Goal: Task Accomplishment & Management: Complete application form

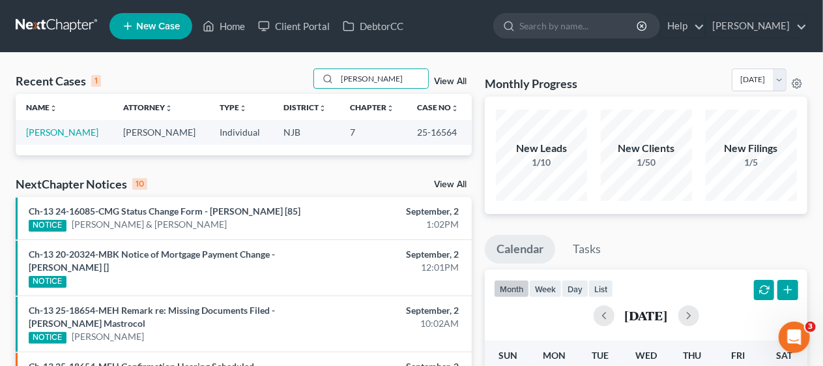
click at [257, 71] on div "Recent Cases 1 [PERSON_NAME] View All" at bounding box center [244, 80] width 456 height 25
click at [233, 23] on link "Home" at bounding box center [223, 25] width 55 height 23
click at [383, 80] on input "[PERSON_NAME]" at bounding box center [382, 78] width 91 height 19
type input "c"
type input "oltrich"
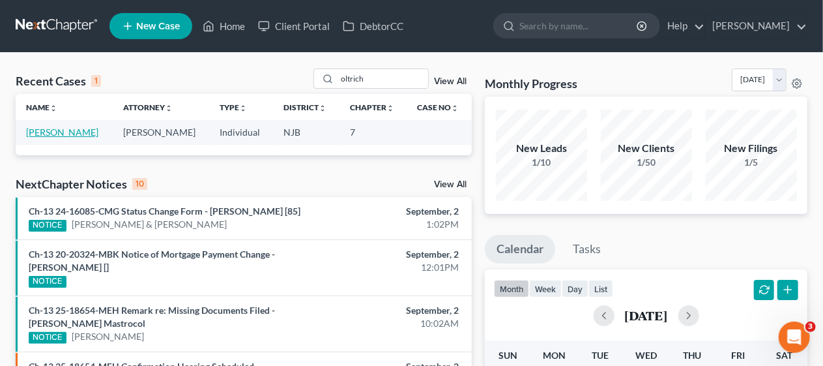
click at [78, 129] on link "[PERSON_NAME]" at bounding box center [62, 131] width 72 height 11
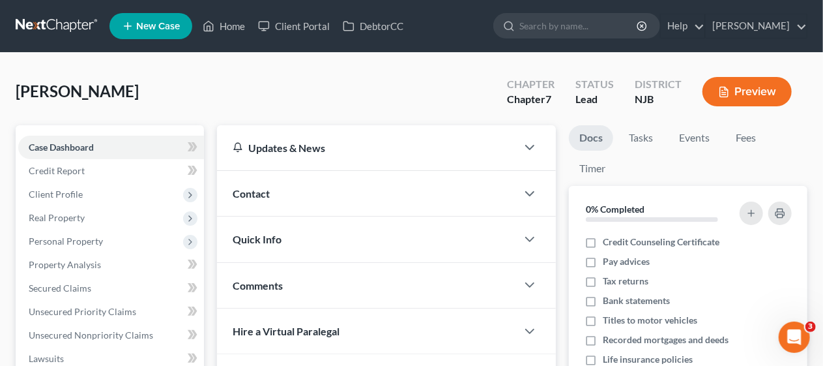
click at [214, 99] on div "[PERSON_NAME] Upgraded Chapter Chapter 7 Status Lead District [GEOGRAPHIC_DATA]…" at bounding box center [412, 96] width 792 height 57
click at [146, 172] on link "Credit Report" at bounding box center [111, 170] width 186 height 23
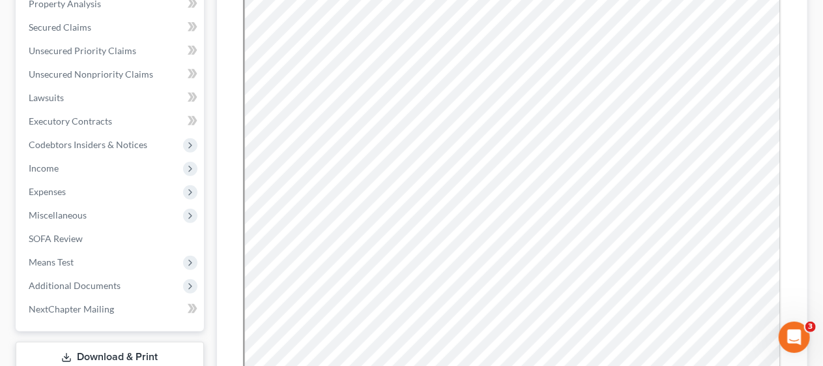
scroll to position [196, 0]
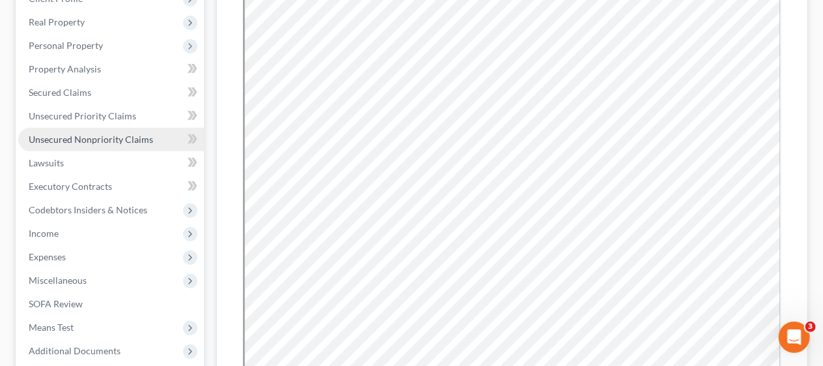
click at [116, 139] on span "Unsecured Nonpriority Claims" at bounding box center [91, 139] width 124 height 11
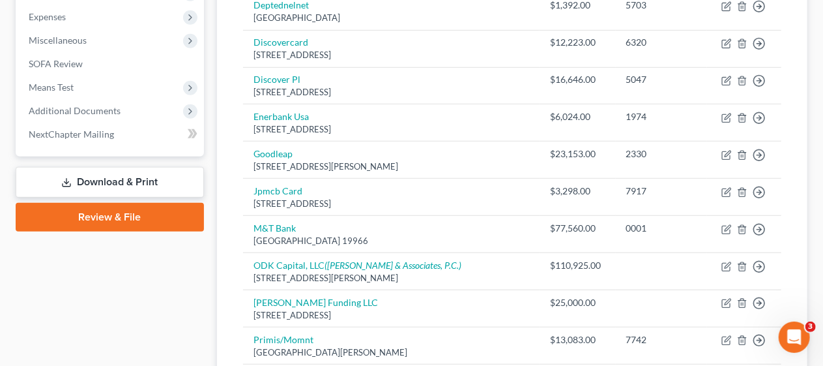
scroll to position [456, 0]
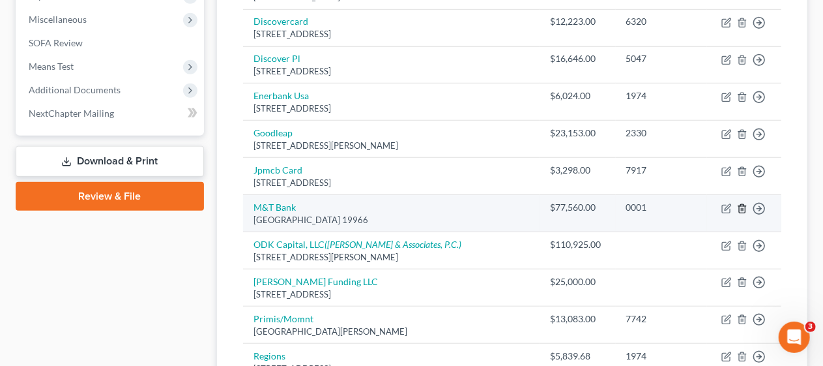
click at [744, 203] on icon "button" at bounding box center [742, 208] width 10 height 10
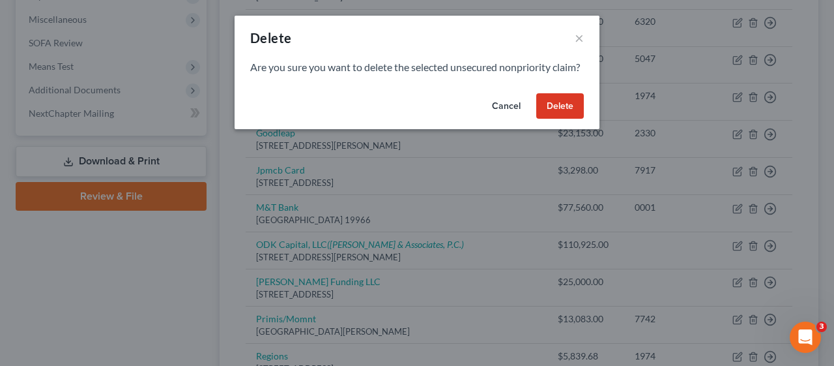
click at [560, 119] on button "Delete" at bounding box center [560, 106] width 48 height 26
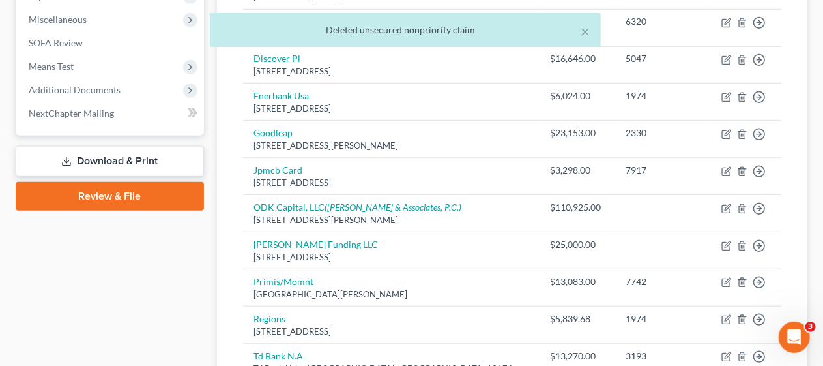
click at [233, 197] on div "Creditor expand_more expand_less unfold_more Balance expand_more expand_less un…" at bounding box center [512, 90] width 559 height 755
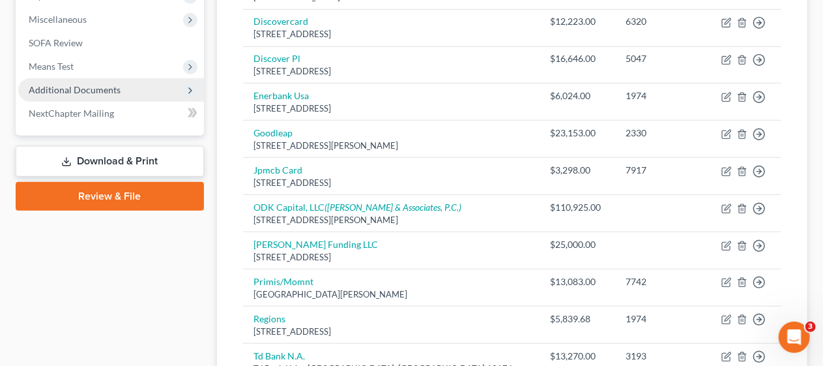
click at [146, 88] on span "Additional Documents" at bounding box center [111, 89] width 186 height 23
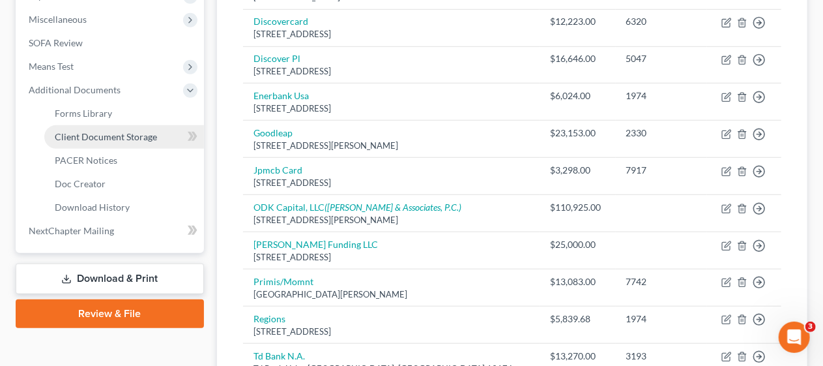
click at [155, 132] on span "Client Document Storage" at bounding box center [106, 136] width 102 height 11
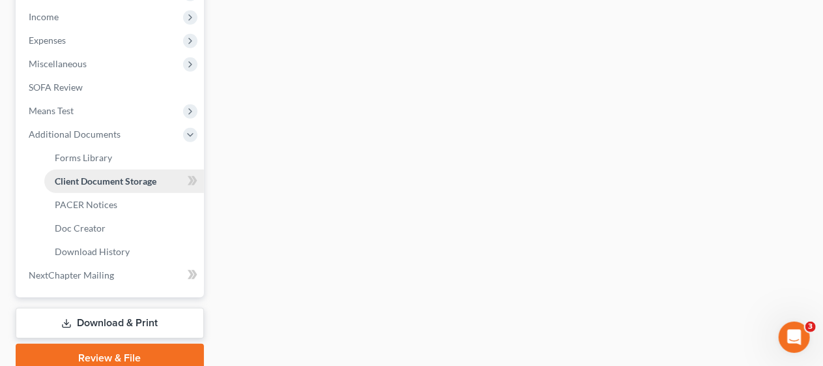
select select "9"
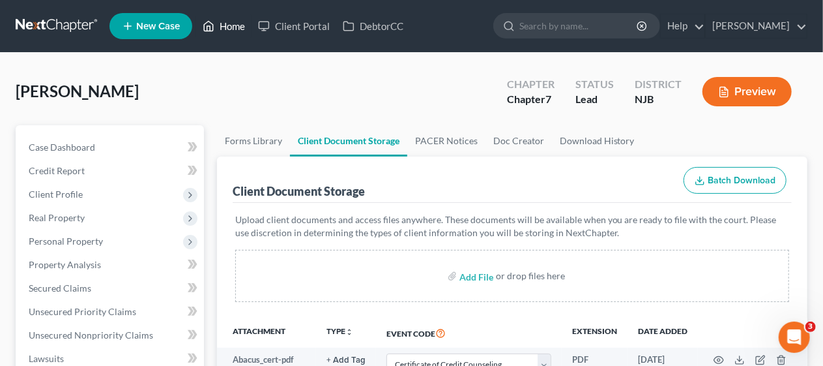
click at [239, 23] on link "Home" at bounding box center [223, 25] width 55 height 23
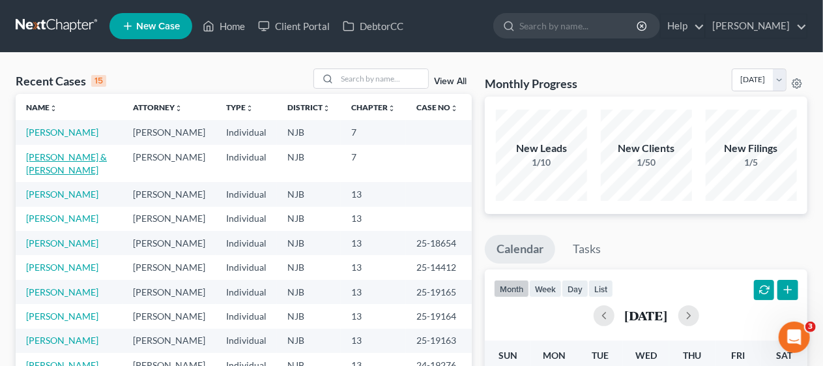
click at [73, 173] on link "[PERSON_NAME] & [PERSON_NAME]" at bounding box center [66, 163] width 81 height 24
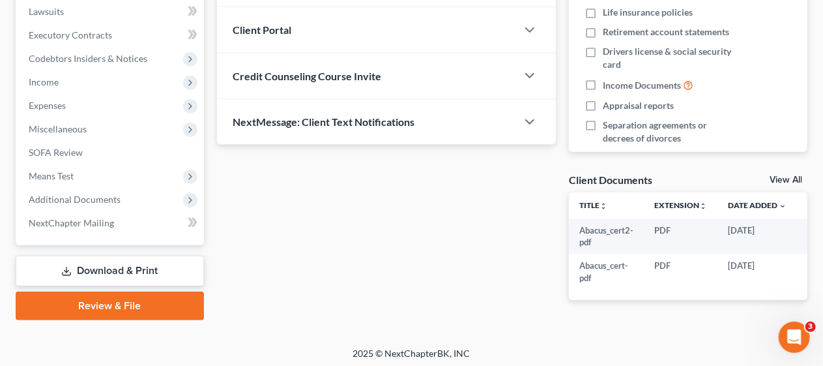
scroll to position [361, 0]
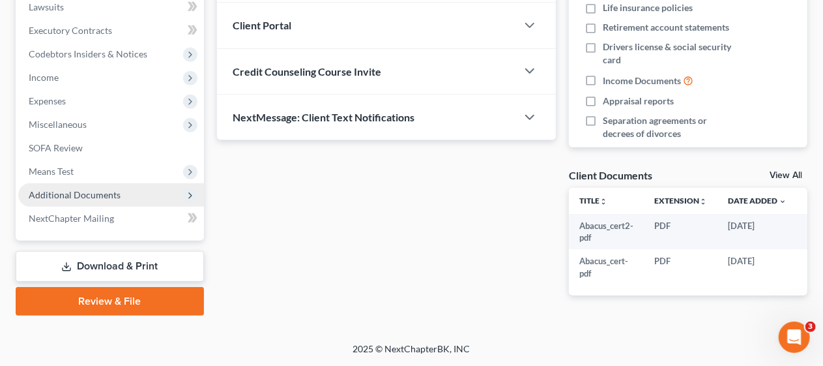
click at [149, 186] on span "Additional Documents" at bounding box center [111, 194] width 186 height 23
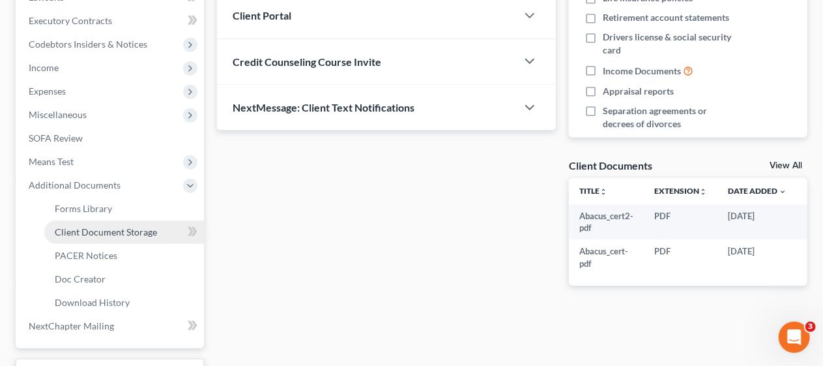
click at [155, 231] on span "Client Document Storage" at bounding box center [106, 231] width 102 height 11
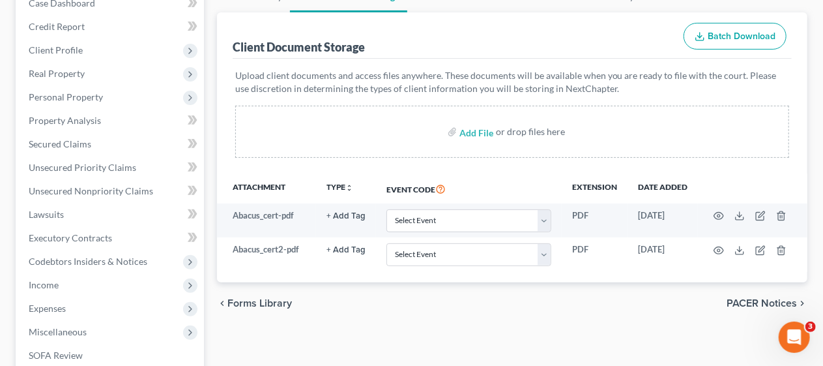
scroll to position [261, 0]
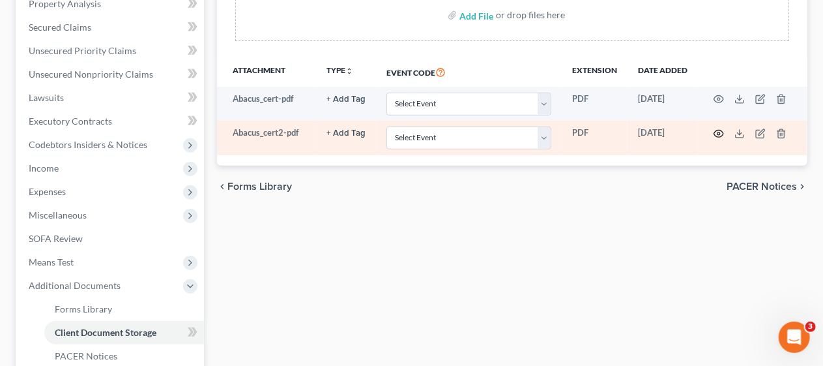
click at [720, 132] on circle "button" at bounding box center [719, 133] width 3 height 3
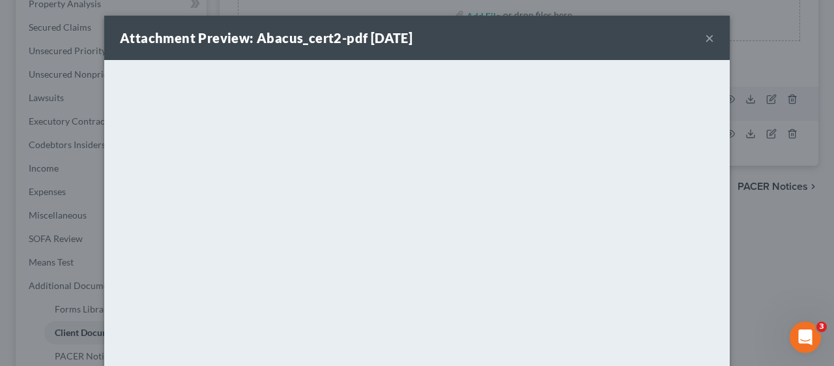
click at [705, 35] on button "×" at bounding box center [709, 38] width 9 height 16
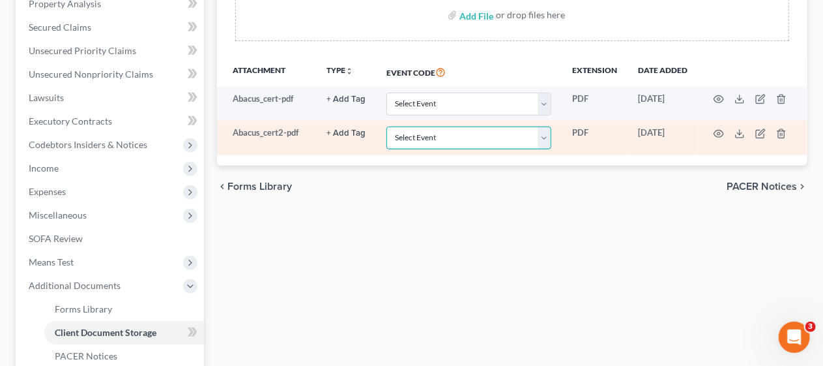
click at [545, 138] on select "Select Event 20 Largest Unsecured Creditors Amended Attorney Compensation State…" at bounding box center [468, 137] width 165 height 23
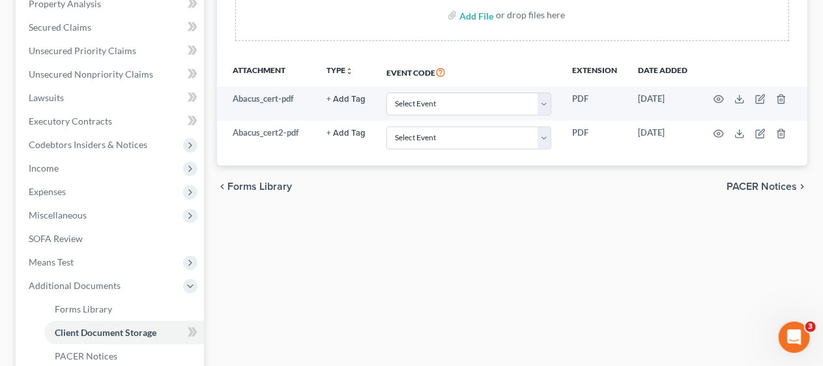
click at [340, 210] on div "Forms Library Client Document Storage PACER Notices Doc Creator Download Histor…" at bounding box center [511, 193] width 603 height 659
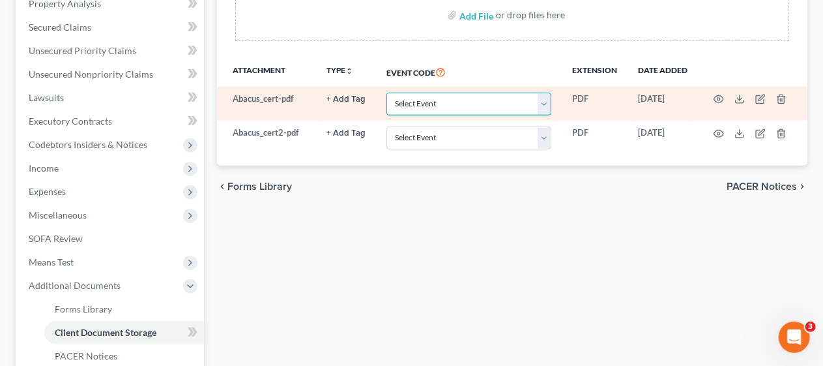
click at [545, 101] on select "Select Event 20 Largest Unsecured Creditors Amended Attorney Compensation State…" at bounding box center [468, 104] width 165 height 23
select select "9"
click at [386, 93] on select "Select Event 20 Largest Unsecured Creditors Amended Attorney Compensation State…" at bounding box center [468, 104] width 165 height 23
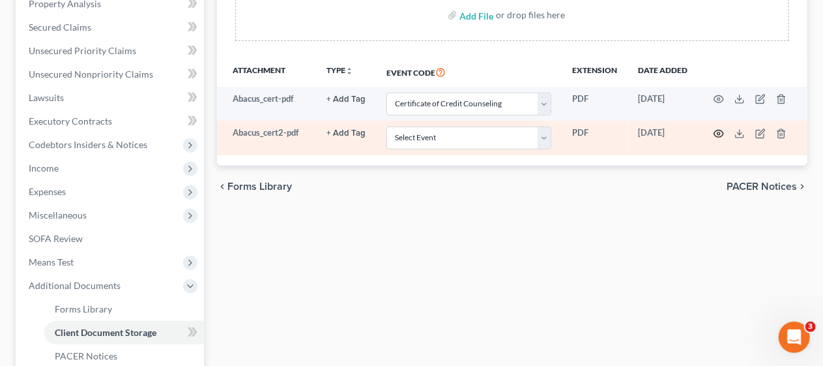
click at [718, 132] on circle "button" at bounding box center [719, 133] width 3 height 3
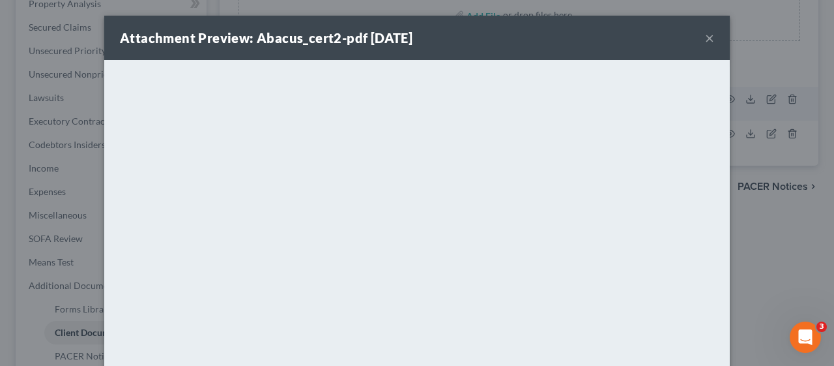
click at [706, 38] on button "×" at bounding box center [709, 38] width 9 height 16
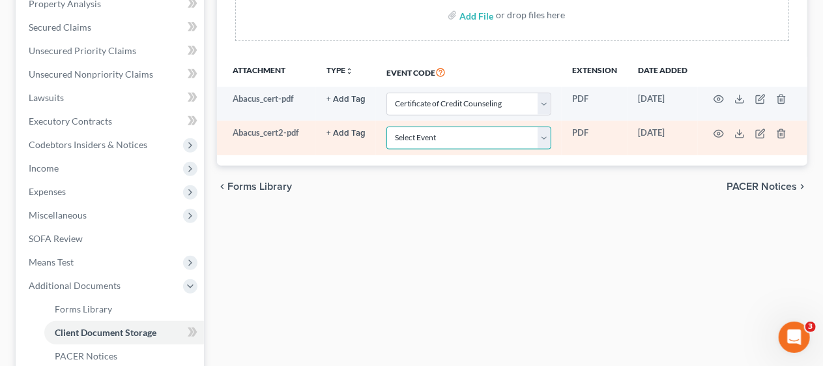
click at [544, 137] on select "Select Event 20 Largest Unsecured Creditors Amended Attorney Compensation State…" at bounding box center [468, 137] width 165 height 23
select select "9"
click at [386, 126] on select "Select Event 20 Largest Unsecured Creditors Amended Attorney Compensation State…" at bounding box center [468, 137] width 165 height 23
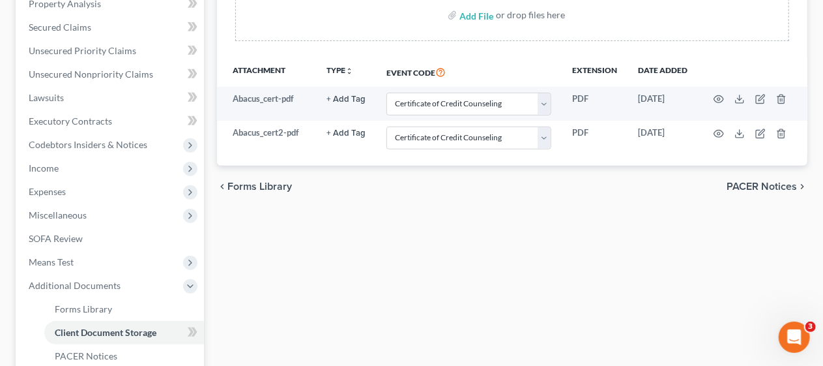
click at [425, 222] on div "Forms Library Client Document Storage PACER Notices Doc Creator Download Histor…" at bounding box center [511, 193] width 603 height 659
click at [210, 227] on div "Forms Library Client Document Storage PACER Notices Doc Creator Download Histor…" at bounding box center [511, 193] width 603 height 659
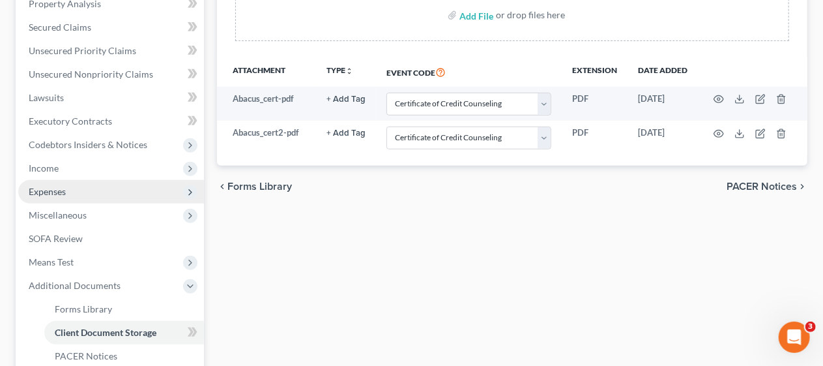
click at [123, 186] on span "Expenses" at bounding box center [111, 191] width 186 height 23
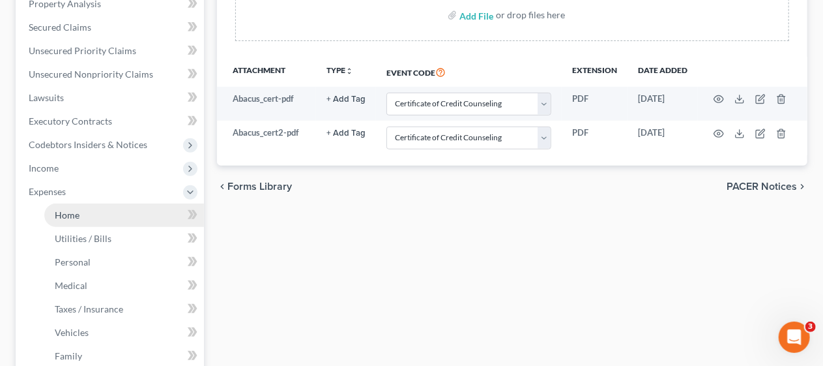
click at [127, 212] on link "Home" at bounding box center [124, 214] width 160 height 23
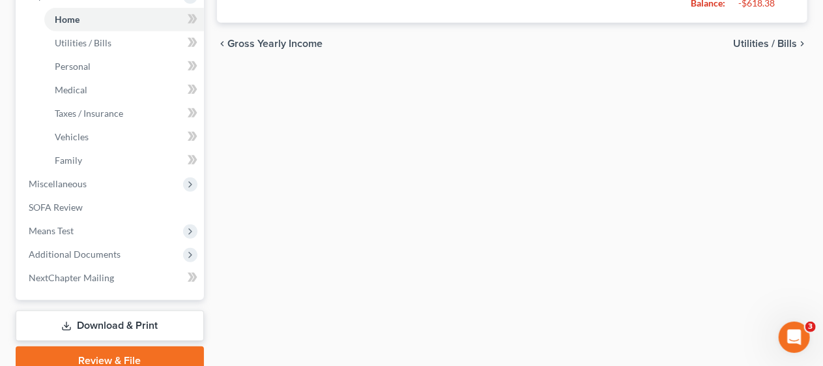
scroll to position [513, 0]
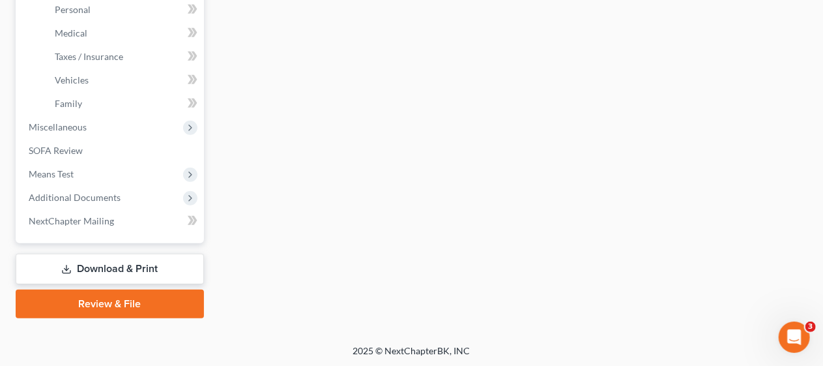
click at [131, 300] on link "Review & File" at bounding box center [110, 303] width 188 height 29
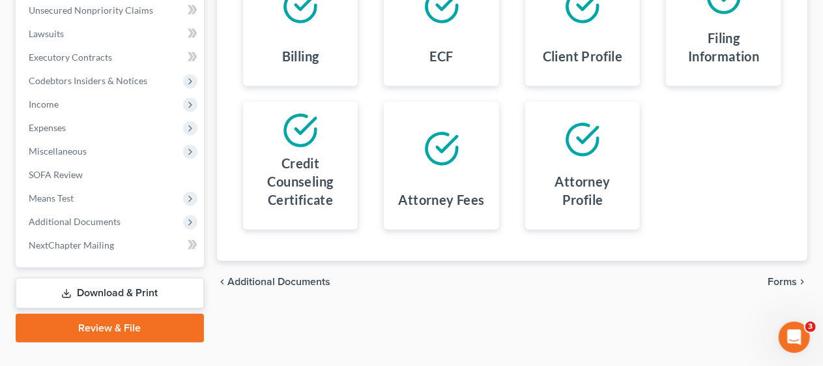
scroll to position [326, 0]
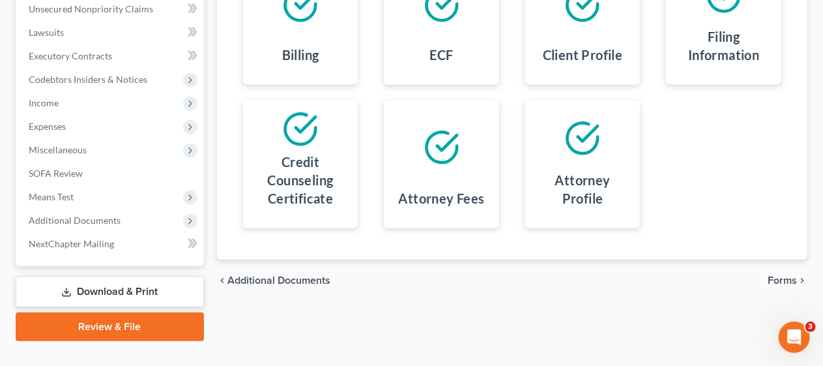
click at [780, 276] on span "Forms" at bounding box center [782, 280] width 29 height 10
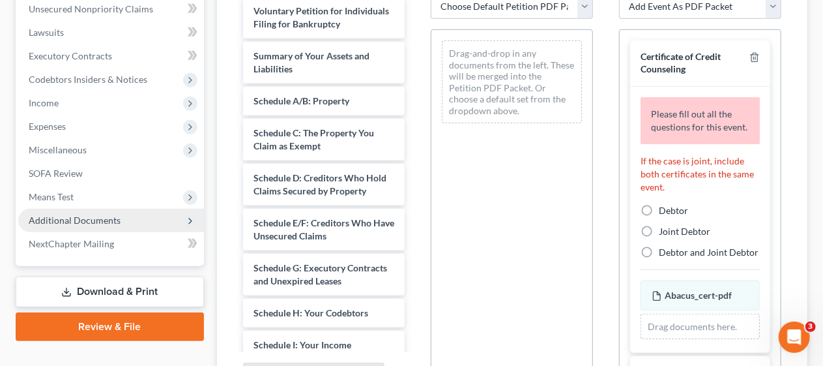
click at [104, 220] on span "Additional Documents" at bounding box center [75, 219] width 92 height 11
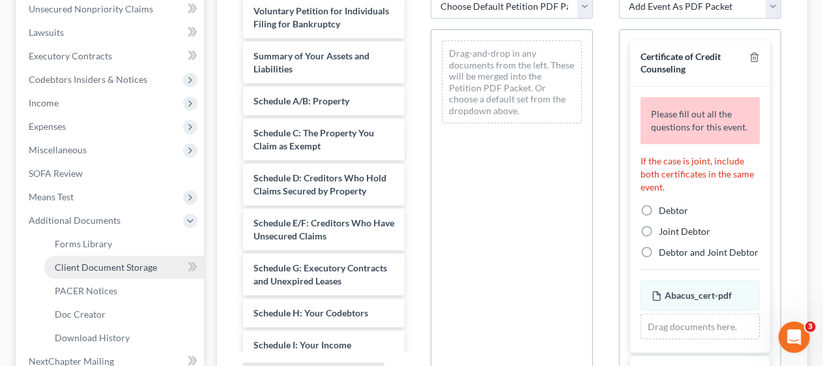
click at [130, 266] on span "Client Document Storage" at bounding box center [106, 266] width 102 height 11
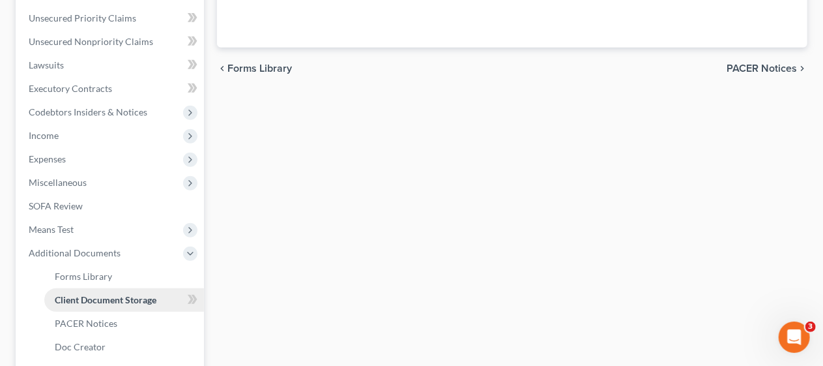
select select "9"
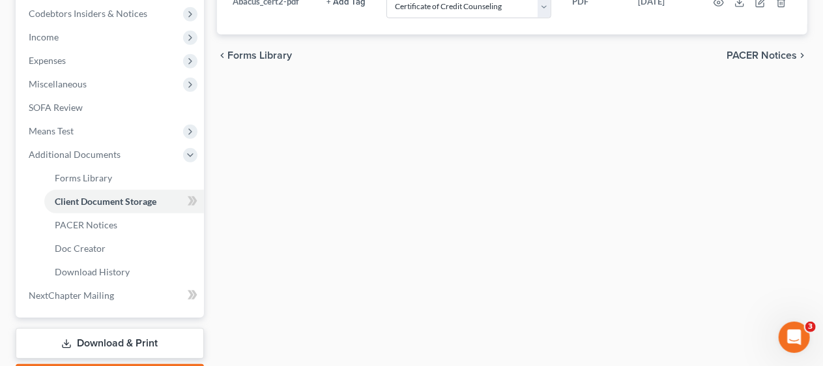
scroll to position [466, 0]
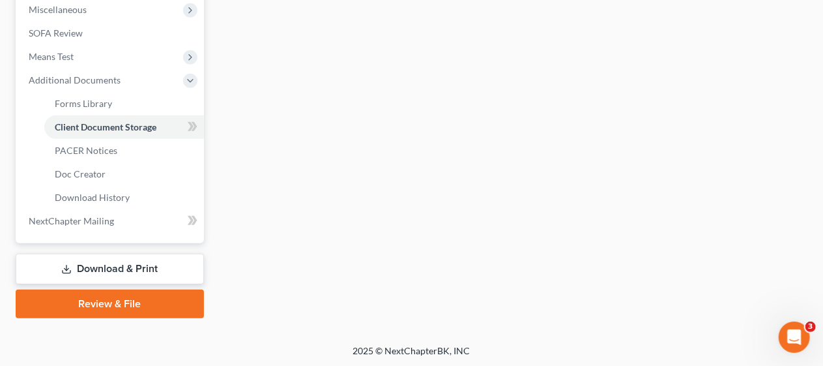
click at [125, 301] on link "Review & File" at bounding box center [110, 303] width 188 height 29
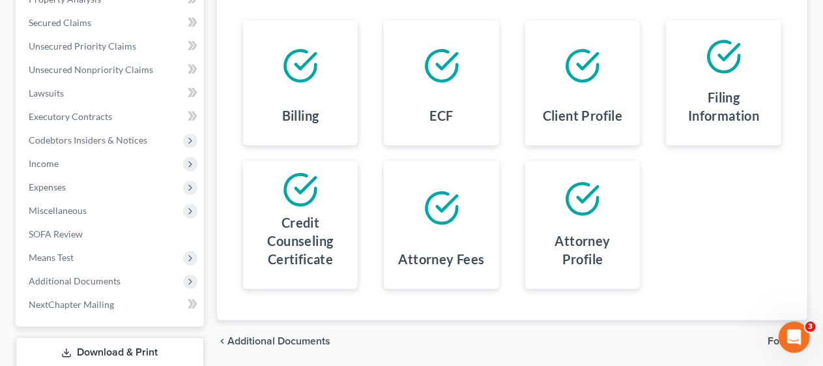
scroll to position [326, 0]
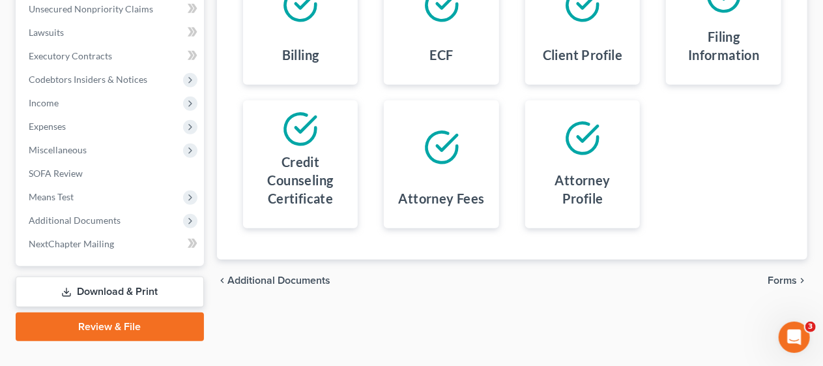
click at [786, 275] on span "Forms" at bounding box center [782, 280] width 29 height 10
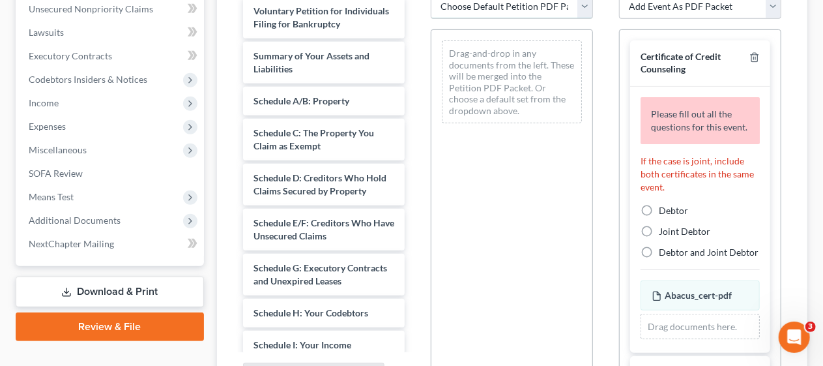
scroll to position [318, 0]
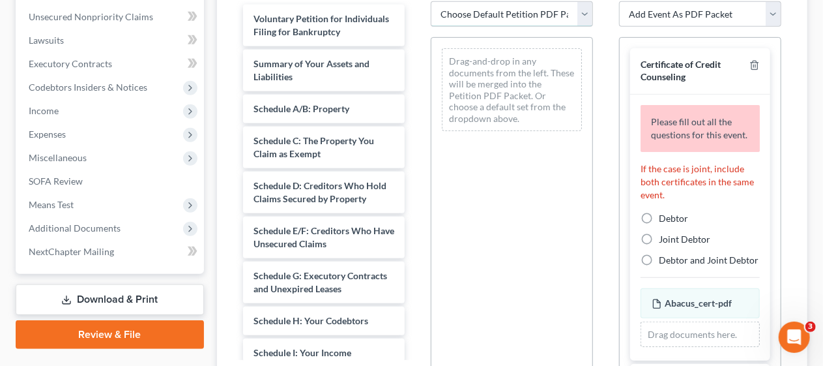
click at [587, 11] on select "Choose Default Petition PDF Packet Complete Bankruptcy Petition (all forms and …" at bounding box center [512, 14] width 162 height 26
select select "0"
click at [431, 1] on select "Choose Default Petition PDF Packet Complete Bankruptcy Petition (all forms and …" at bounding box center [512, 14] width 162 height 26
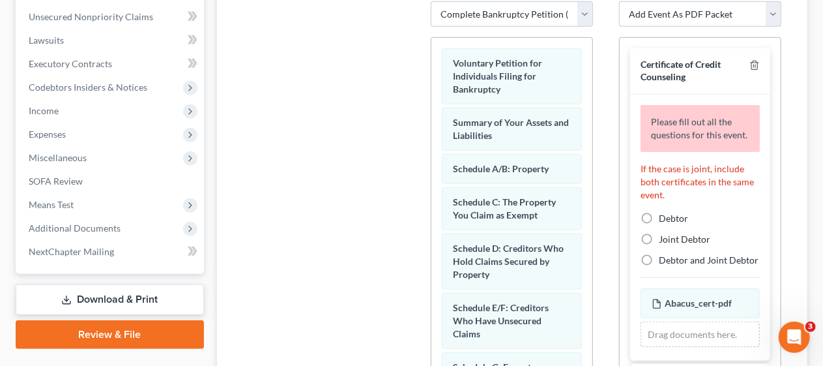
click at [604, 106] on div "Petition PDF Packet Choose Default Petition PDF Packet Complete Bankruptcy Peti…" at bounding box center [512, 186] width 188 height 442
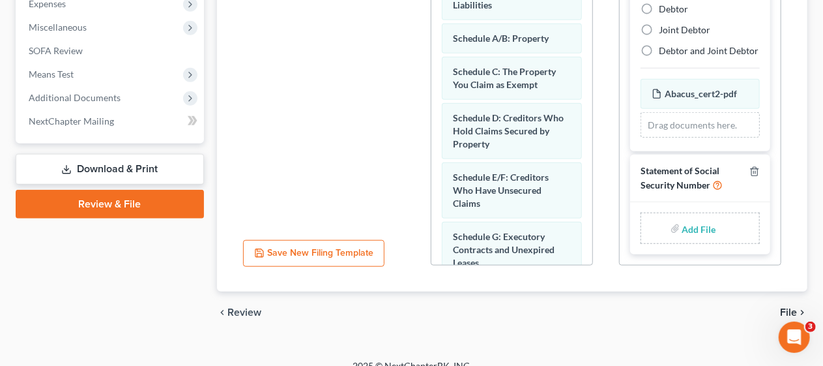
scroll to position [443, 0]
click at [689, 225] on input "file" at bounding box center [697, 227] width 31 height 23
type input "C:\fakepath\Statement About SS#.pdf"
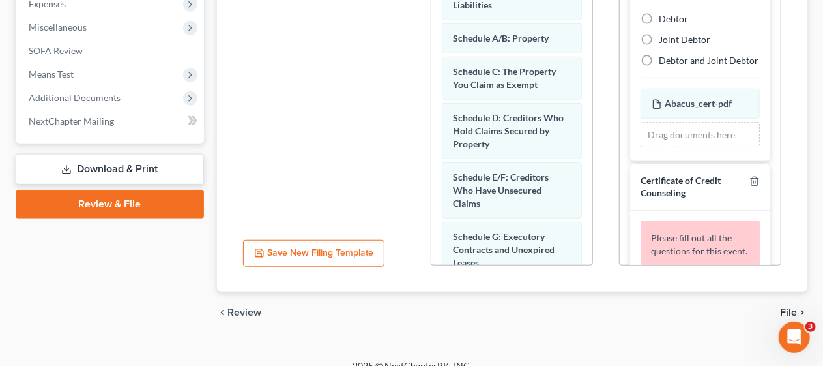
scroll to position [59, 0]
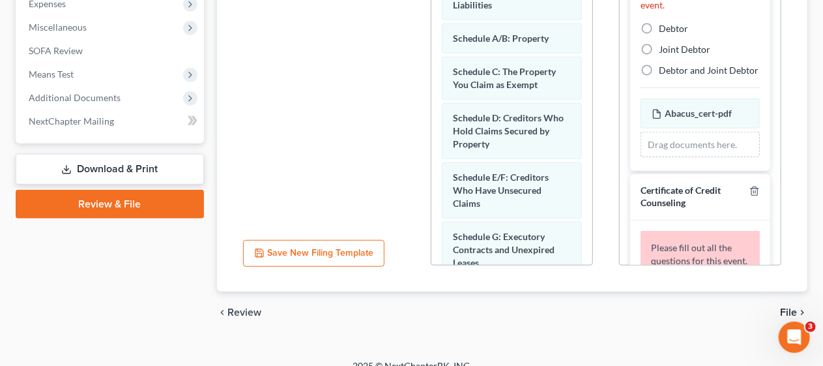
click at [659, 35] on label "Debtor" at bounding box center [673, 28] width 29 height 13
click at [664, 31] on input "Debtor" at bounding box center [668, 26] width 8 height 8
radio input "true"
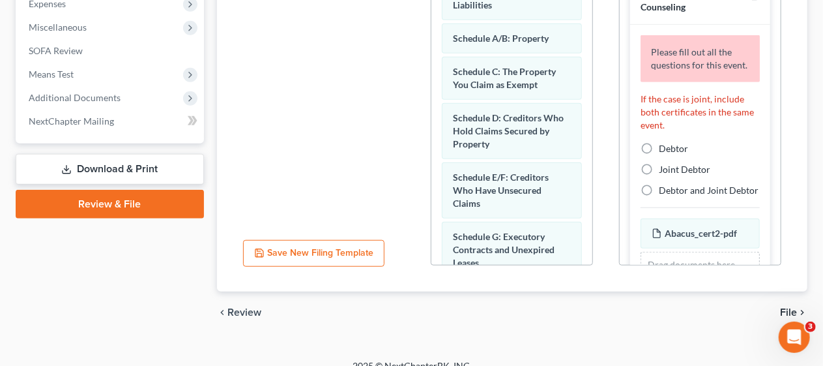
scroll to position [215, 0]
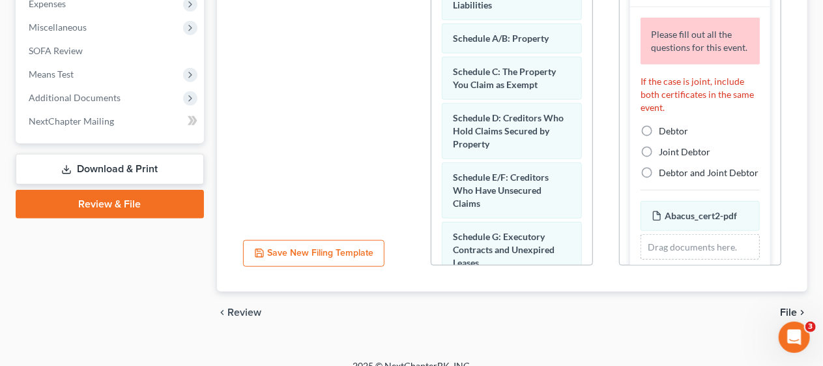
click at [659, 158] on label "Joint Debtor" at bounding box center [684, 151] width 51 height 13
click at [664, 154] on input "Joint Debtor" at bounding box center [668, 149] width 8 height 8
radio input "true"
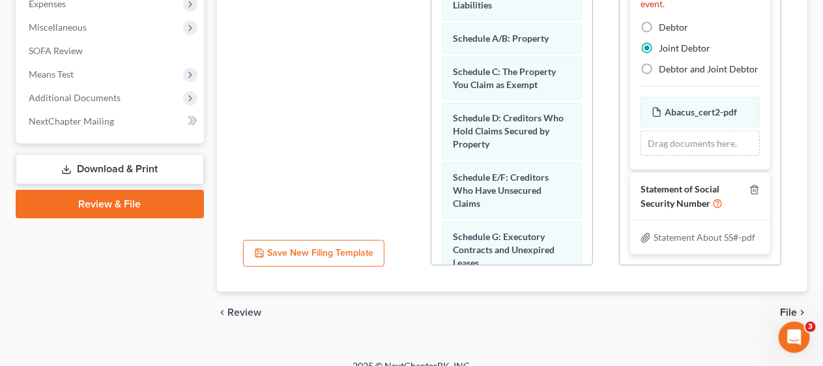
scroll to position [297, 0]
click at [785, 310] on span "File" at bounding box center [788, 312] width 17 height 10
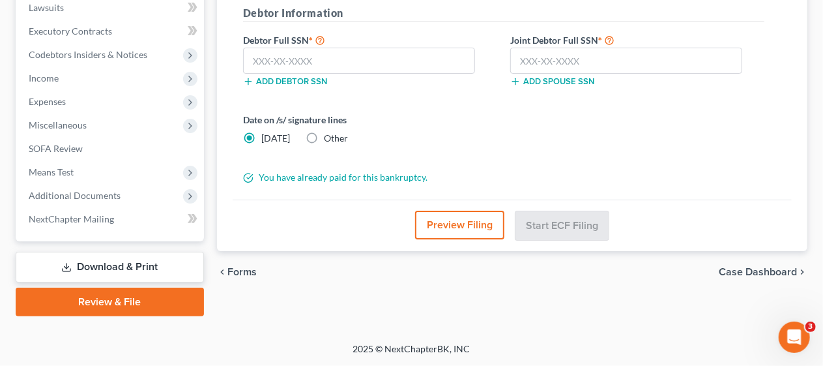
scroll to position [349, 0]
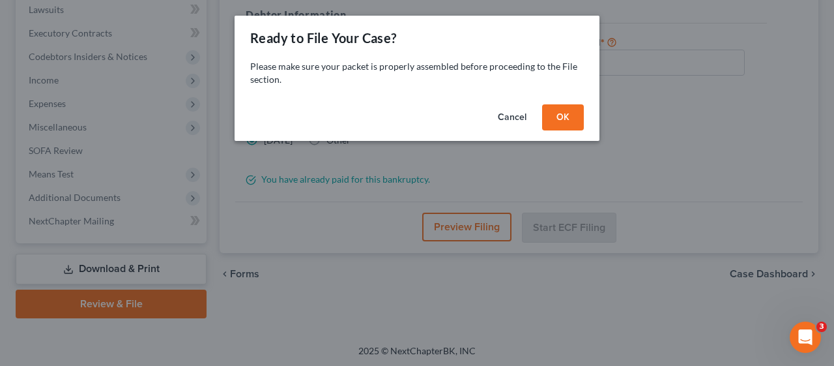
click at [557, 112] on button "OK" at bounding box center [563, 117] width 42 height 26
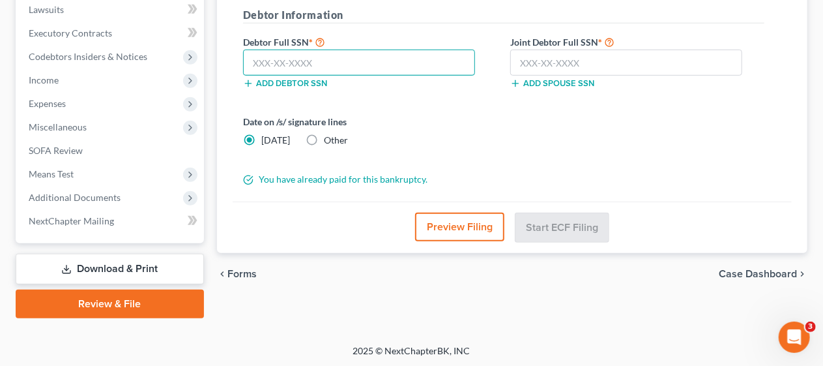
click at [250, 61] on input "text" at bounding box center [359, 63] width 232 height 26
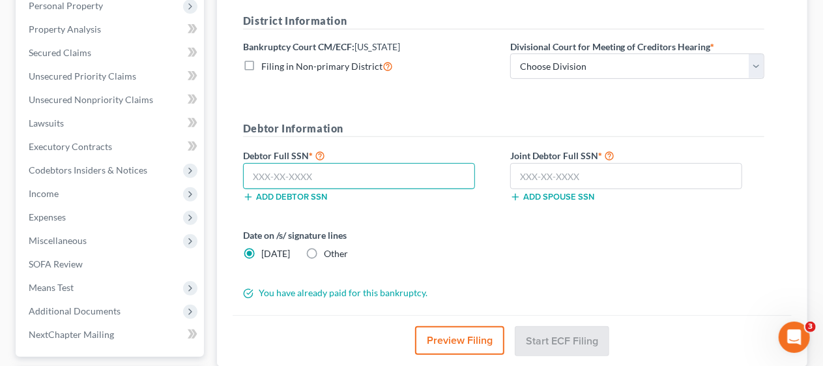
scroll to position [218, 0]
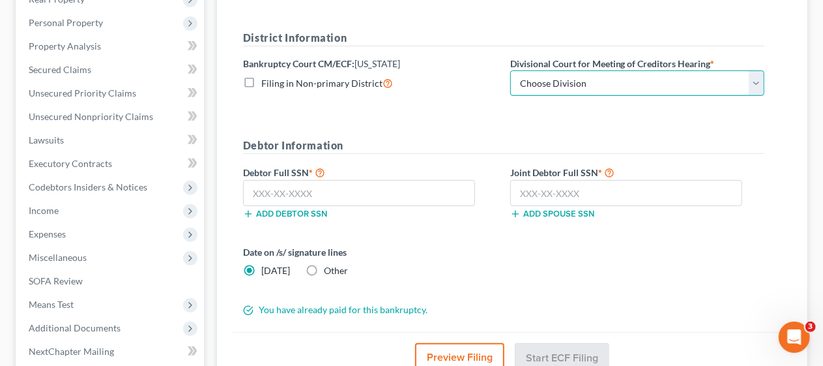
click at [754, 85] on select "Choose Division [GEOGRAPHIC_DATA] [GEOGRAPHIC_DATA]/[GEOGRAPHIC_DATA] [GEOGRAPH…" at bounding box center [637, 83] width 254 height 26
select select "3"
click at [510, 70] on select "Choose Division [GEOGRAPHIC_DATA] [GEOGRAPHIC_DATA]/[GEOGRAPHIC_DATA] [GEOGRAPH…" at bounding box center [637, 83] width 254 height 26
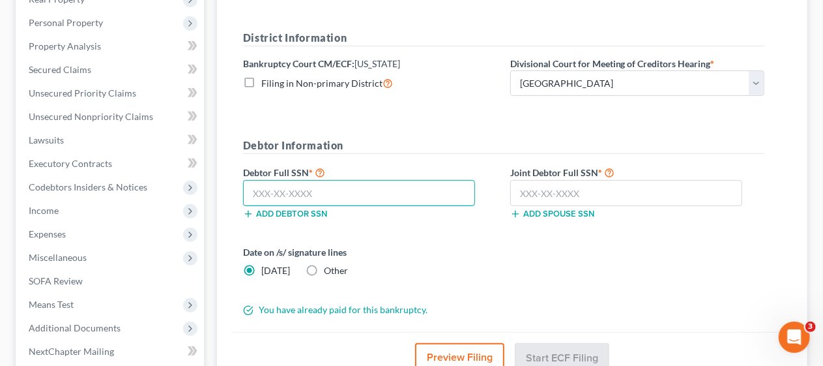
click at [248, 190] on input "text" at bounding box center [359, 193] width 232 height 26
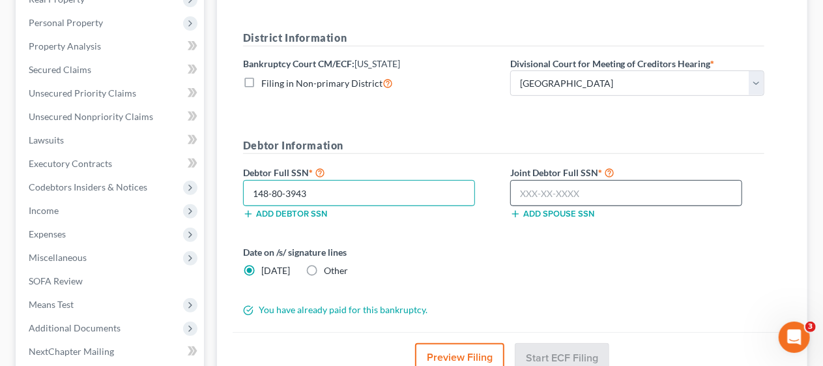
type input "148-80-3943"
click at [517, 186] on input "text" at bounding box center [626, 193] width 232 height 26
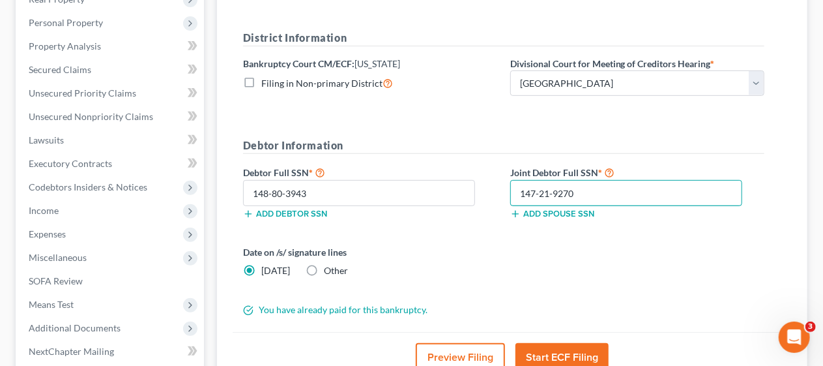
type input "147-21-9270"
click at [461, 252] on label "Date on /s/ signature lines" at bounding box center [370, 252] width 254 height 14
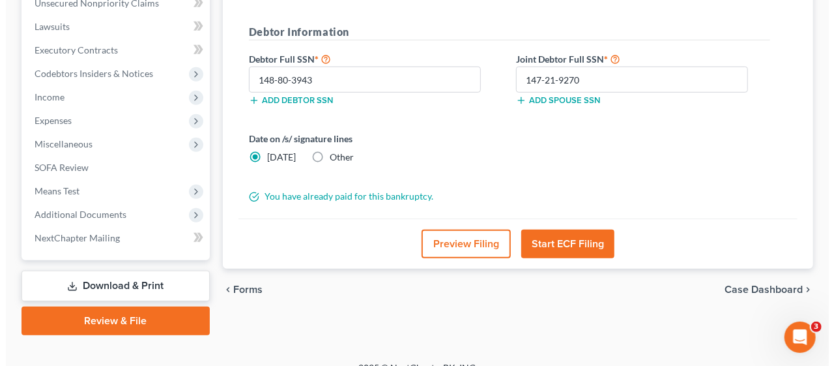
scroll to position [349, 0]
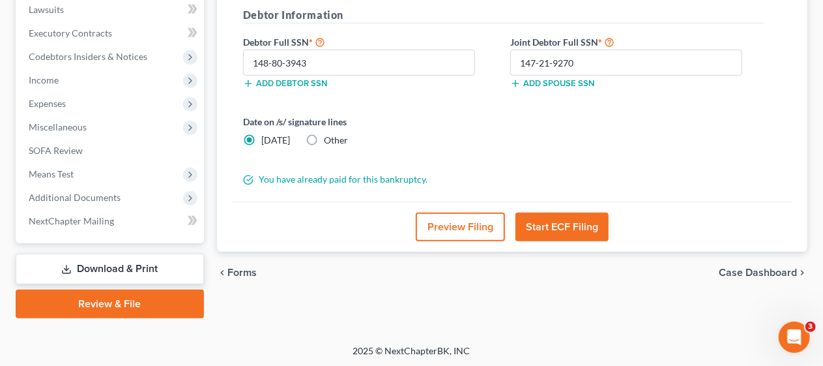
click at [574, 222] on button "Start ECF Filing" at bounding box center [561, 226] width 93 height 29
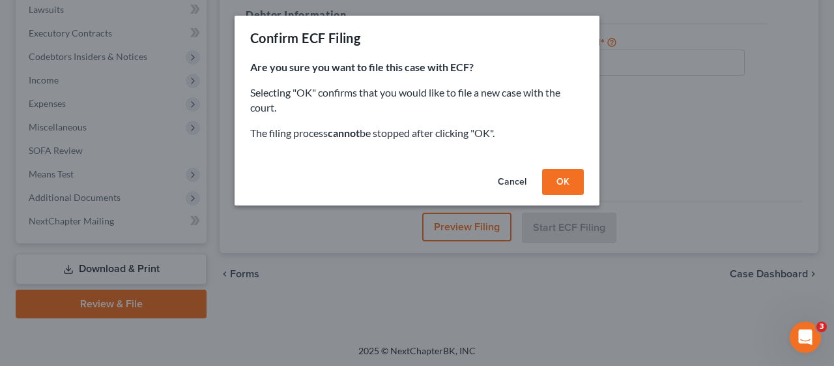
click at [566, 182] on button "OK" at bounding box center [563, 182] width 42 height 26
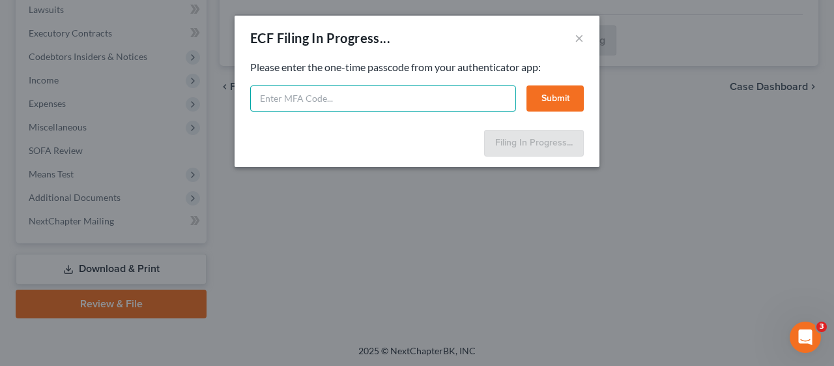
click at [282, 96] on input "text" at bounding box center [383, 98] width 266 height 26
type input "579664"
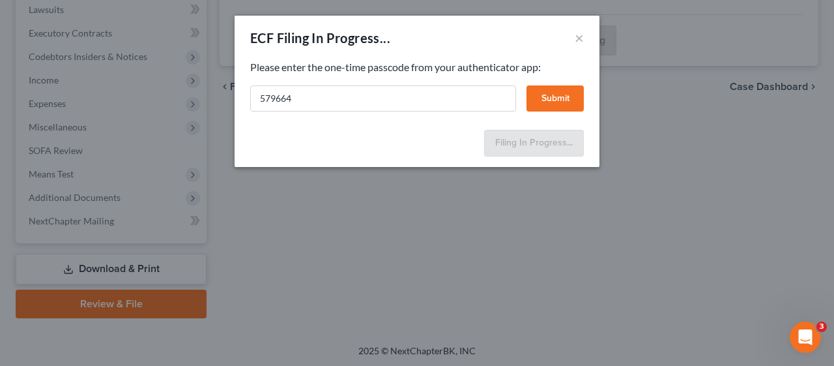
click at [548, 93] on button "Submit" at bounding box center [555, 98] width 57 height 26
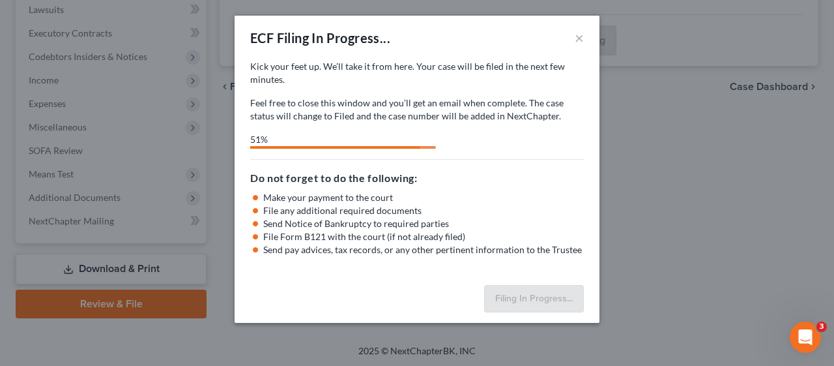
select select "3"
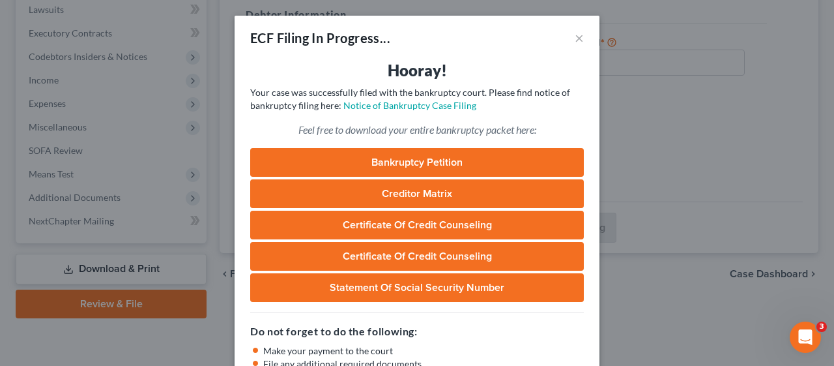
click at [461, 315] on div "Do not forget to do the following: Make your payment to the court File any addi…" at bounding box center [417, 360] width 334 height 97
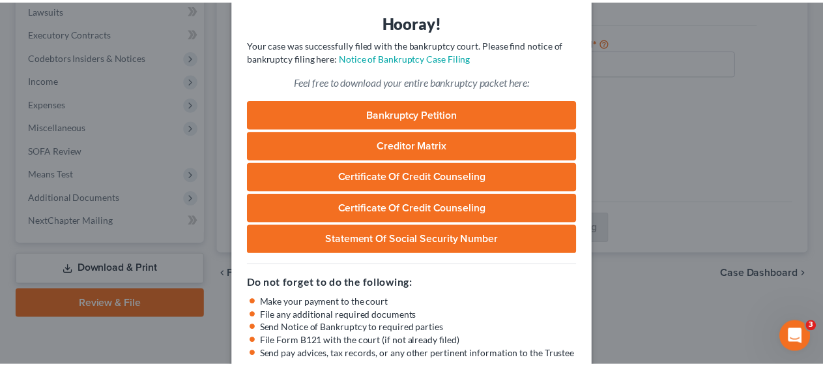
scroll to position [124, 0]
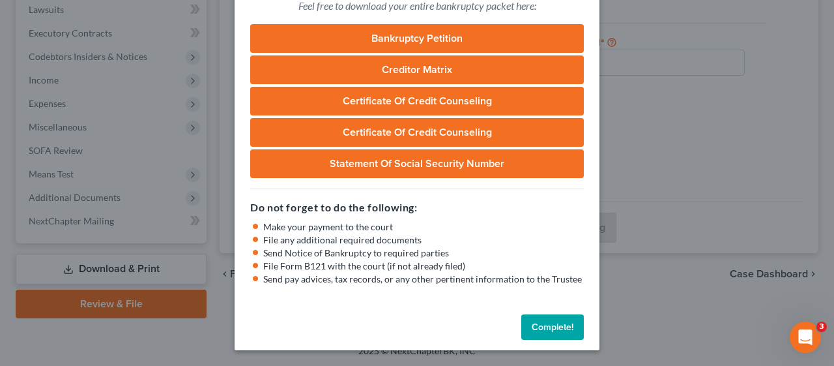
click at [540, 323] on button "Complete!" at bounding box center [552, 327] width 63 height 26
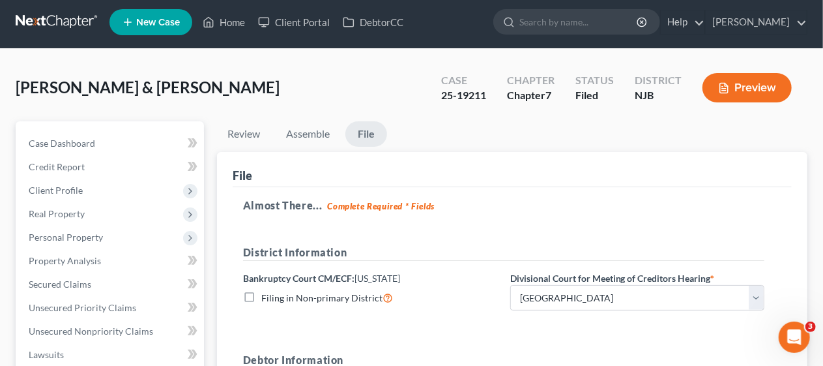
scroll to position [0, 0]
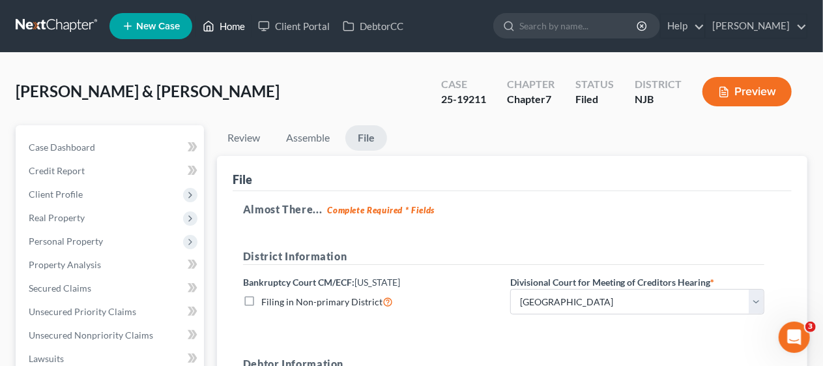
click at [228, 27] on link "Home" at bounding box center [223, 25] width 55 height 23
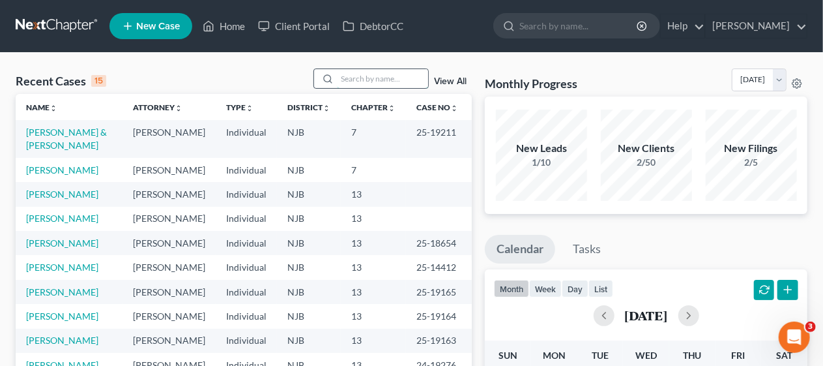
click at [347, 80] on input "search" at bounding box center [382, 78] width 91 height 19
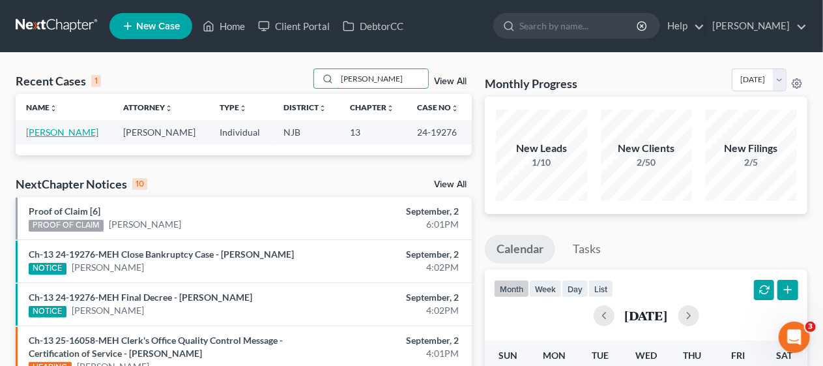
type input "[PERSON_NAME]"
click at [65, 133] on link "[PERSON_NAME]" at bounding box center [62, 131] width 72 height 11
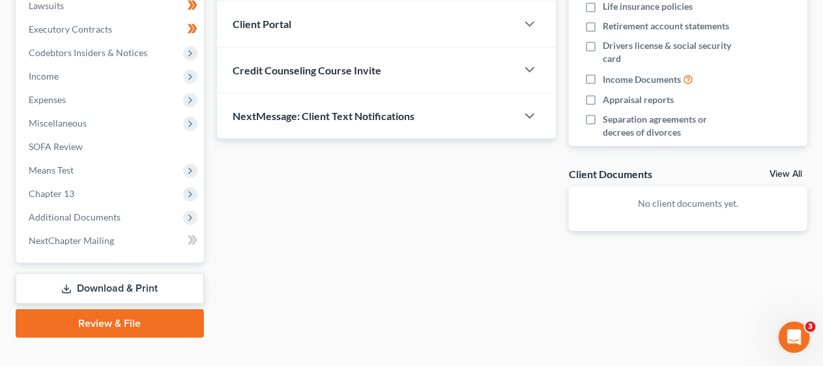
scroll to position [372, 0]
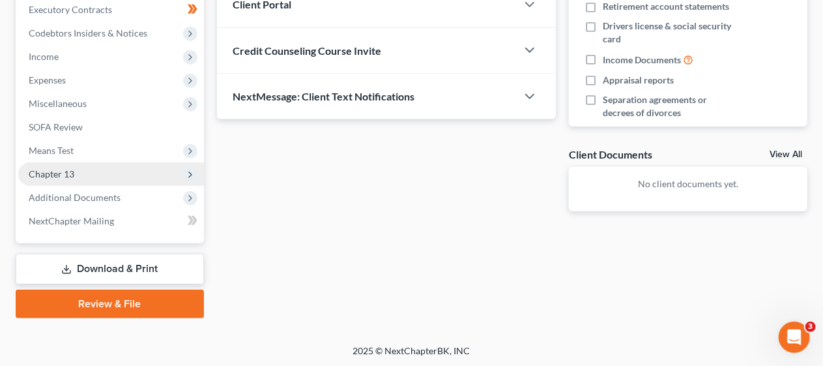
click at [96, 169] on span "Chapter 13" at bounding box center [111, 173] width 186 height 23
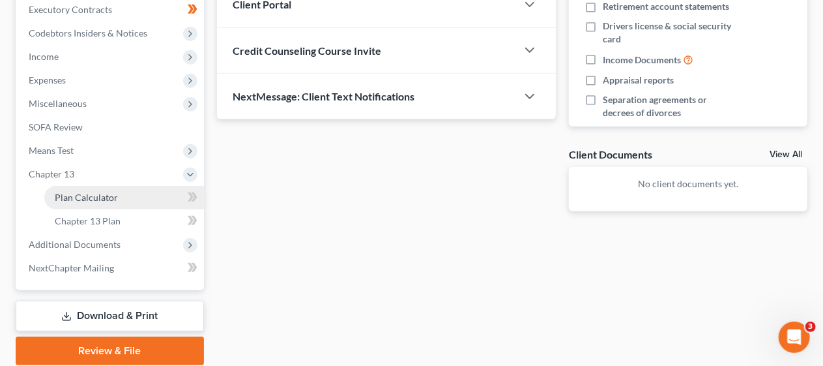
click at [120, 196] on link "Plan Calculator" at bounding box center [124, 197] width 160 height 23
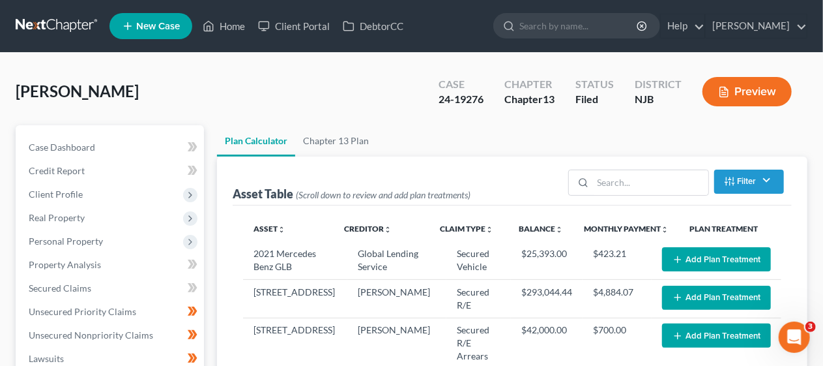
select select "59"
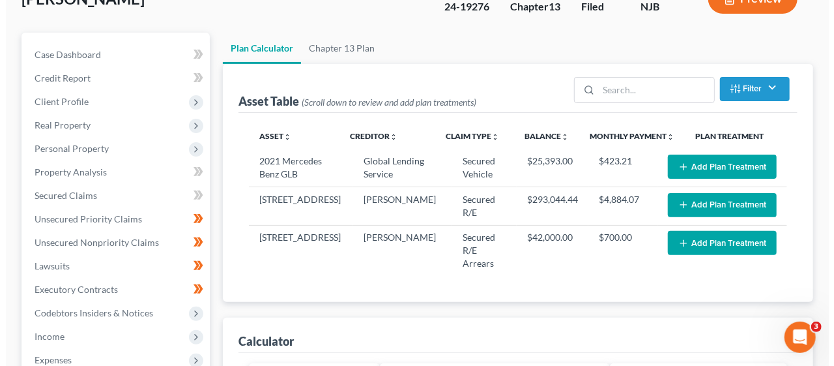
scroll to position [130, 0]
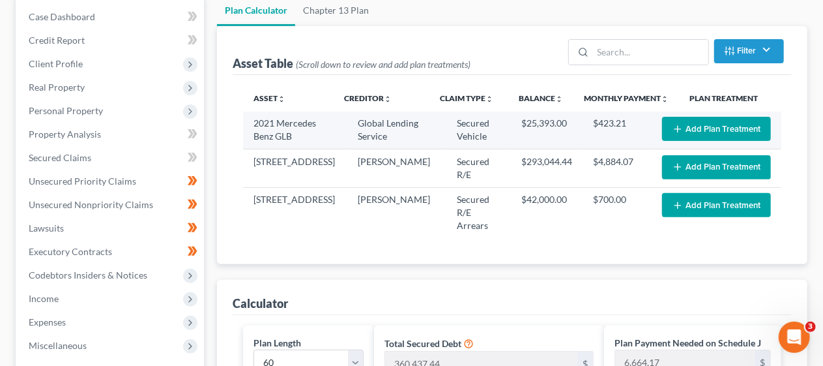
click at [702, 125] on button "Add Plan Treatment" at bounding box center [716, 129] width 109 height 24
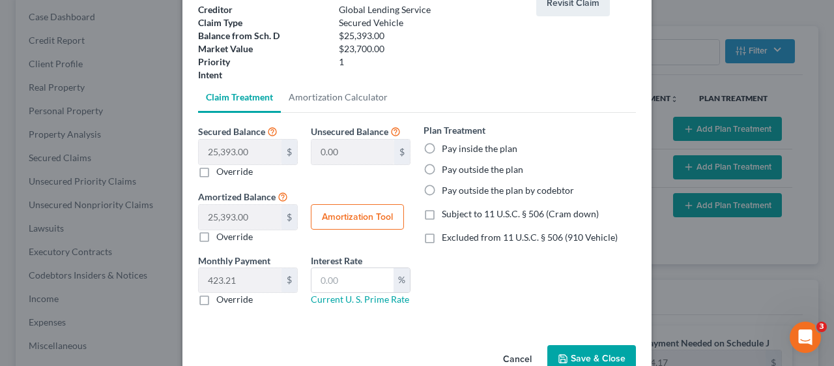
scroll to position [127, 0]
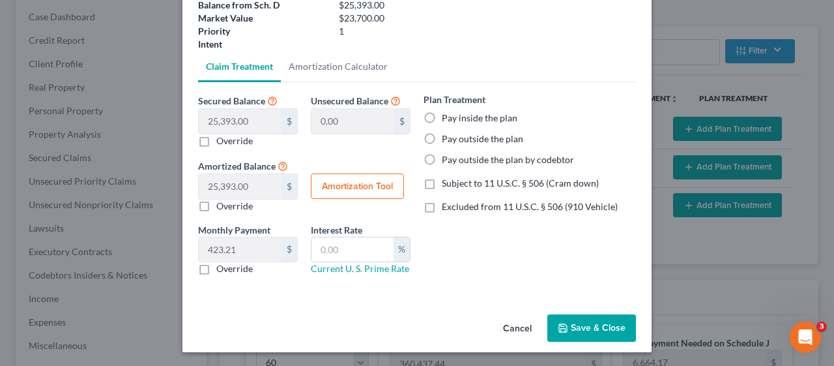
click at [442, 139] on label "Pay outside the plan" at bounding box center [482, 138] width 81 height 13
click at [447, 139] on input "Pay outside the plan" at bounding box center [451, 136] width 8 height 8
radio input "true"
click at [598, 321] on button "Save & Close" at bounding box center [591, 327] width 89 height 27
select select "59"
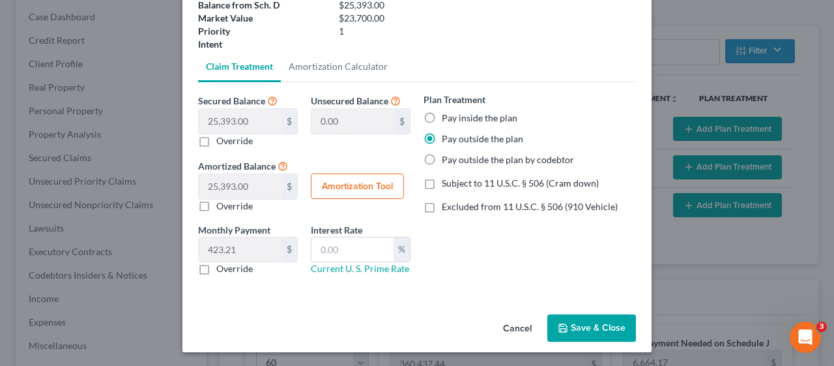
select select "59"
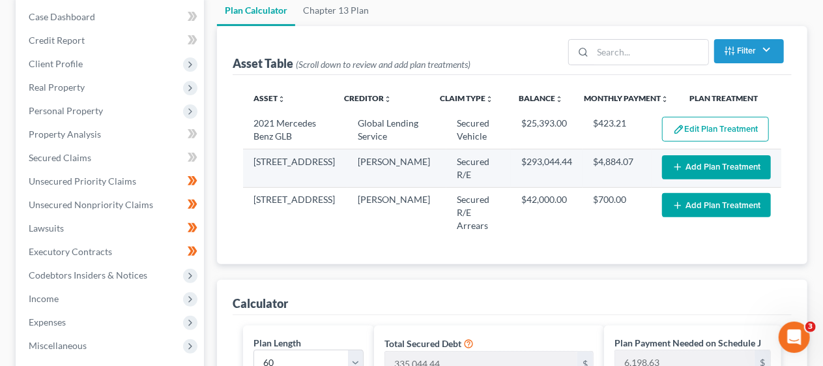
click at [704, 160] on button "Add Plan Treatment" at bounding box center [716, 167] width 109 height 24
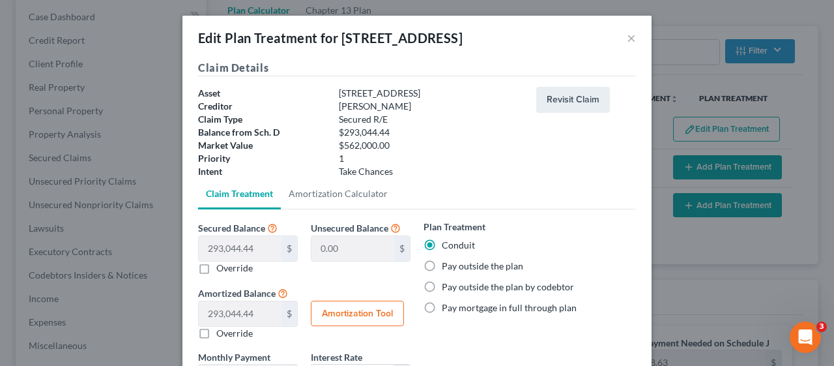
click at [442, 266] on label "Pay outside the plan" at bounding box center [482, 265] width 81 height 13
click at [447, 266] on input "Pay outside the plan" at bounding box center [451, 263] width 8 height 8
radio input "true"
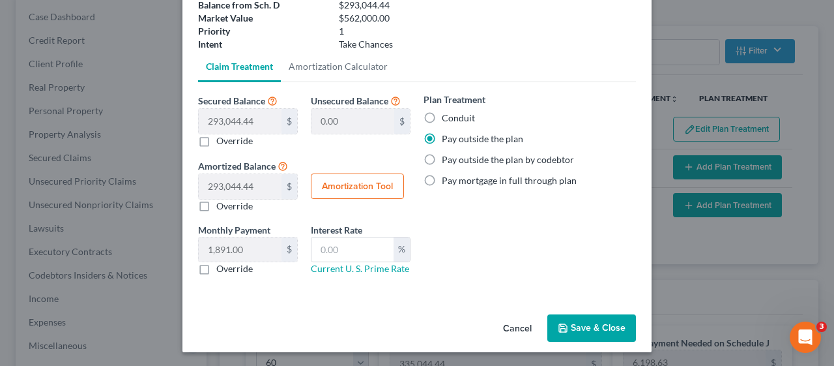
click at [588, 325] on button "Save & Close" at bounding box center [591, 327] width 89 height 27
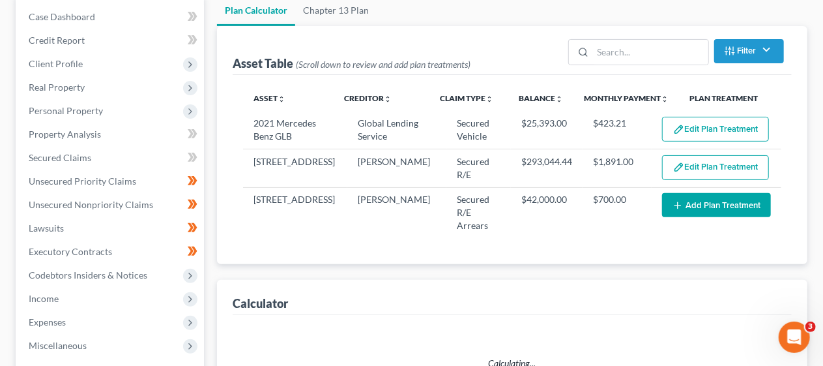
select select "59"
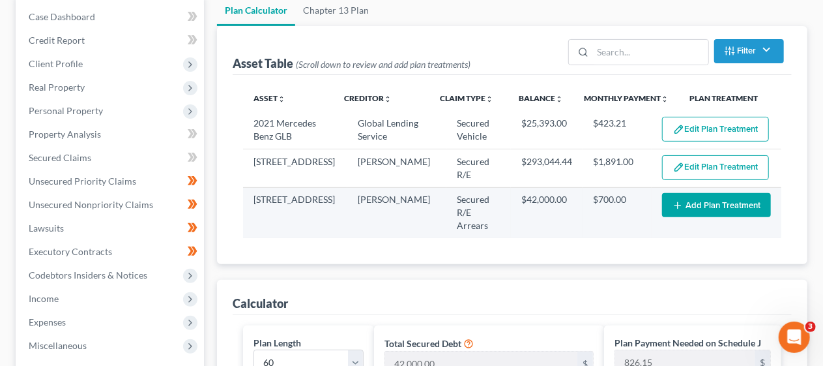
click at [710, 204] on button "Add Plan Treatment" at bounding box center [716, 205] width 109 height 24
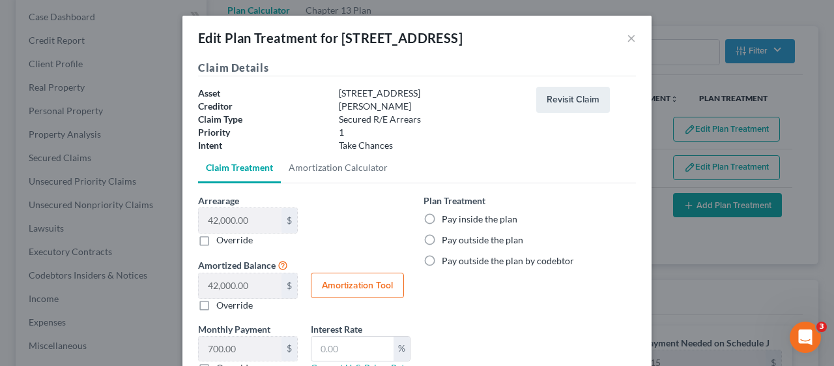
click at [442, 218] on label "Pay inside the plan" at bounding box center [480, 218] width 76 height 13
click at [447, 218] on input "Pay inside the plan" at bounding box center [451, 216] width 8 height 8
radio input "true"
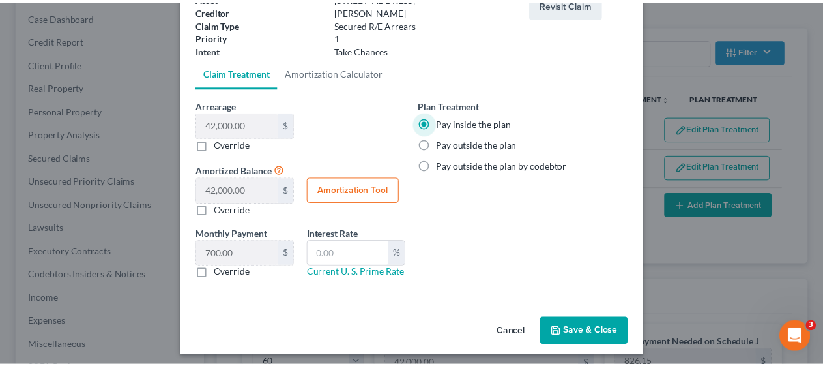
scroll to position [99, 0]
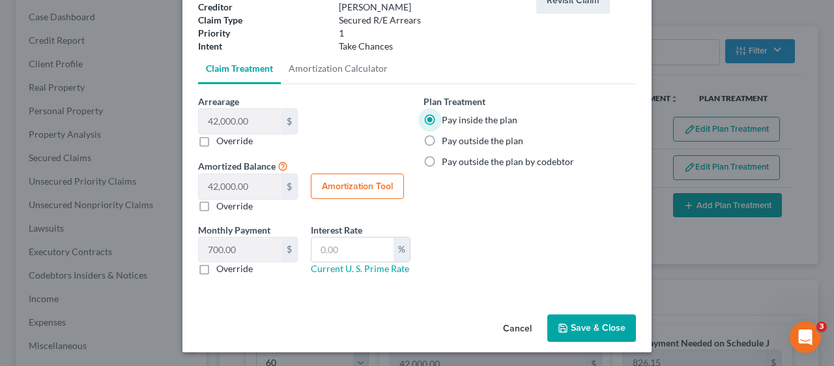
click at [584, 319] on button "Save & Close" at bounding box center [591, 327] width 89 height 27
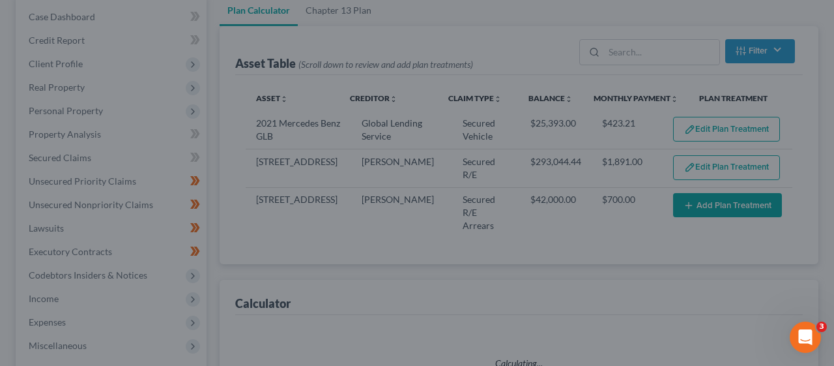
select select "59"
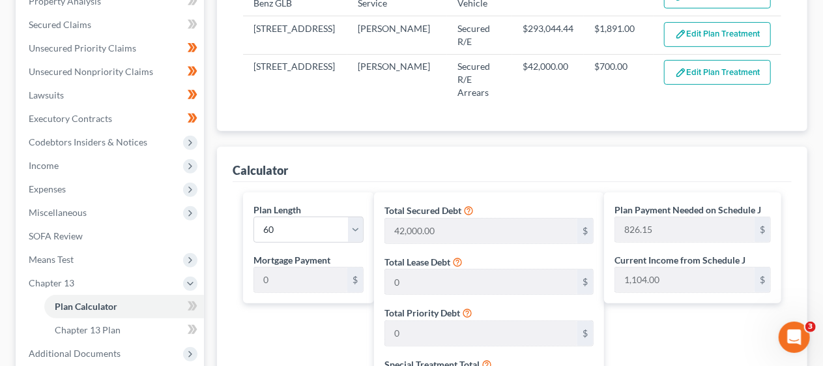
scroll to position [261, 0]
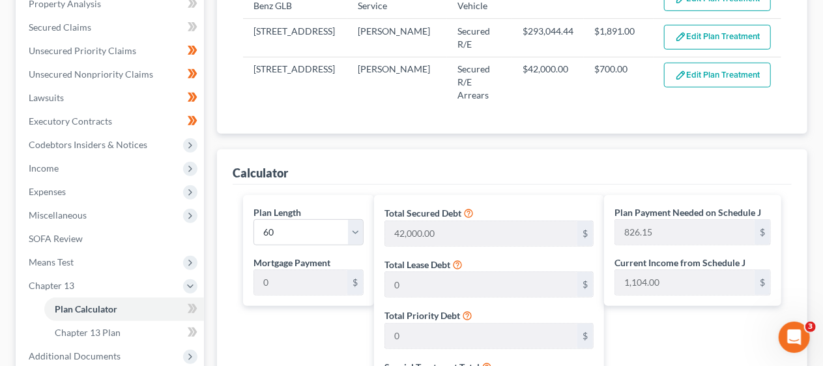
click at [377, 149] on div "Calculator" at bounding box center [512, 166] width 559 height 35
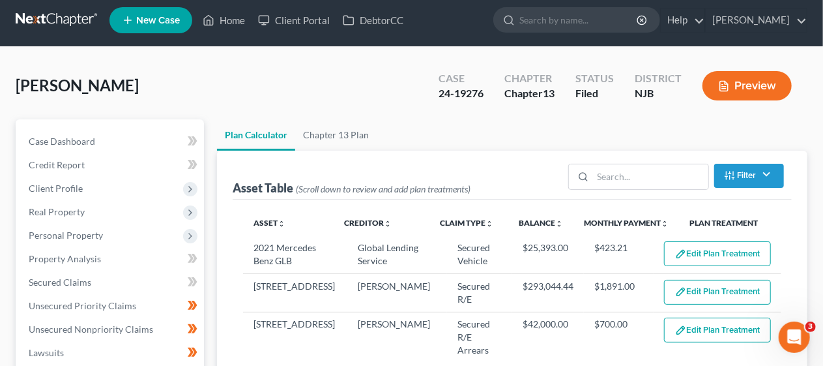
scroll to position [0, 0]
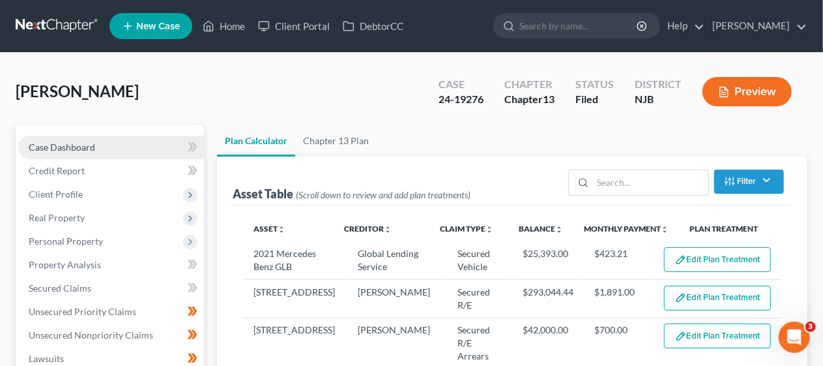
click at [105, 139] on link "Case Dashboard" at bounding box center [111, 147] width 186 height 23
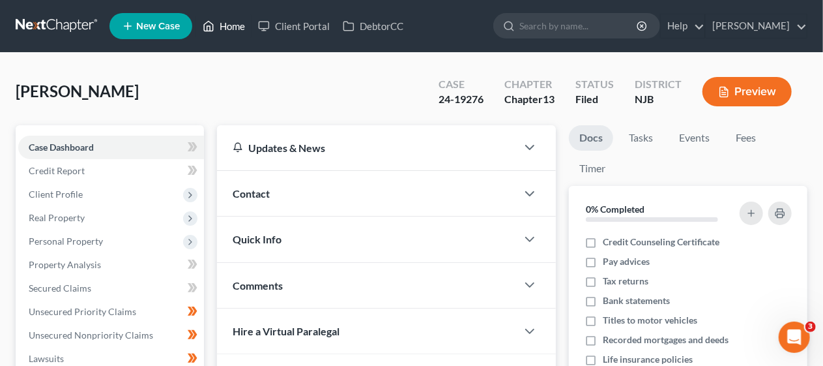
click at [236, 23] on link "Home" at bounding box center [223, 25] width 55 height 23
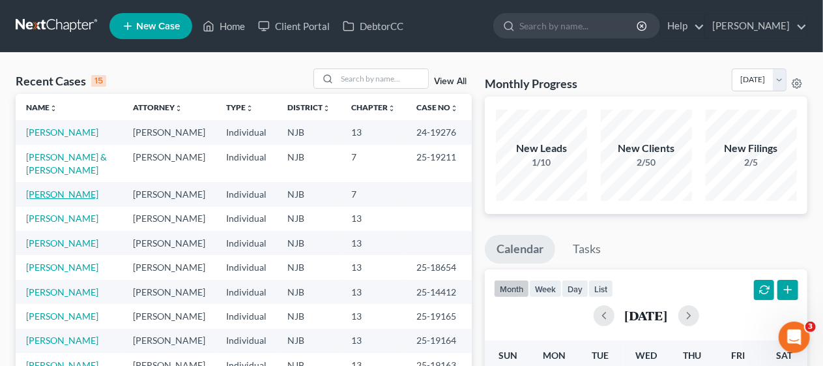
click at [95, 199] on link "[PERSON_NAME]" at bounding box center [62, 193] width 72 height 11
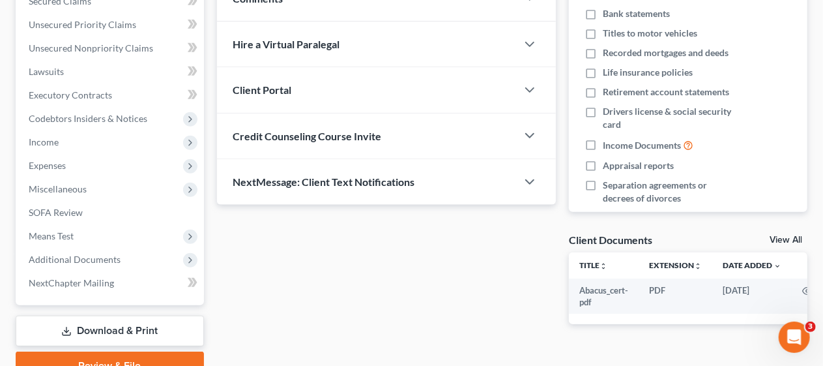
scroll to position [326, 0]
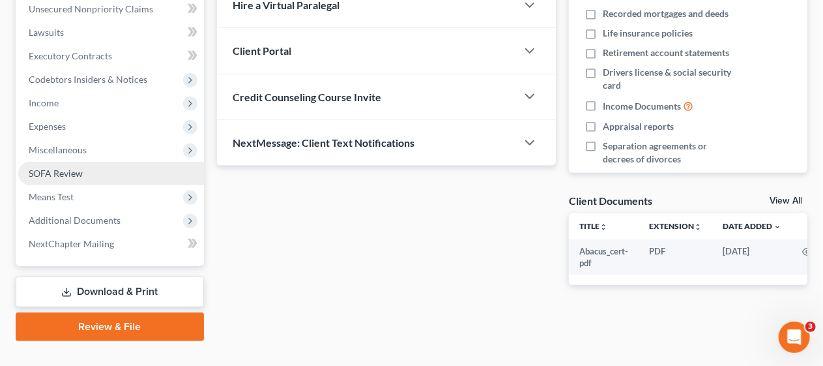
click at [100, 171] on link "SOFA Review" at bounding box center [111, 173] width 186 height 23
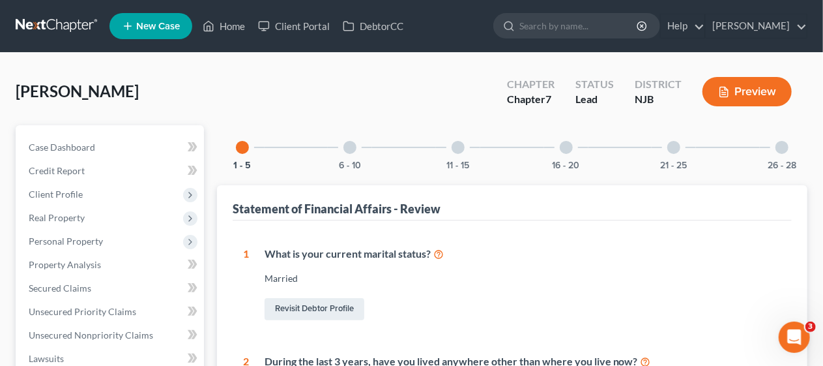
click at [353, 150] on div at bounding box center [349, 147] width 13 height 13
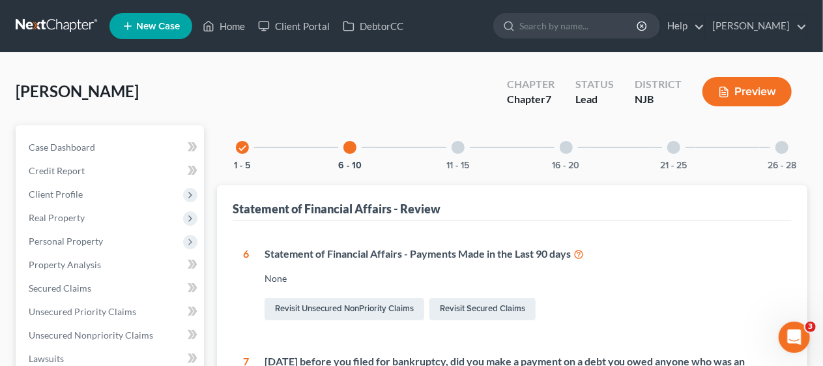
click at [460, 147] on div at bounding box center [458, 147] width 13 height 13
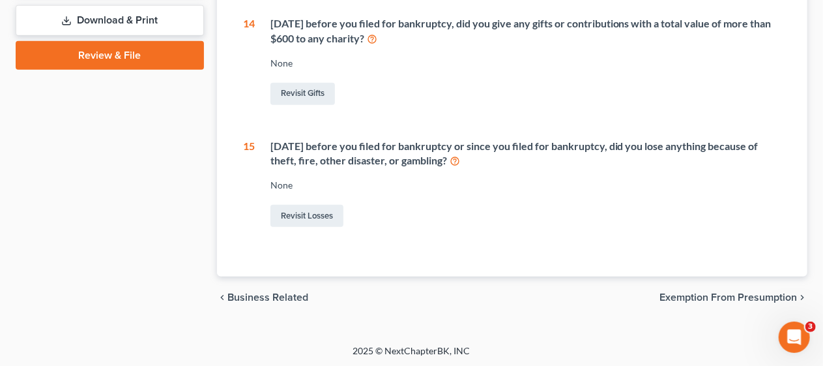
scroll to position [598, 0]
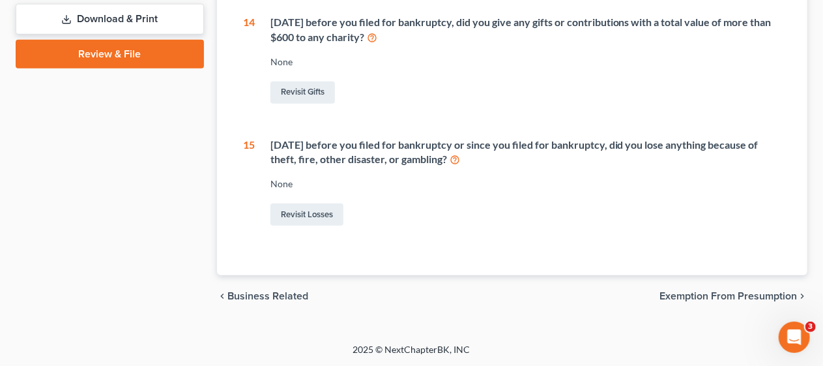
click at [682, 291] on span "Exemption from Presumption" at bounding box center [729, 296] width 138 height 10
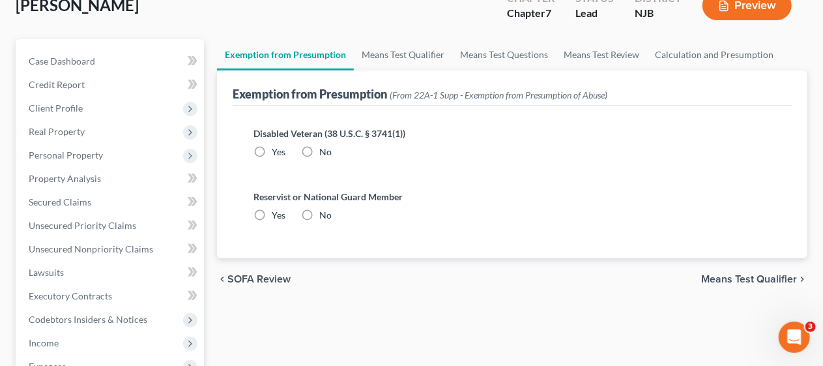
scroll to position [130, 0]
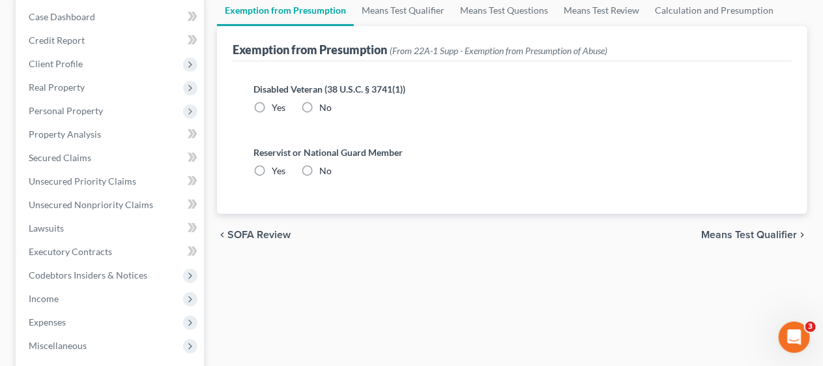
click at [255, 229] on span "SOFA Review" at bounding box center [258, 234] width 63 height 10
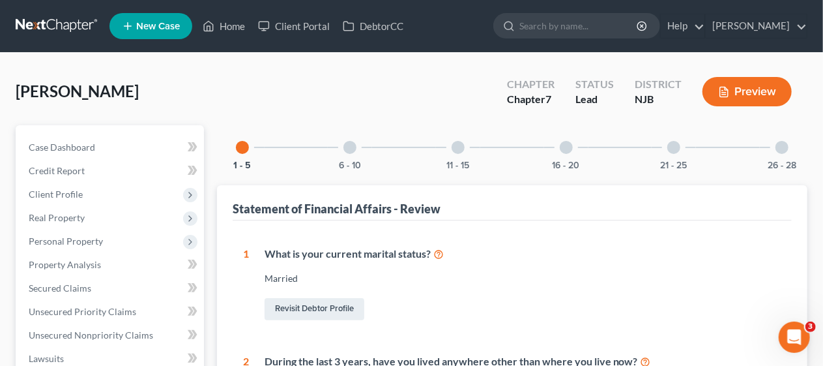
click at [562, 147] on div at bounding box center [566, 147] width 13 height 13
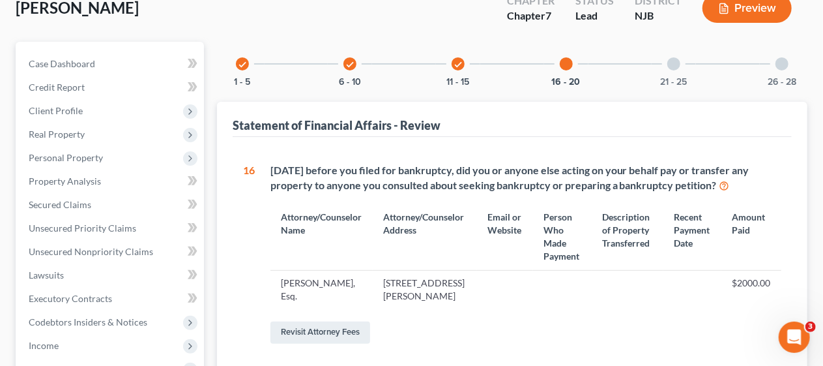
scroll to position [66, 0]
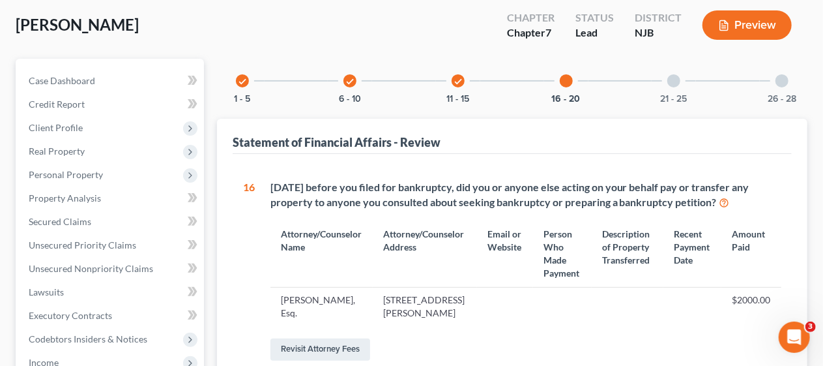
click at [566, 77] on div at bounding box center [566, 80] width 13 height 13
click at [674, 78] on div at bounding box center [673, 80] width 13 height 13
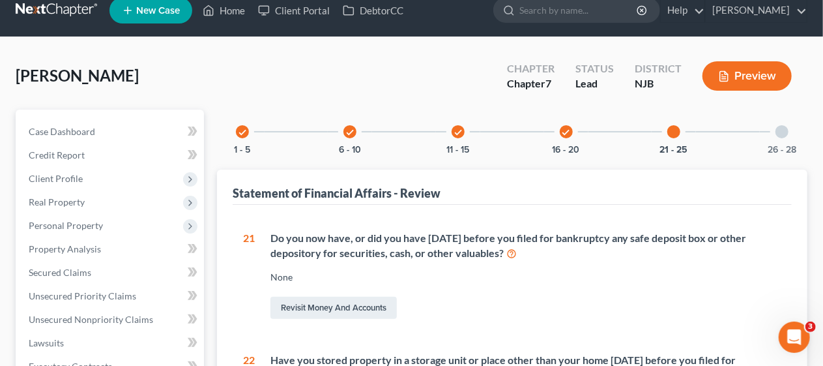
scroll to position [0, 0]
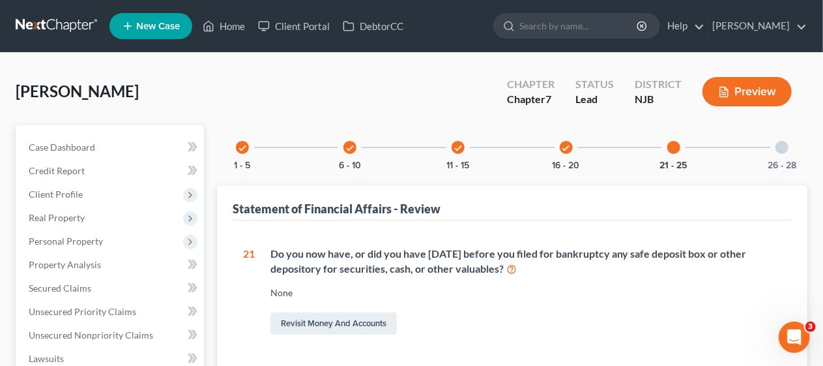
click at [781, 147] on div at bounding box center [782, 147] width 13 height 13
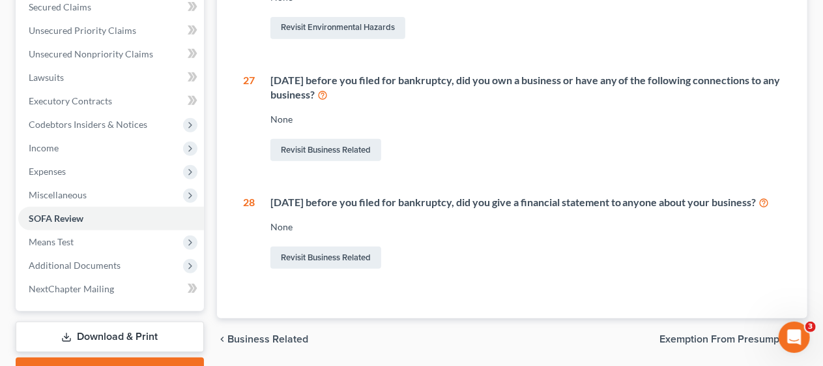
scroll to position [261, 0]
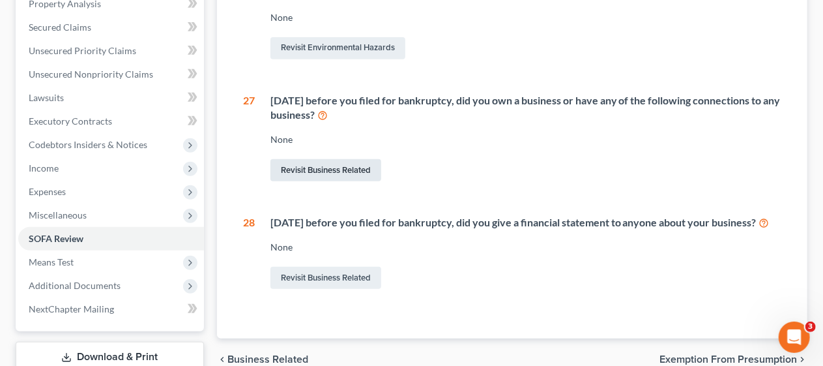
click at [340, 169] on link "Revisit Business Related" at bounding box center [325, 170] width 111 height 22
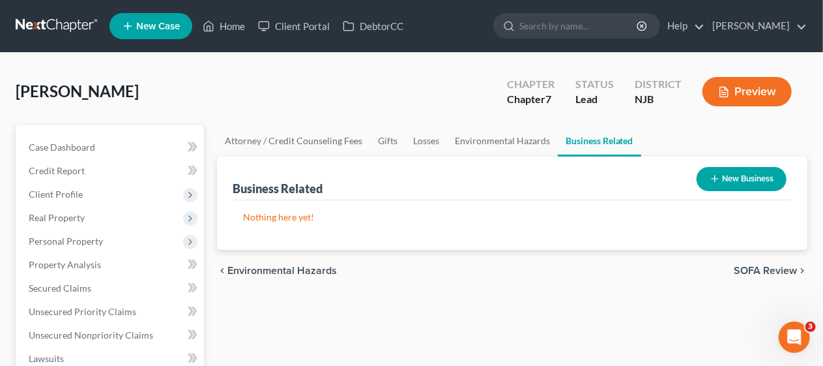
click at [729, 179] on button "New Business" at bounding box center [742, 179] width 90 height 24
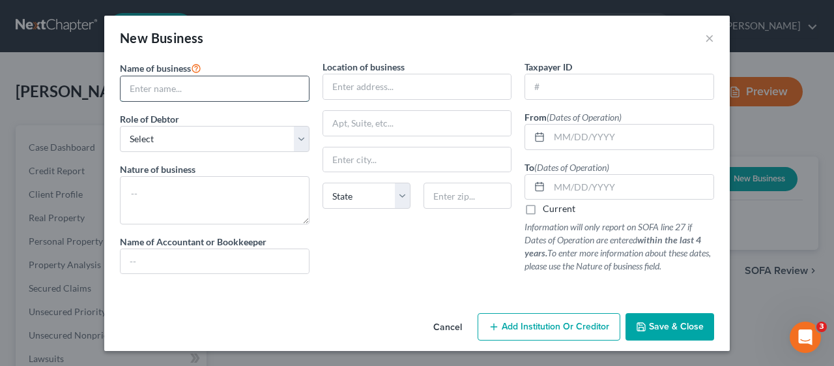
click at [203, 87] on input "text" at bounding box center [215, 88] width 188 height 25
type input "EL-BO, INC."
click at [298, 137] on select "Select A member of a limited liability company (LLC) or limited liability partn…" at bounding box center [215, 139] width 190 height 26
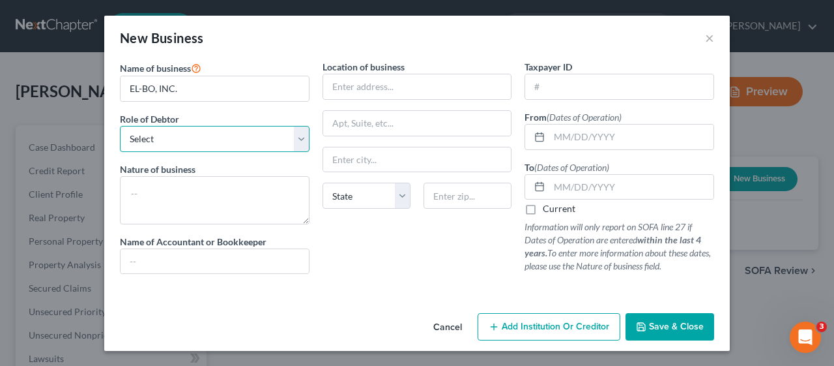
select select "owner"
click at [120, 126] on select "Select A member of a limited liability company (LLC) or limited liability partn…" at bounding box center [215, 139] width 190 height 26
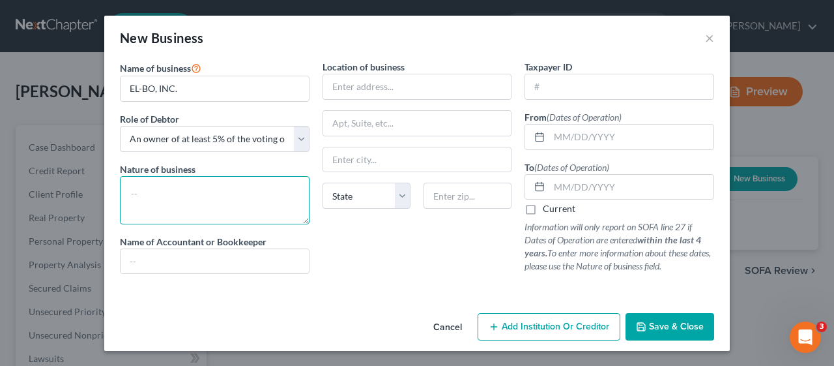
click at [154, 181] on textarea at bounding box center [215, 200] width 190 height 48
click at [143, 181] on textarea at bounding box center [215, 200] width 190 height 48
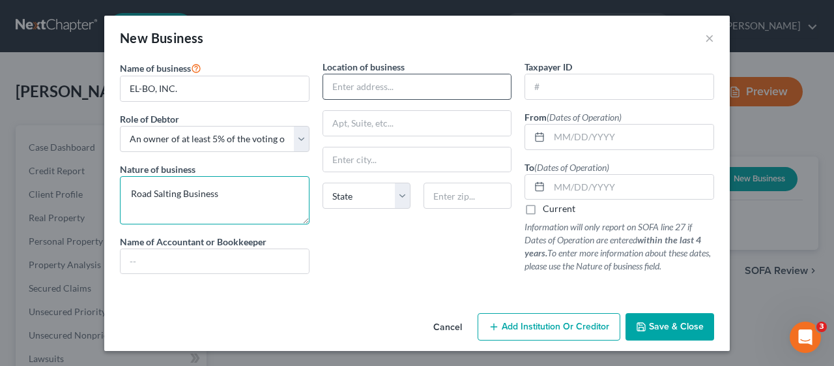
type textarea "Road Salting Business"
click at [338, 81] on input "text" at bounding box center [417, 86] width 188 height 25
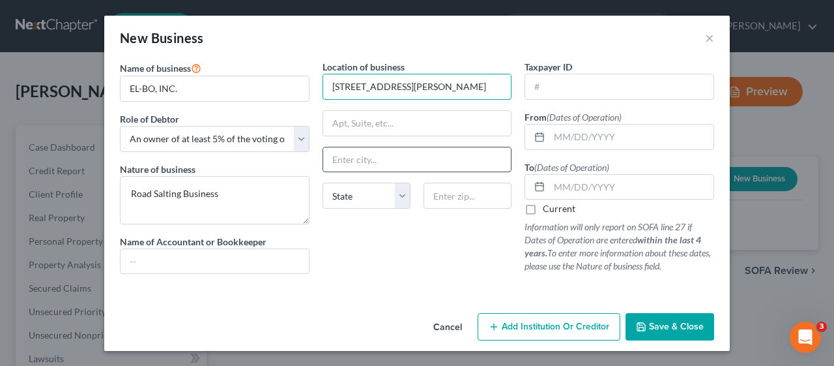
type input "[STREET_ADDRESS][PERSON_NAME]"
click at [347, 155] on input "text" at bounding box center [417, 159] width 188 height 25
type input "Brick"
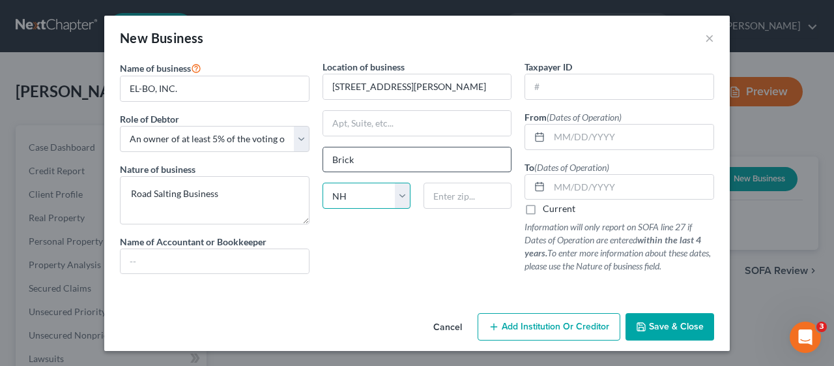
select select "33"
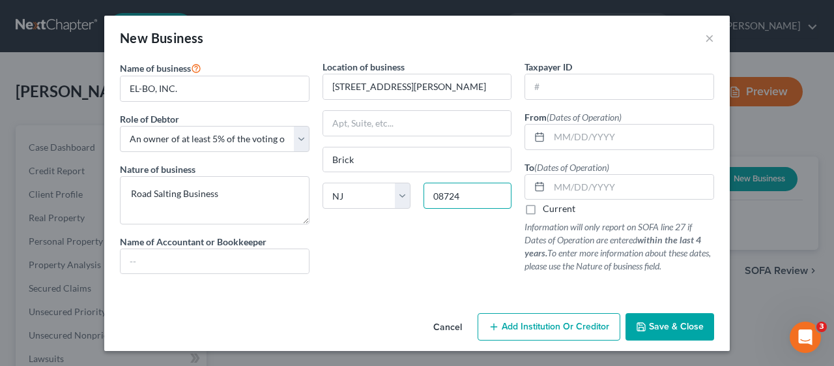
type input "08724"
click at [383, 267] on div "Location of business [STREET_ADDRESS][GEOGRAPHIC_DATA][PERSON_NAME] [US_STATE] …" at bounding box center [417, 172] width 203 height 224
click at [678, 324] on span "Save & Close" at bounding box center [676, 326] width 55 height 11
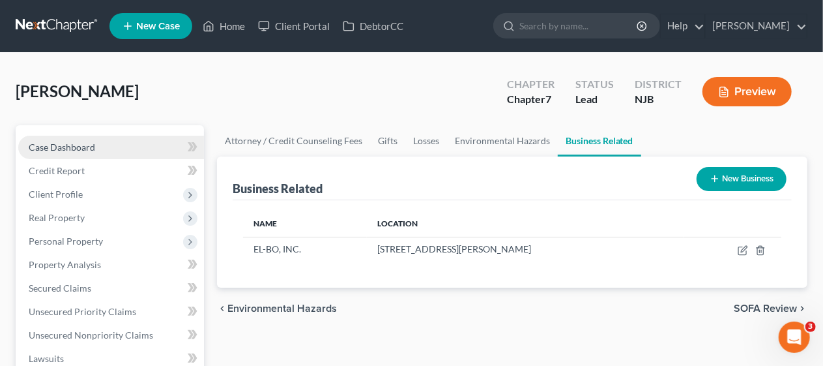
click at [125, 141] on link "Case Dashboard" at bounding box center [111, 147] width 186 height 23
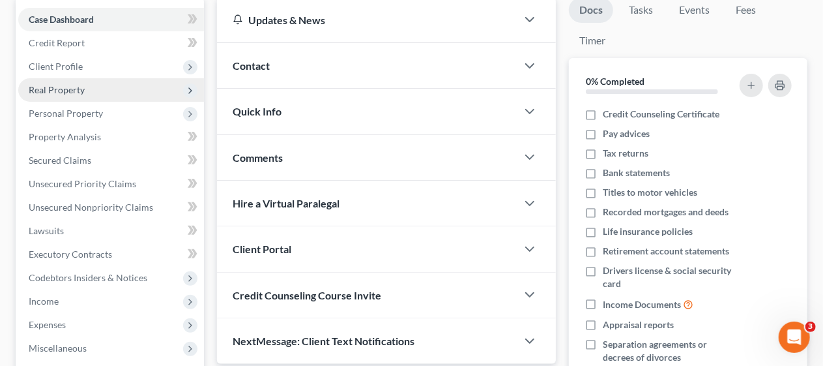
scroll to position [130, 0]
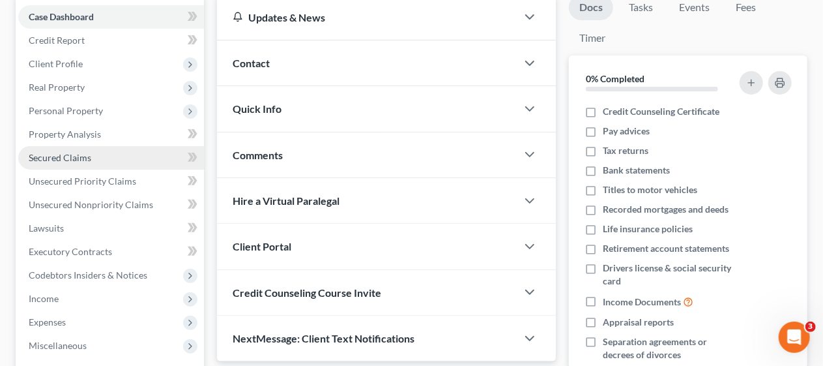
click at [86, 152] on span "Secured Claims" at bounding box center [60, 157] width 63 height 11
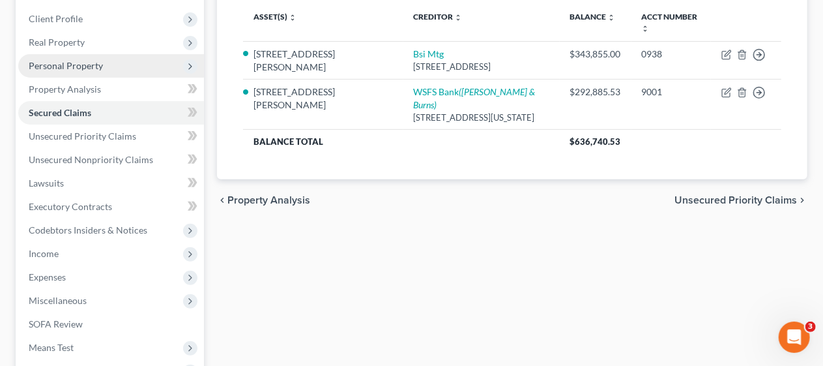
scroll to position [196, 0]
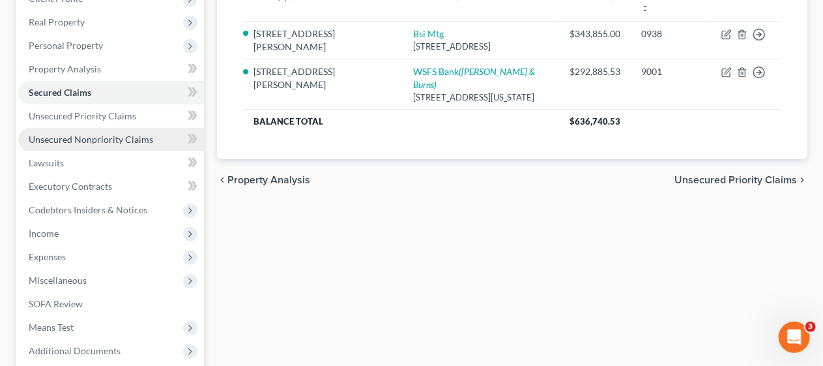
click at [120, 138] on span "Unsecured Nonpriority Claims" at bounding box center [91, 139] width 124 height 11
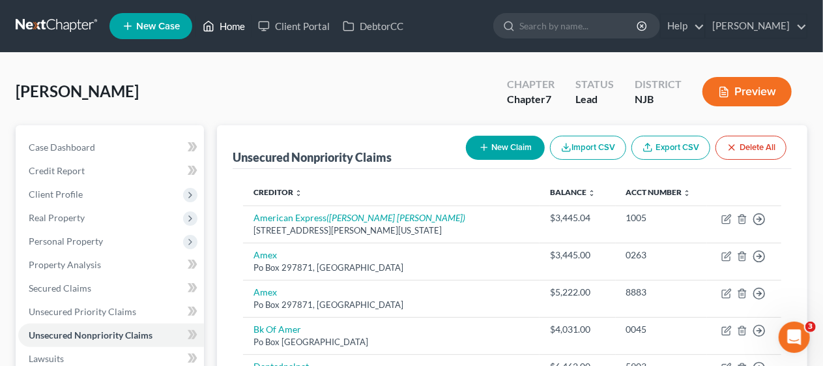
click at [237, 24] on link "Home" at bounding box center [223, 25] width 55 height 23
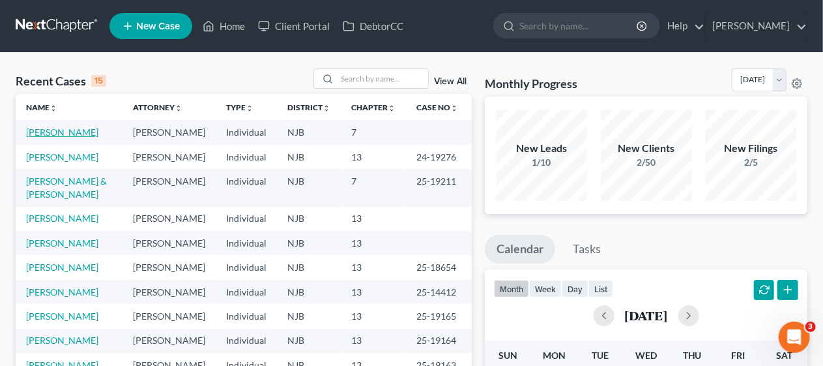
click at [82, 132] on link "[PERSON_NAME]" at bounding box center [62, 131] width 72 height 11
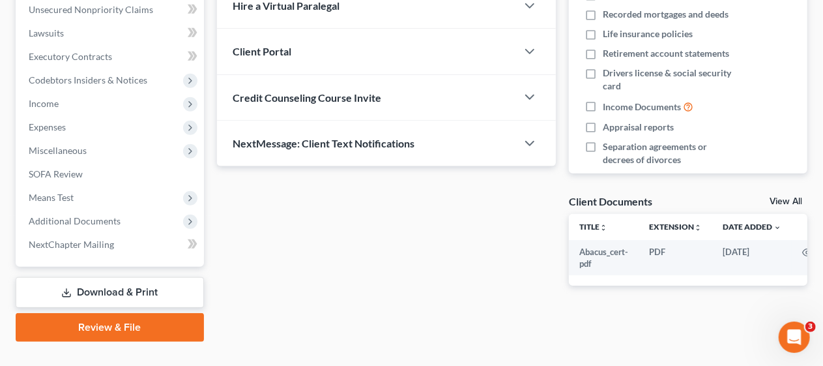
scroll to position [326, 0]
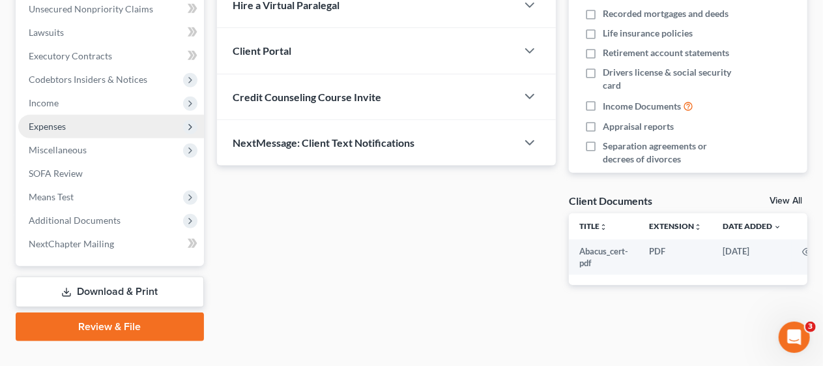
click at [119, 124] on span "Expenses" at bounding box center [111, 126] width 186 height 23
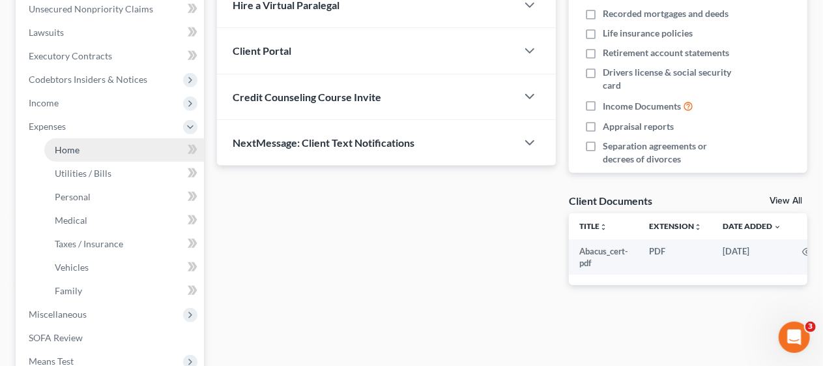
click at [125, 153] on link "Home" at bounding box center [124, 149] width 160 height 23
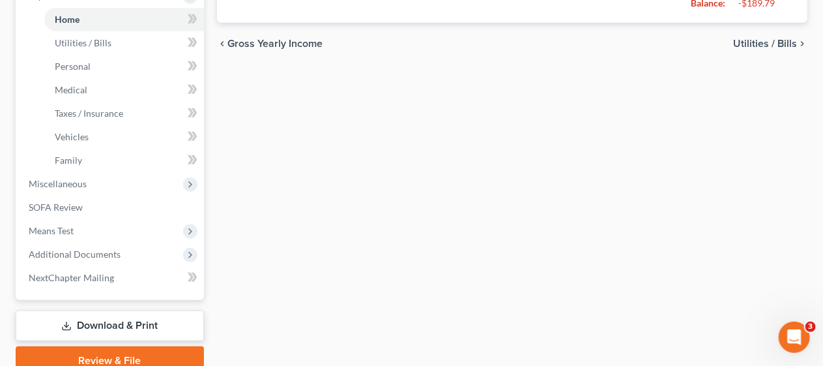
scroll to position [513, 0]
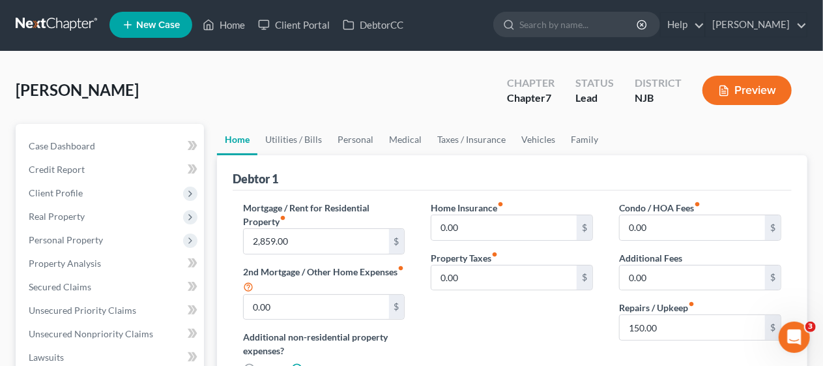
scroll to position [0, 0]
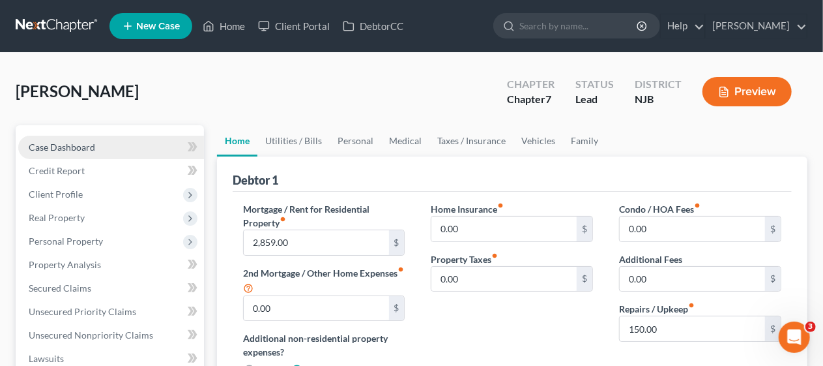
click at [85, 145] on span "Case Dashboard" at bounding box center [62, 146] width 66 height 11
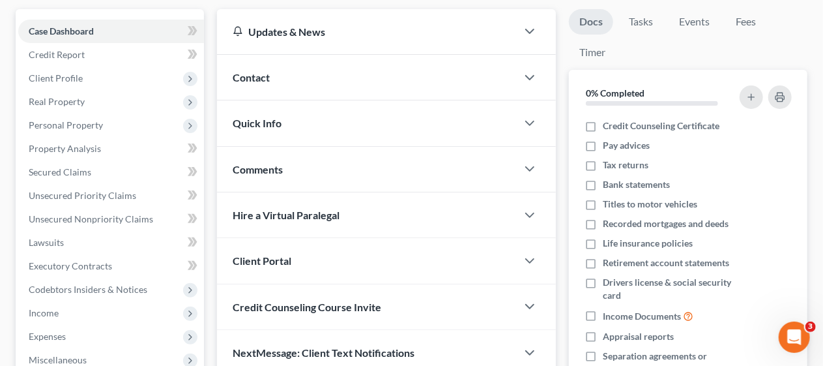
scroll to position [349, 0]
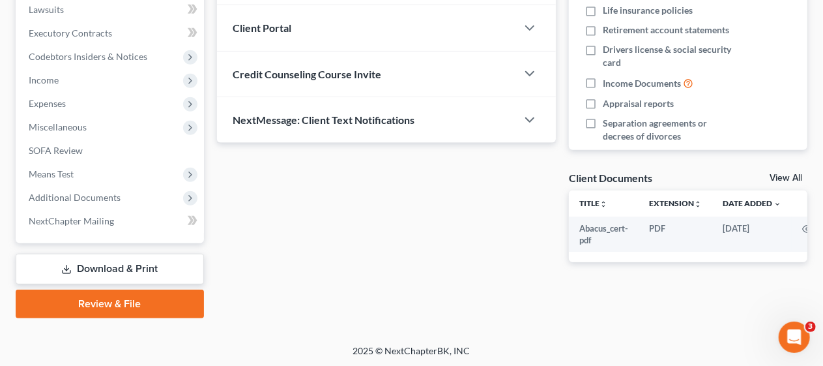
click at [119, 302] on link "Review & File" at bounding box center [110, 303] width 188 height 29
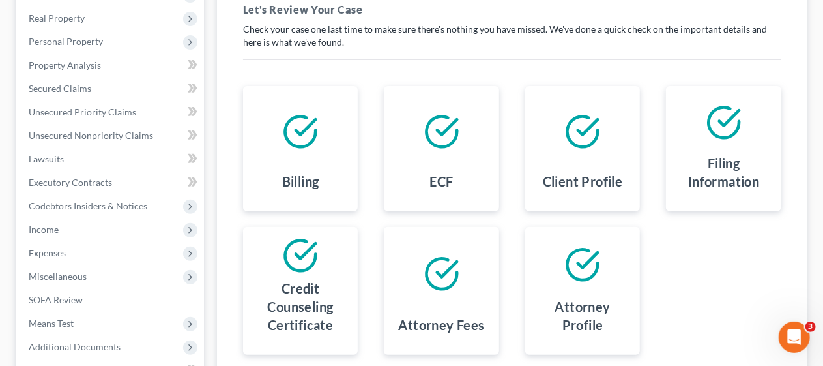
scroll to position [326, 0]
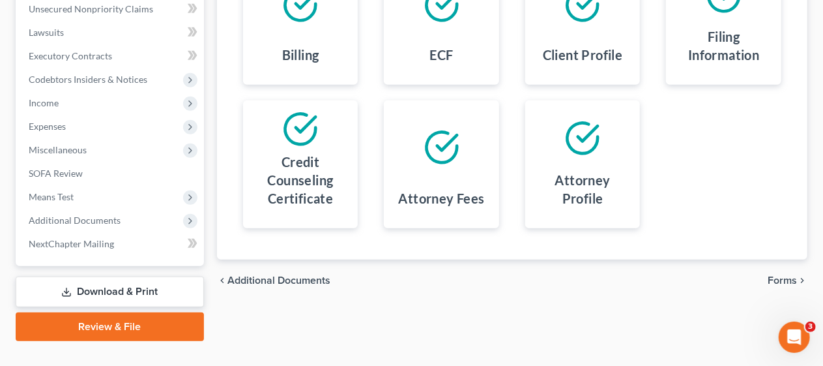
click at [785, 276] on span "Forms" at bounding box center [782, 280] width 29 height 10
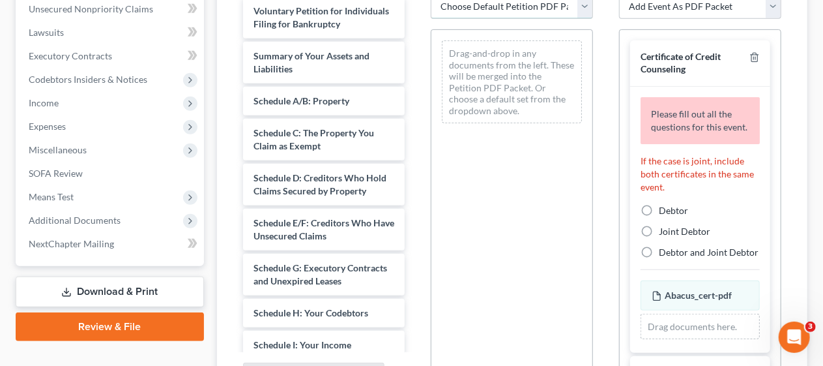
scroll to position [318, 0]
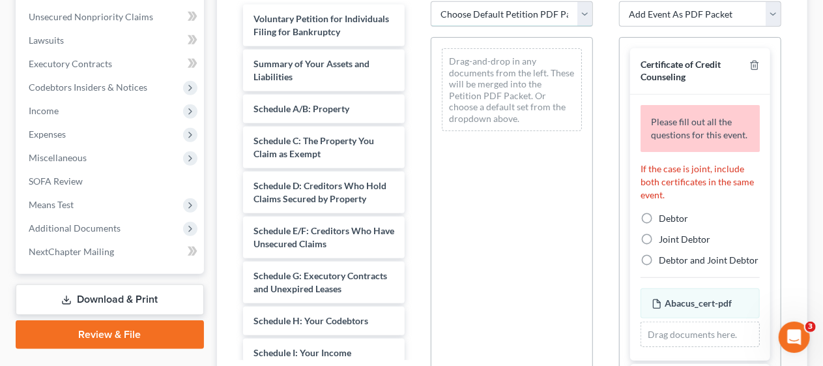
click at [581, 9] on select "Choose Default Petition PDF Packet Complete Bankruptcy Petition (all forms and …" at bounding box center [512, 14] width 162 height 26
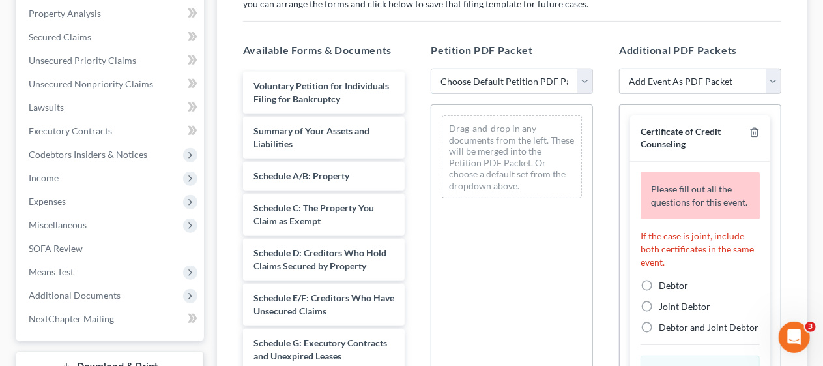
scroll to position [261, 0]
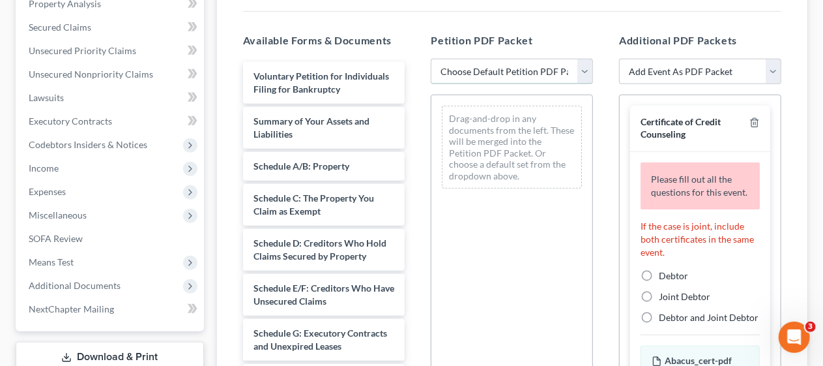
click at [586, 71] on select "Choose Default Petition PDF Packet Complete Bankruptcy Petition (all forms and …" at bounding box center [512, 72] width 162 height 26
select select "0"
click at [431, 59] on select "Choose Default Petition PDF Packet Complete Bankruptcy Petition (all forms and …" at bounding box center [512, 72] width 162 height 26
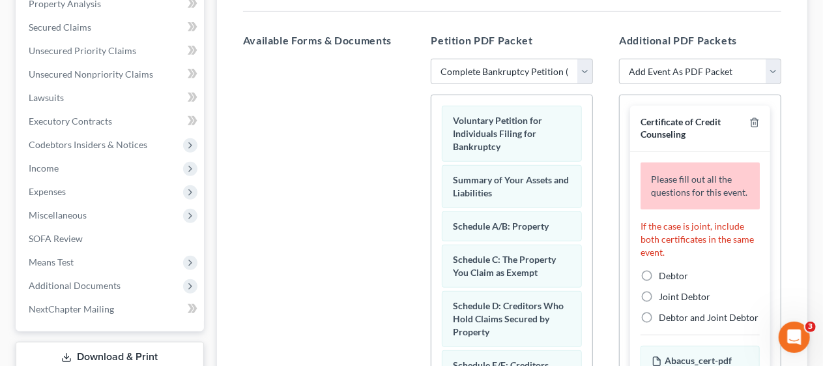
click at [610, 136] on div "Additional PDF Packets Add Event As PDF Packet Amended Attorney Compensation St…" at bounding box center [700, 243] width 188 height 442
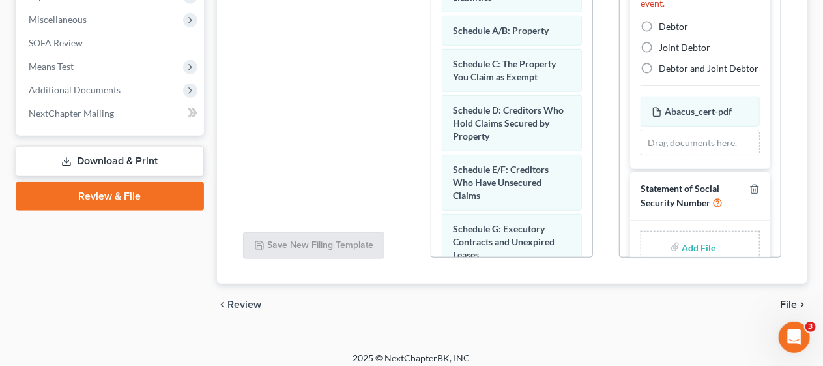
scroll to position [102, 0]
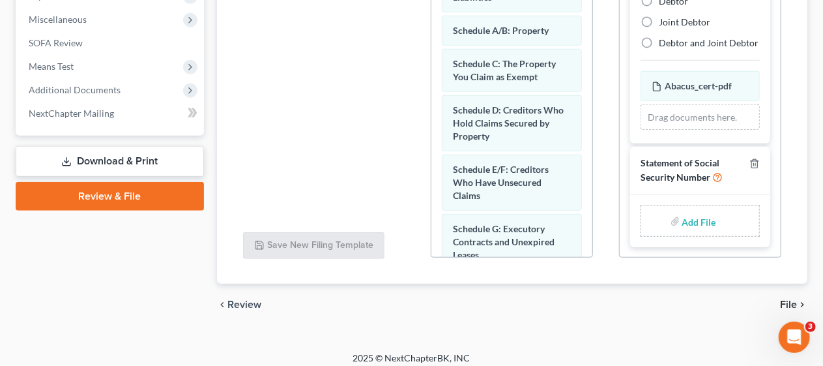
click at [691, 219] on input "file" at bounding box center [697, 220] width 31 height 23
type input "C:\fakepath\Statement about SS#.pdf"
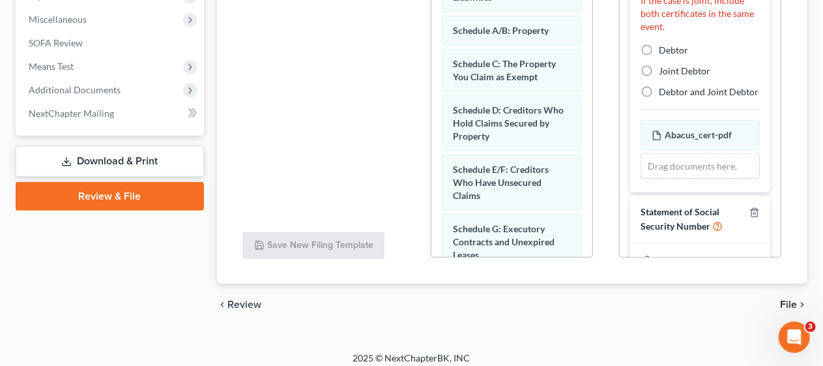
scroll to position [22, 0]
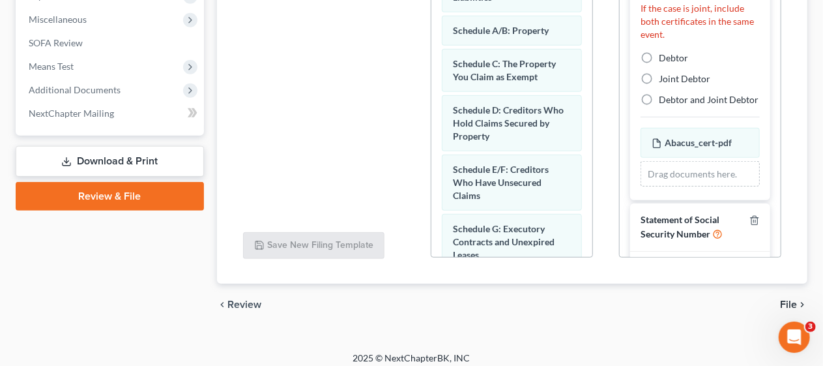
click at [659, 65] on label "Debtor" at bounding box center [673, 57] width 29 height 13
click at [664, 60] on input "Debtor" at bounding box center [668, 55] width 8 height 8
radio input "true"
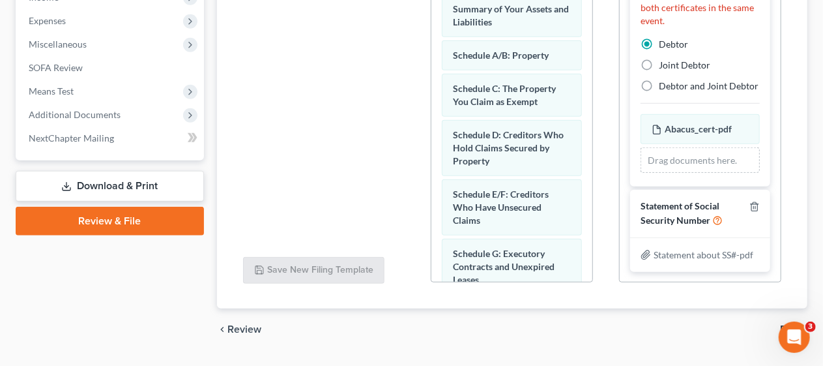
scroll to position [464, 0]
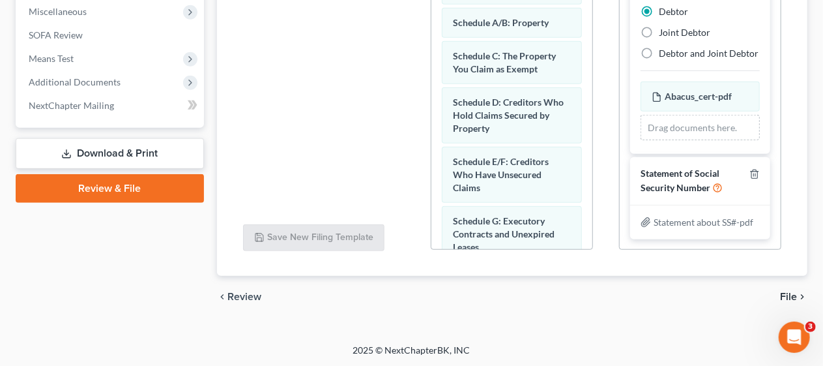
click at [791, 295] on span "File" at bounding box center [788, 296] width 17 height 10
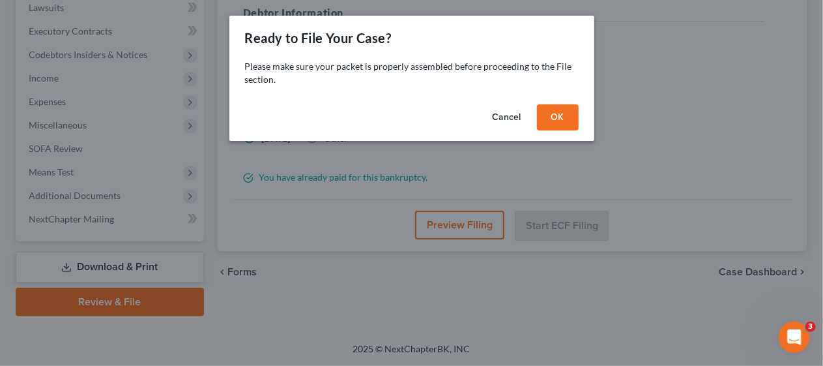
scroll to position [349, 0]
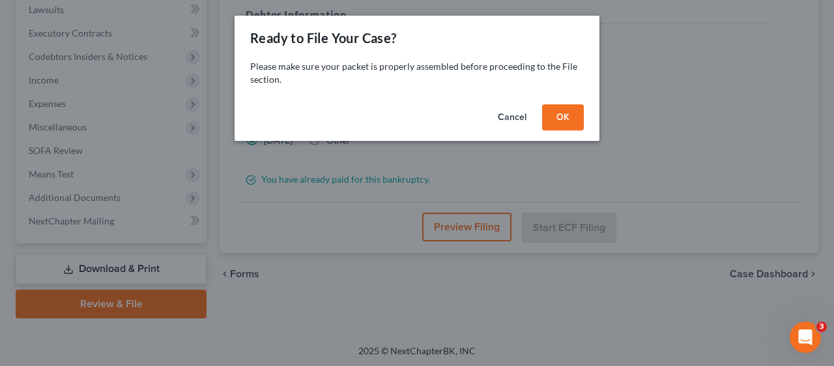
click at [567, 113] on button "OK" at bounding box center [563, 117] width 42 height 26
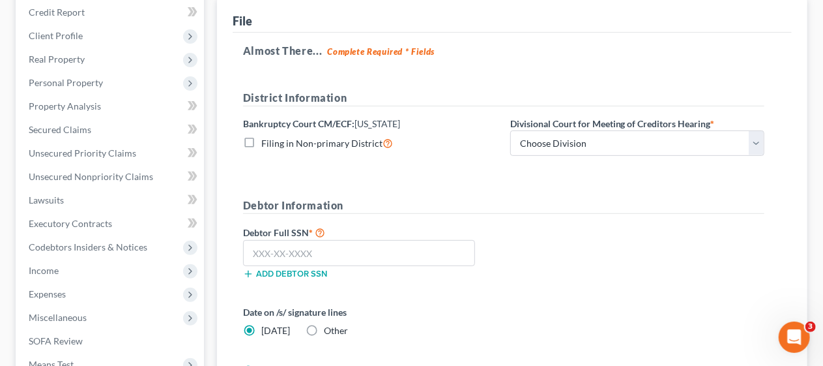
scroll to position [153, 0]
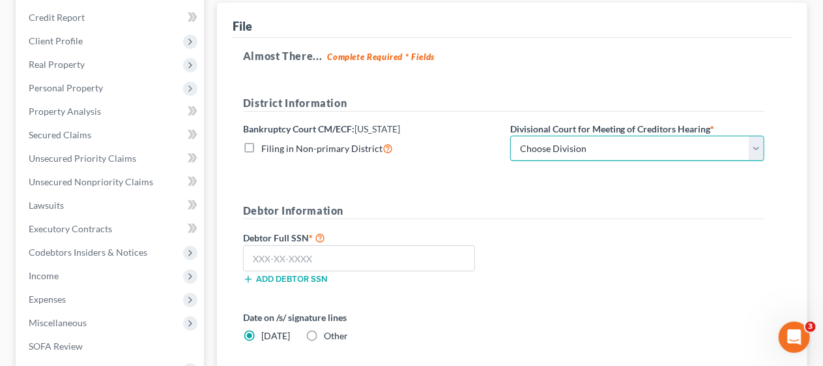
click at [753, 146] on select "Choose Division [GEOGRAPHIC_DATA] [GEOGRAPHIC_DATA]/[GEOGRAPHIC_DATA] [GEOGRAPH…" at bounding box center [637, 149] width 254 height 26
select select "3"
click at [510, 136] on select "Choose Division [GEOGRAPHIC_DATA] [GEOGRAPHIC_DATA]/[GEOGRAPHIC_DATA] [GEOGRAPH…" at bounding box center [637, 149] width 254 height 26
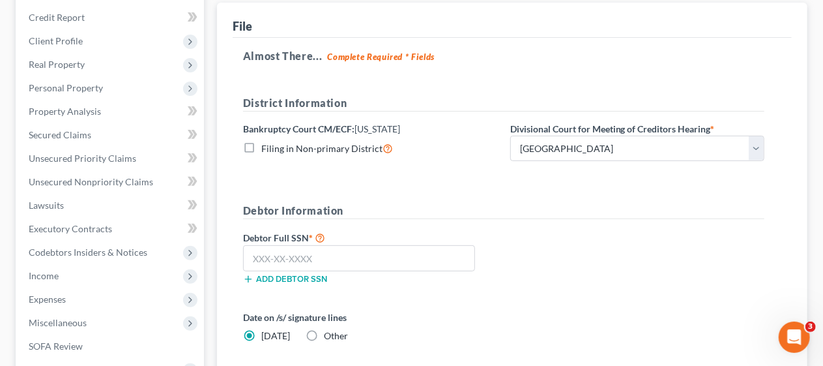
click at [530, 206] on h5 "Debtor Information" at bounding box center [503, 211] width 521 height 16
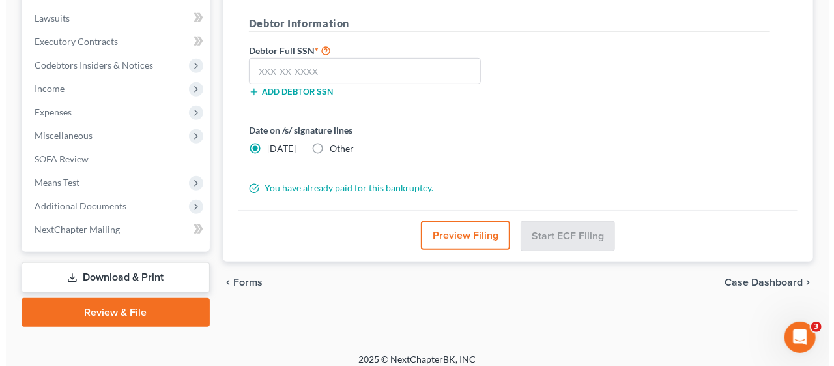
scroll to position [349, 0]
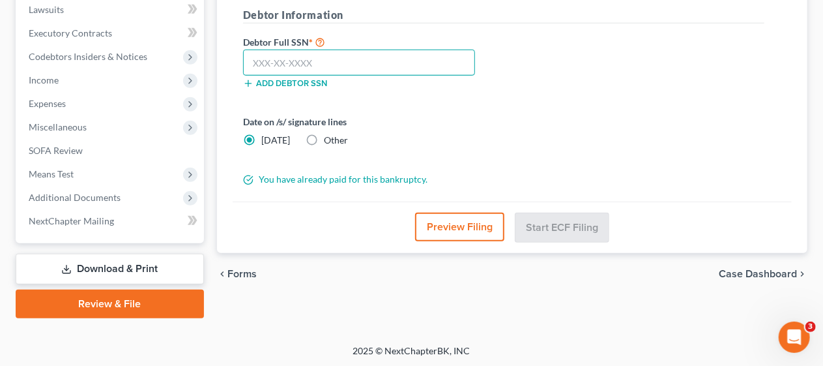
click at [246, 63] on input "text" at bounding box center [359, 63] width 232 height 26
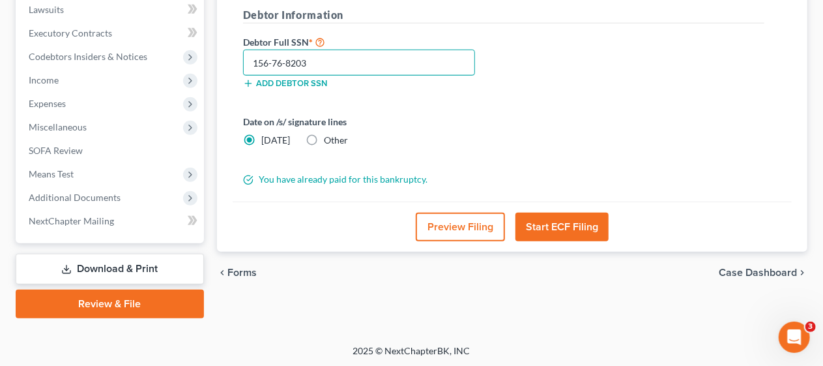
type input "156-76-8203"
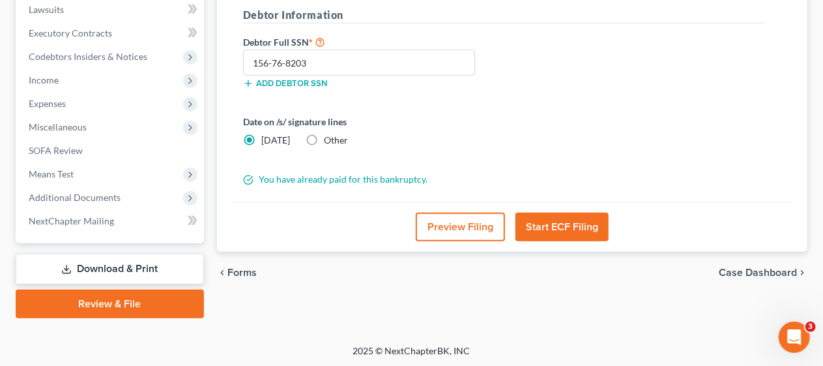
click at [342, 235] on div "Preview Filing Start ECF Filing" at bounding box center [512, 226] width 559 height 50
click at [565, 221] on button "Start ECF Filing" at bounding box center [561, 226] width 93 height 29
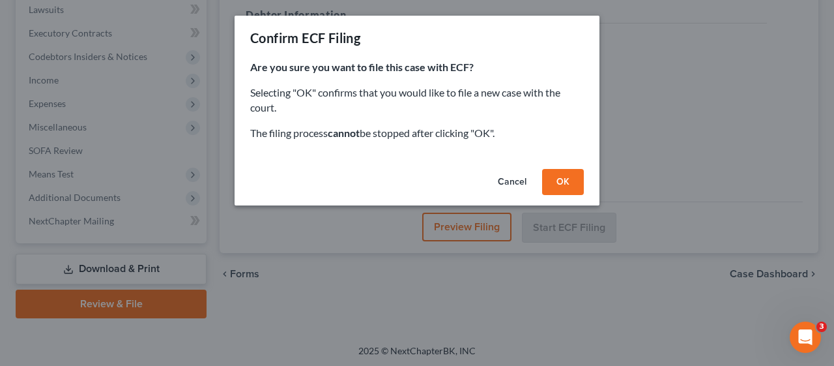
click at [567, 182] on button "OK" at bounding box center [563, 182] width 42 height 26
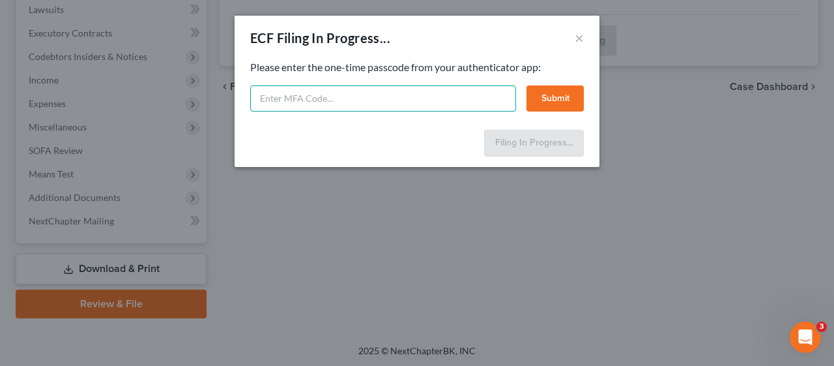
click at [285, 95] on input "text" at bounding box center [383, 98] width 266 height 26
type input "394807"
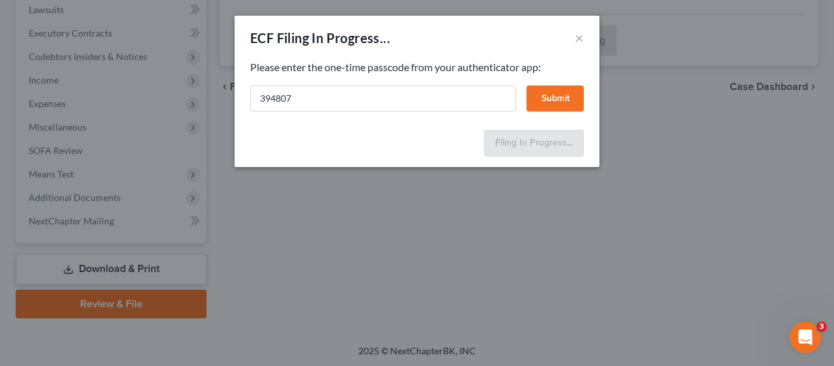
click at [568, 93] on button "Submit" at bounding box center [555, 98] width 57 height 26
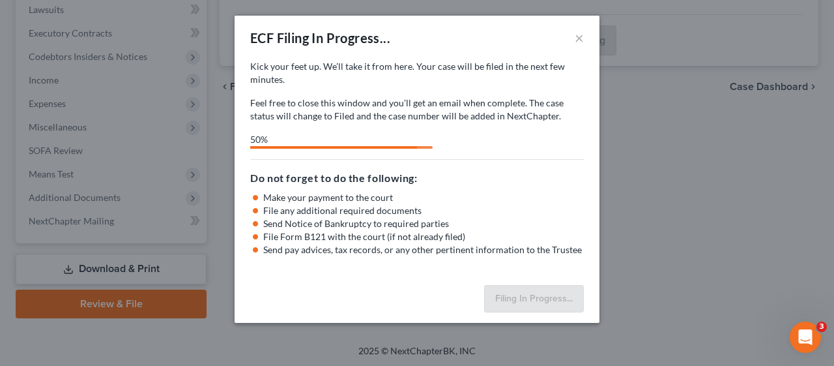
select select "3"
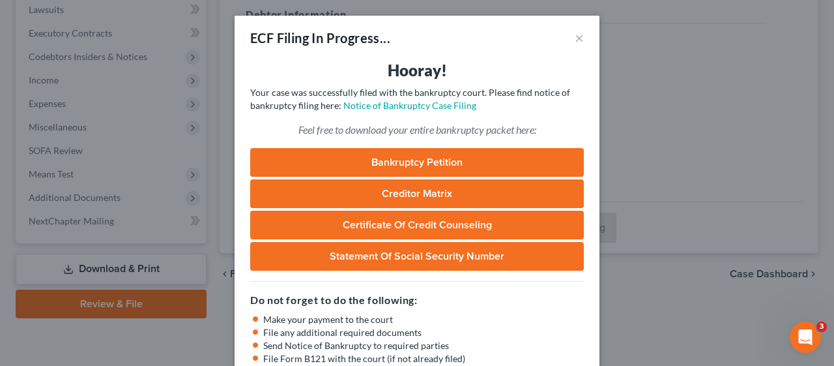
click at [514, 293] on h5 "Do not forget to do the following:" at bounding box center [417, 300] width 334 height 16
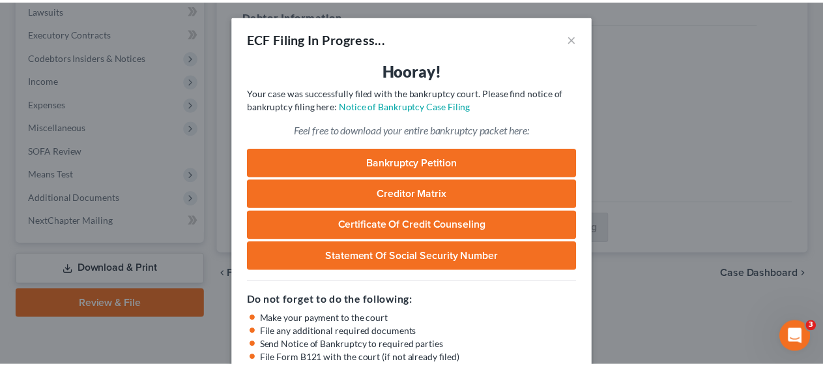
scroll to position [93, 0]
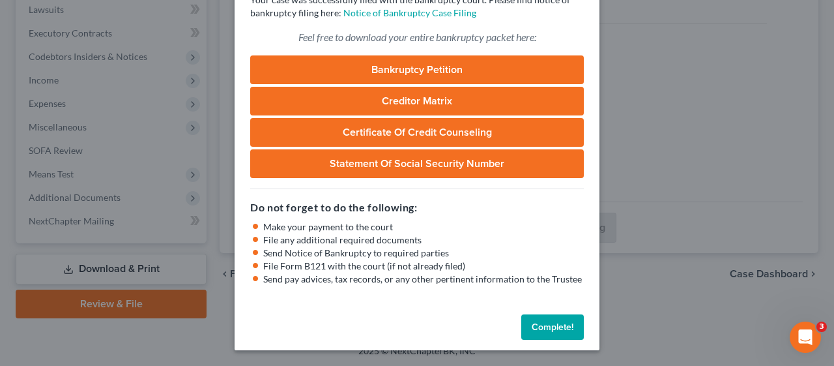
click at [545, 325] on button "Complete!" at bounding box center [552, 327] width 63 height 26
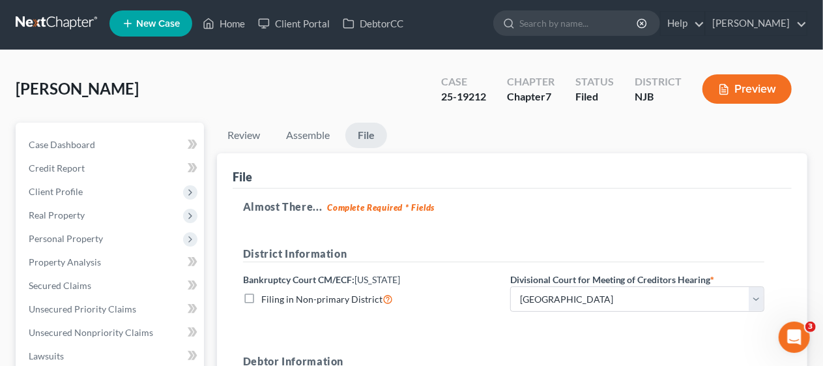
scroll to position [0, 0]
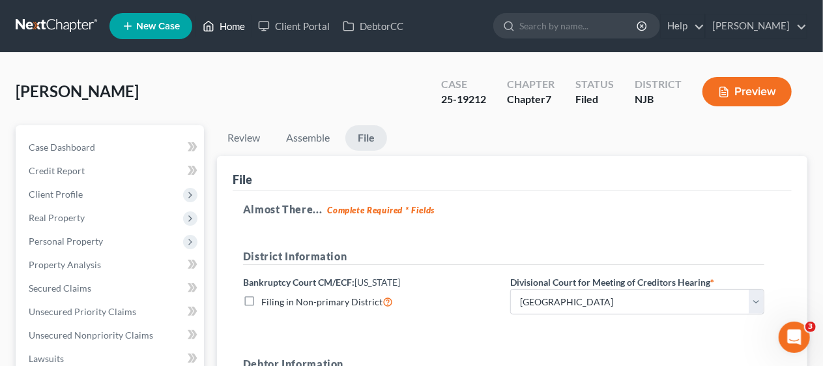
click at [237, 21] on link "Home" at bounding box center [223, 25] width 55 height 23
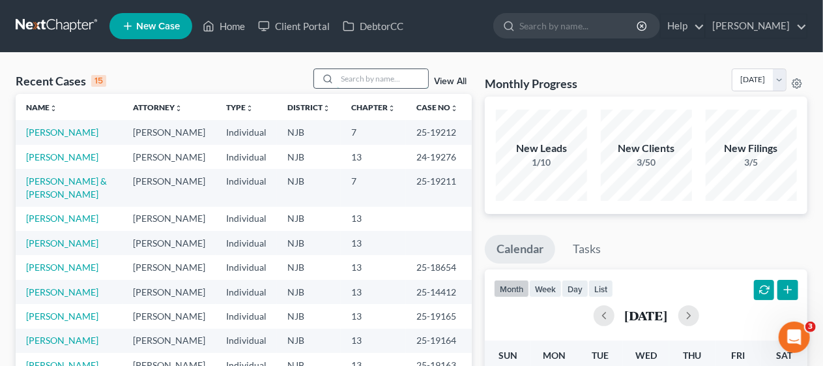
click at [355, 78] on input "search" at bounding box center [382, 78] width 91 height 19
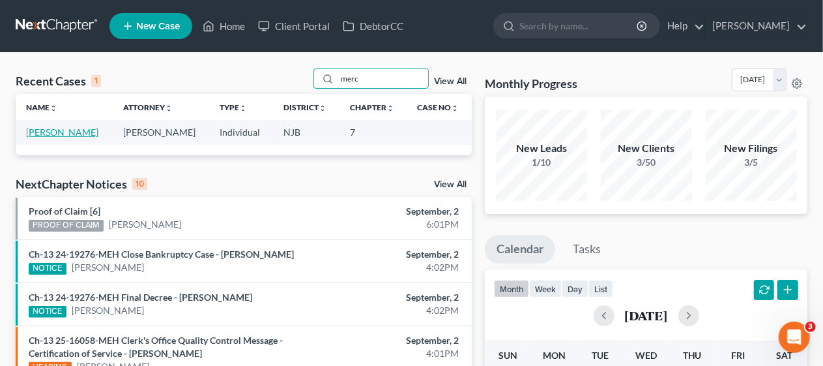
type input "merc"
click at [94, 128] on link "[PERSON_NAME]" at bounding box center [62, 131] width 72 height 11
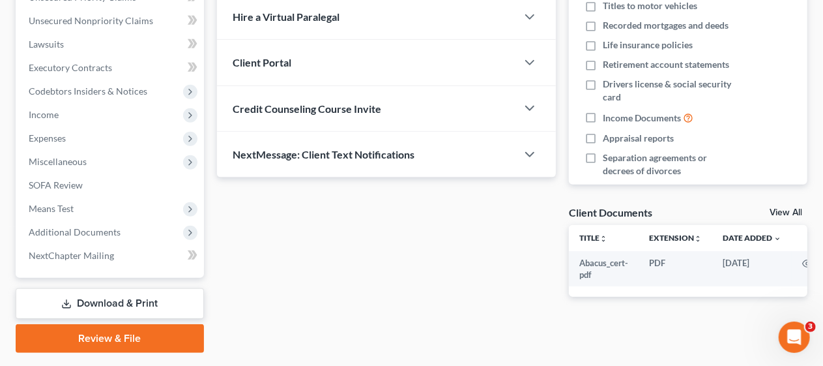
scroll to position [326, 0]
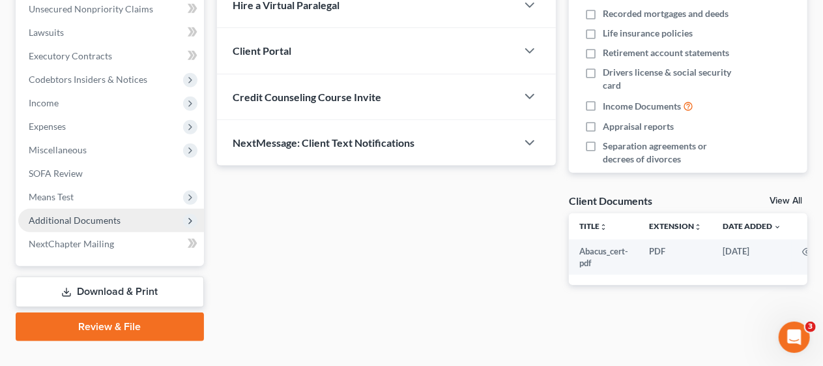
click at [130, 218] on span "Additional Documents" at bounding box center [111, 220] width 186 height 23
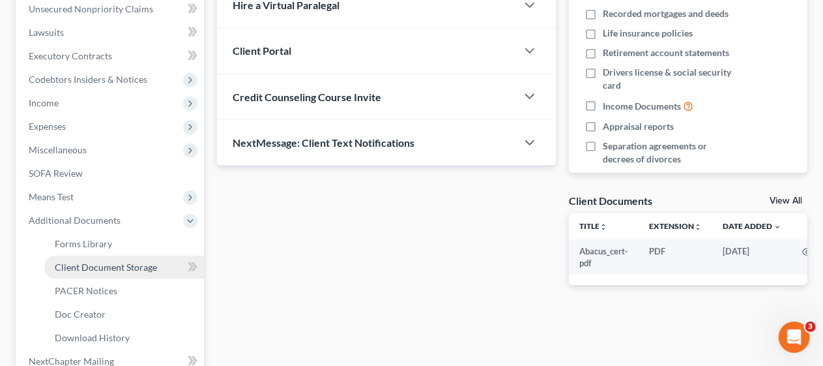
click at [146, 263] on span "Client Document Storage" at bounding box center [106, 266] width 102 height 11
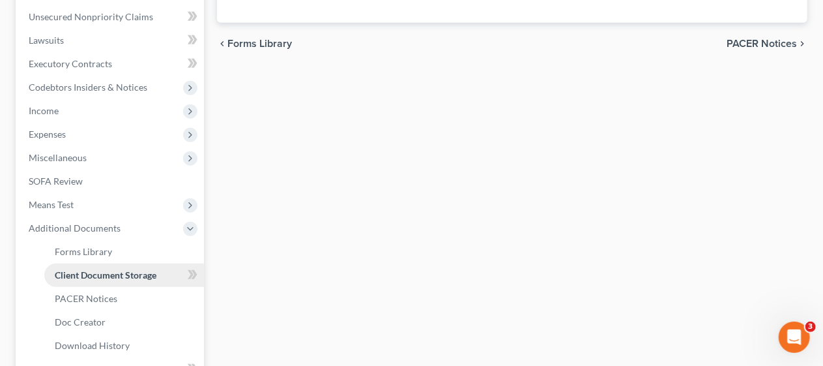
select select "9"
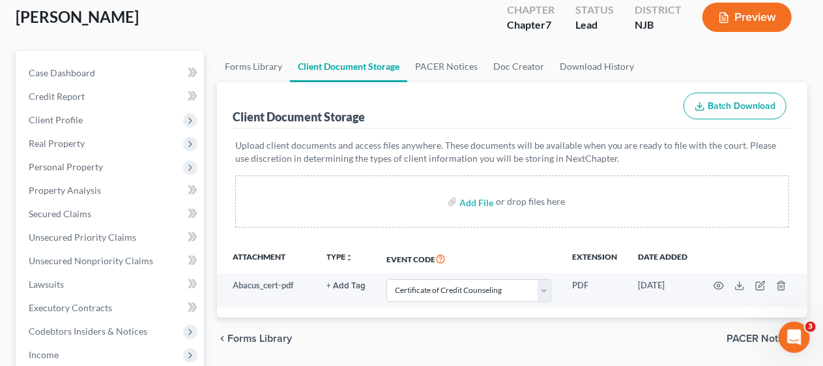
scroll to position [130, 0]
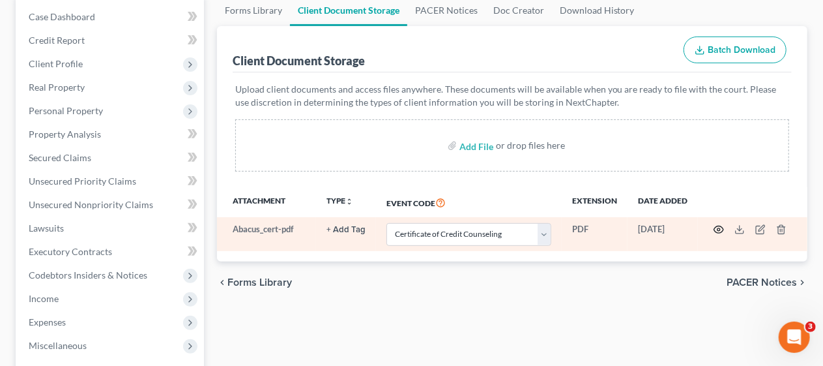
click at [721, 227] on icon "button" at bounding box center [719, 229] width 10 height 10
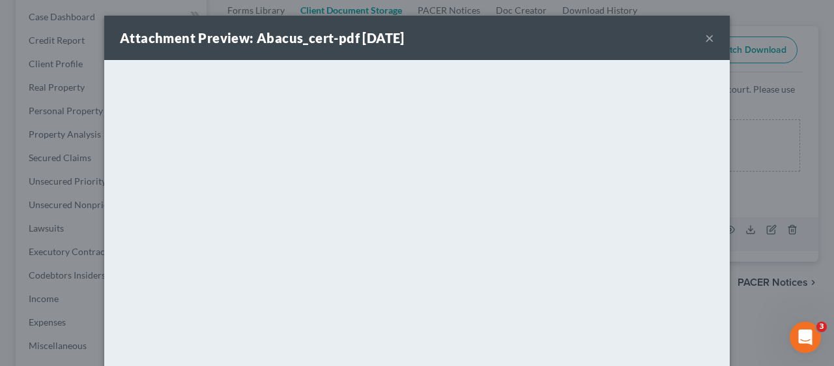
click at [705, 38] on button "×" at bounding box center [709, 38] width 9 height 16
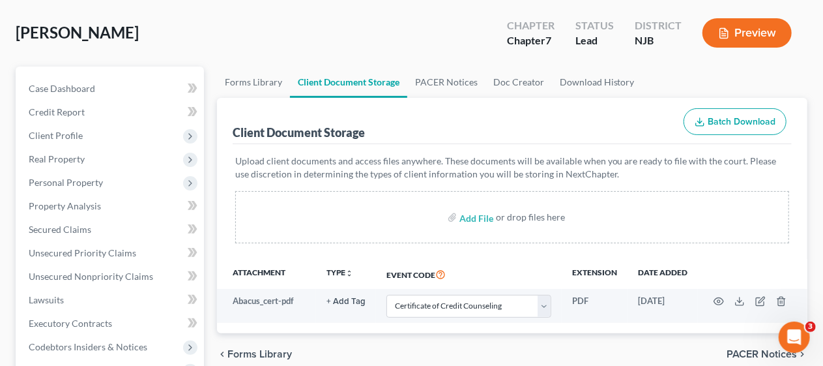
scroll to position [0, 0]
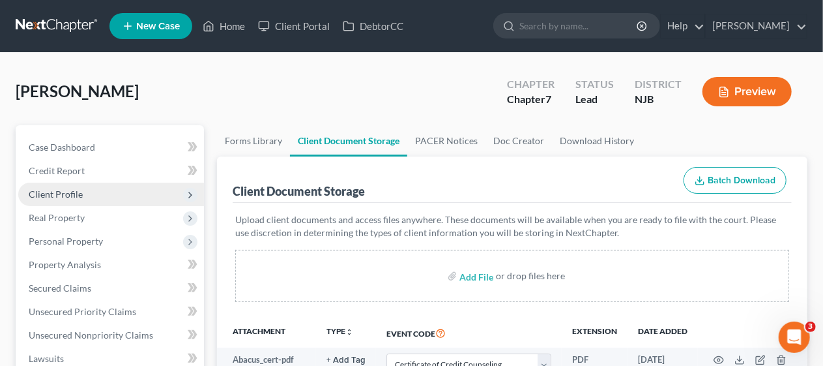
click at [130, 194] on span "Client Profile" at bounding box center [111, 193] width 186 height 23
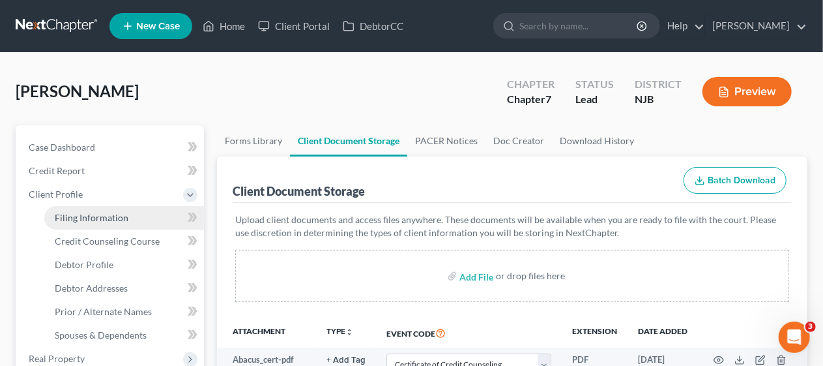
click at [132, 212] on link "Filing Information" at bounding box center [124, 217] width 160 height 23
select select "1"
select select "0"
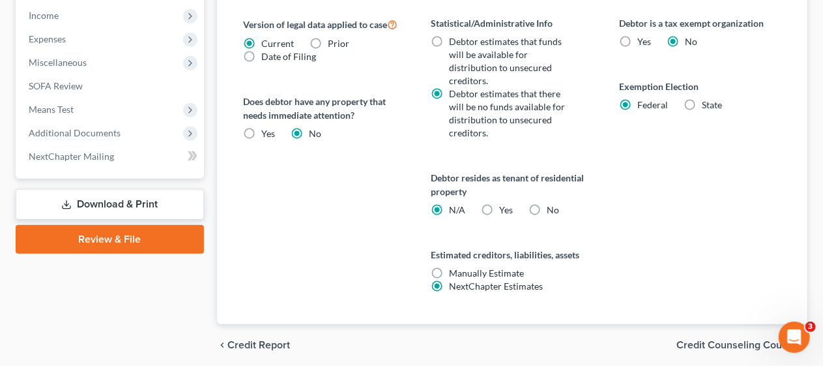
scroll to position [556, 0]
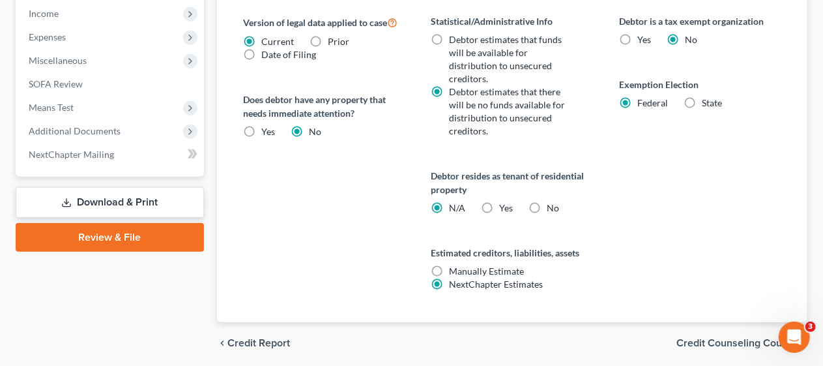
click at [708, 338] on span "Credit Counseling Course" at bounding box center [736, 343] width 121 height 10
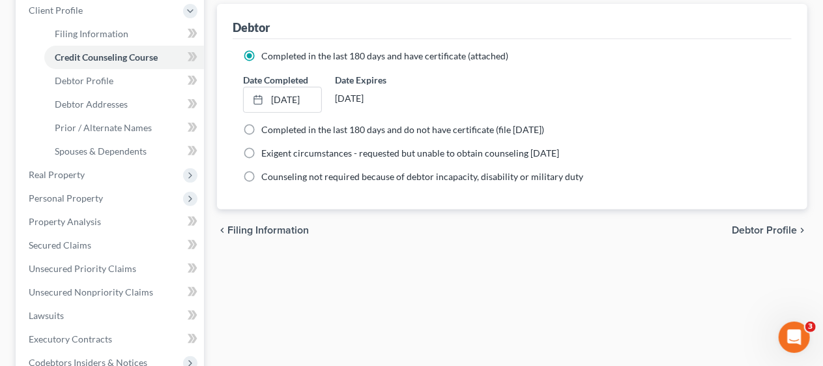
scroll to position [196, 0]
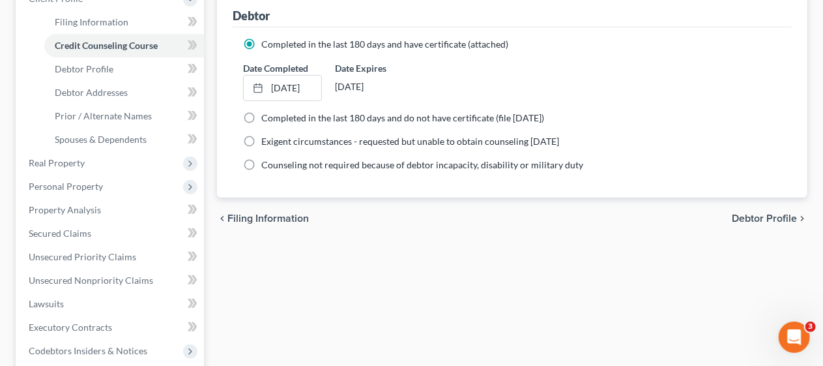
click at [761, 213] on span "Debtor Profile" at bounding box center [764, 218] width 65 height 10
select select "0"
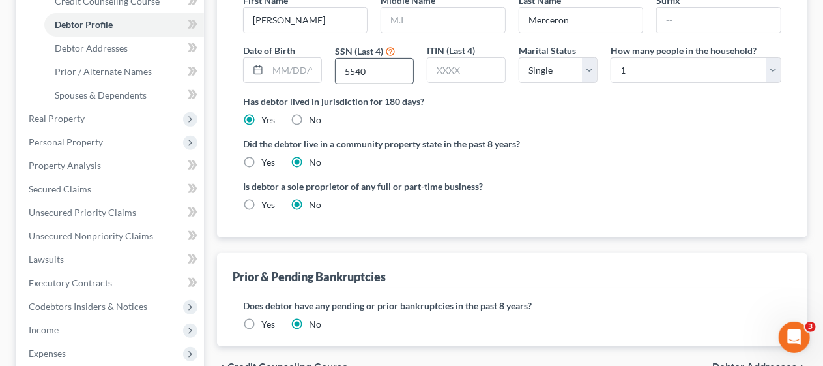
scroll to position [261, 0]
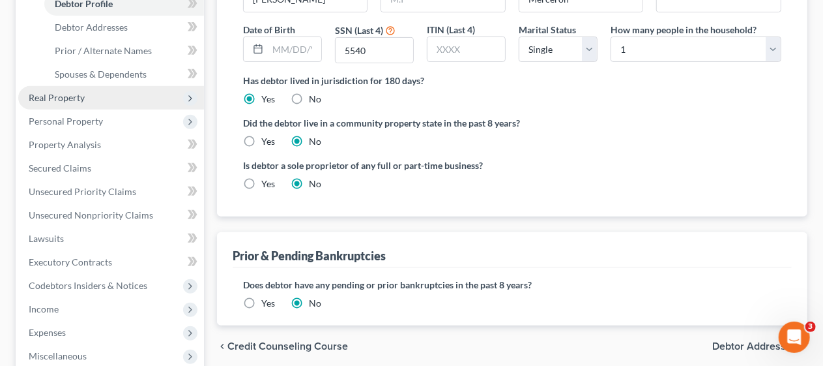
click at [117, 91] on span "Real Property" at bounding box center [111, 97] width 186 height 23
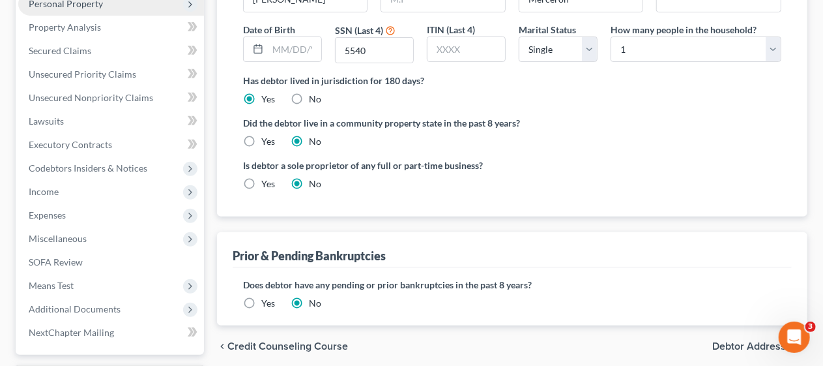
click at [115, 3] on span "Personal Property" at bounding box center [111, 3] width 186 height 23
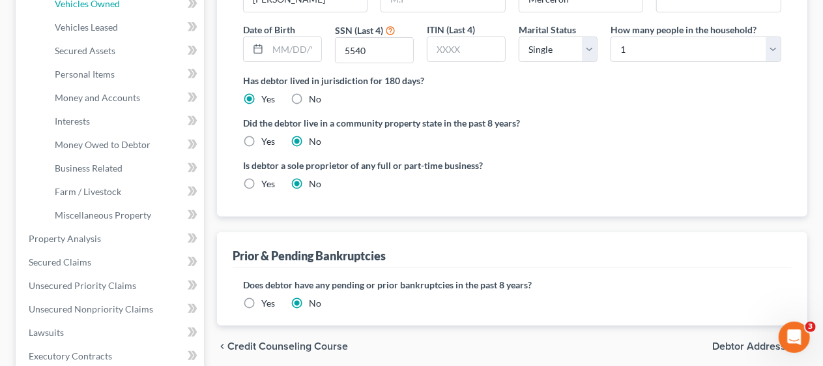
click at [115, 3] on span "Vehicles Owned" at bounding box center [87, 3] width 65 height 11
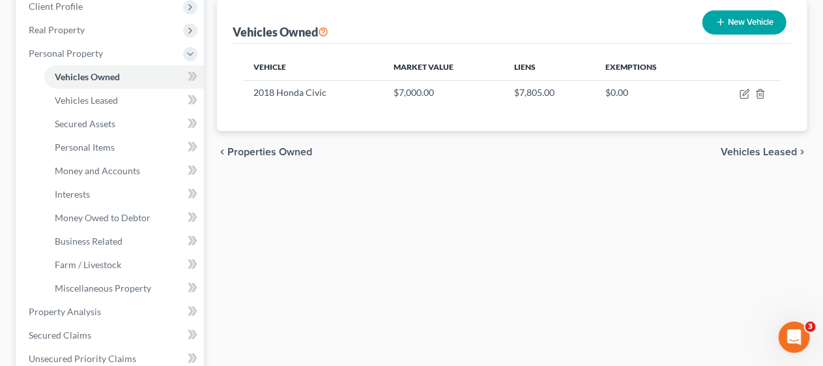
scroll to position [196, 0]
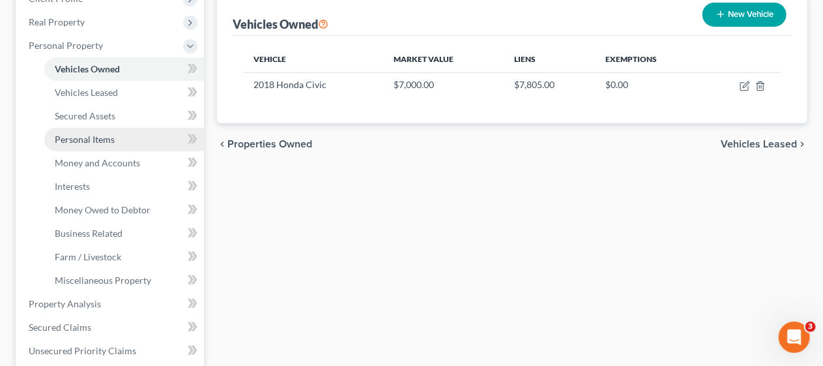
click at [115, 134] on link "Personal Items" at bounding box center [124, 139] width 160 height 23
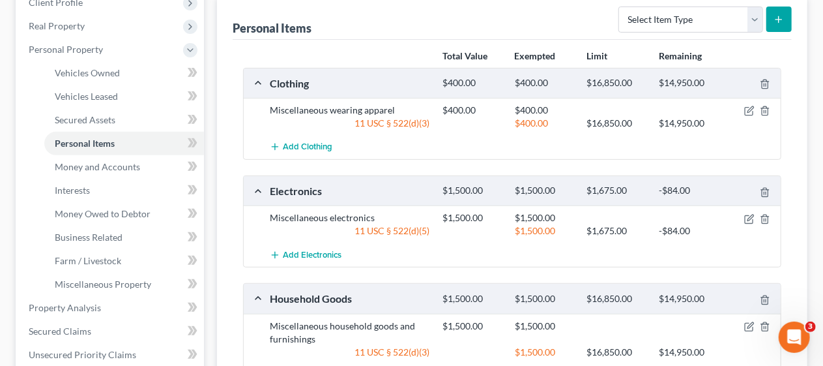
scroll to position [196, 0]
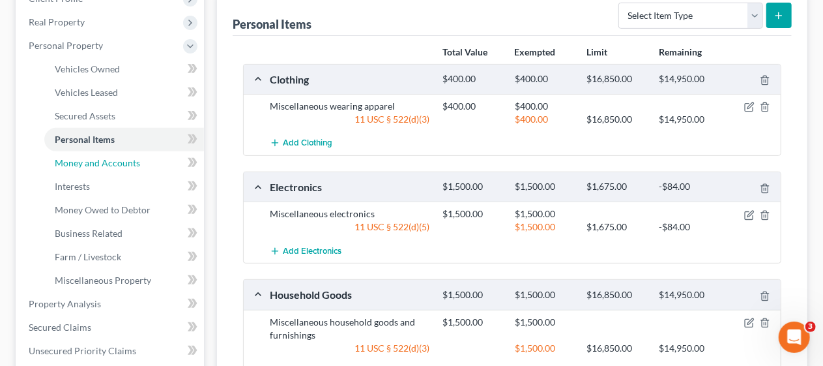
click at [130, 168] on link "Money and Accounts" at bounding box center [124, 162] width 160 height 23
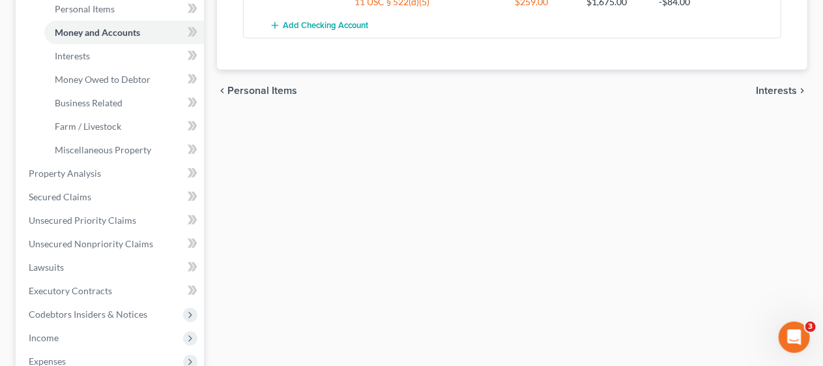
scroll to position [391, 0]
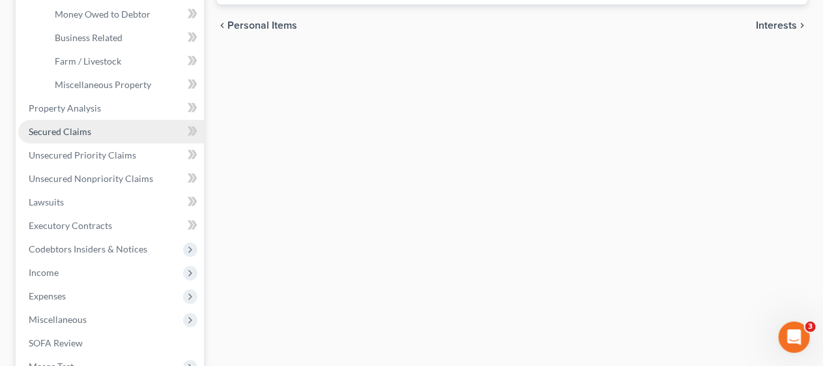
click at [139, 125] on link "Secured Claims" at bounding box center [111, 131] width 186 height 23
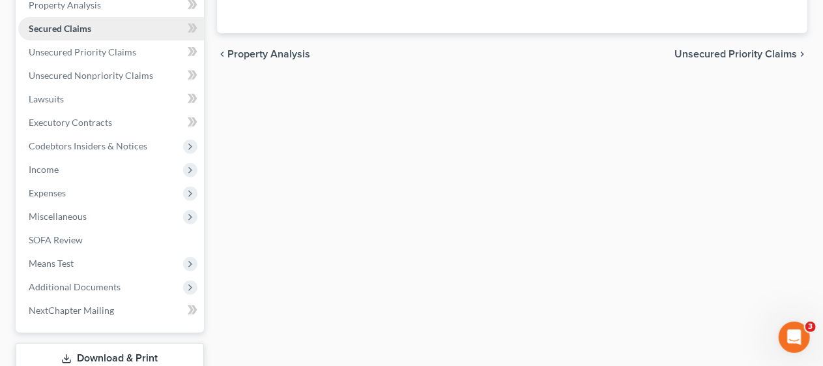
scroll to position [261, 0]
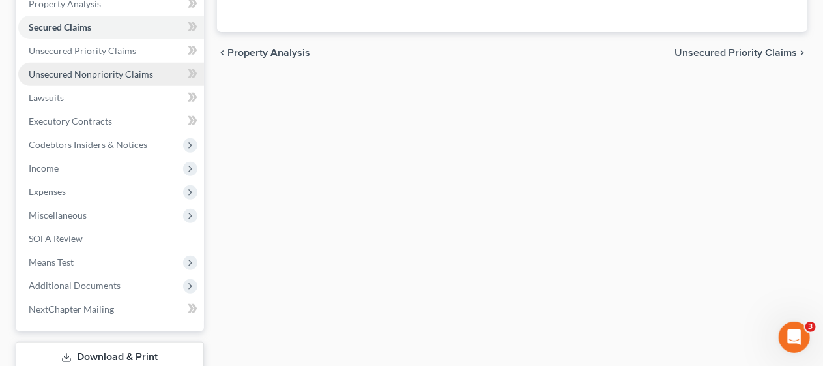
click at [134, 76] on span "Unsecured Nonpriority Claims" at bounding box center [91, 73] width 124 height 11
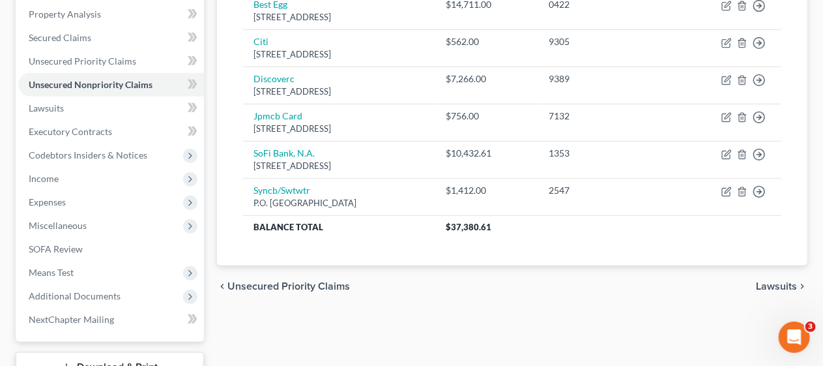
scroll to position [261, 0]
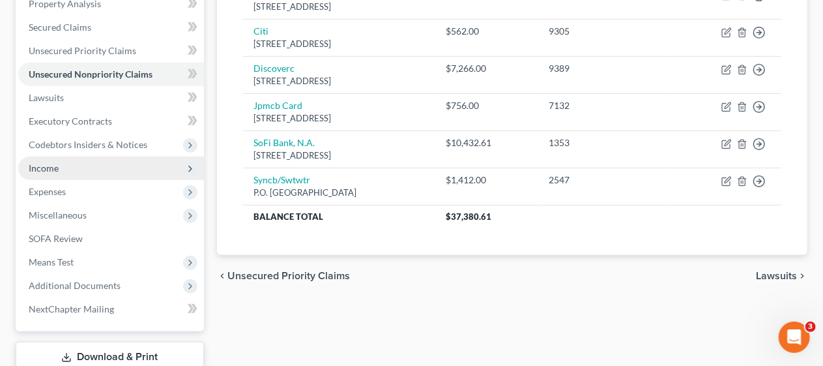
click at [114, 162] on span "Income" at bounding box center [111, 167] width 186 height 23
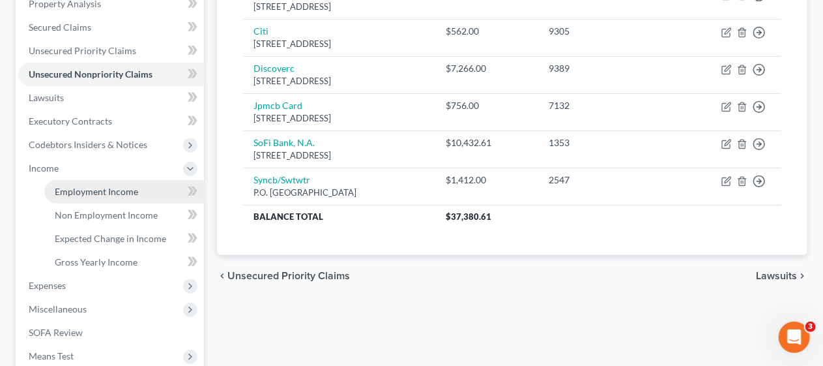
click at [123, 190] on span "Employment Income" at bounding box center [96, 191] width 83 height 11
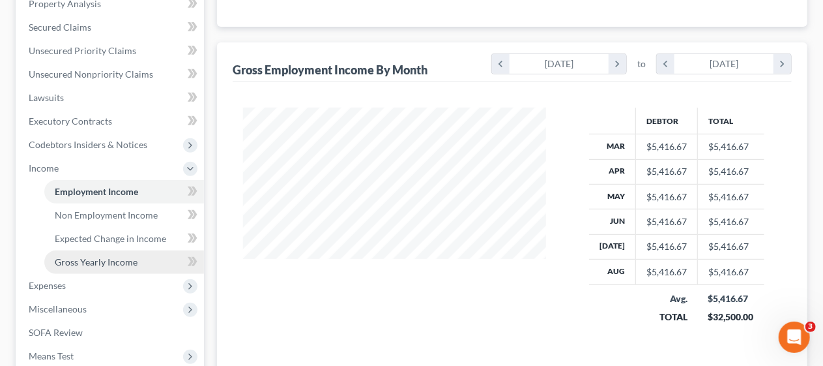
click at [120, 256] on span "Gross Yearly Income" at bounding box center [96, 261] width 83 height 11
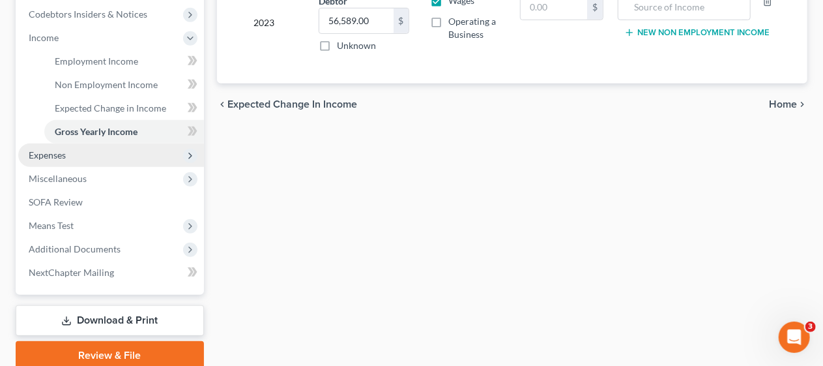
click at [128, 156] on span "Expenses" at bounding box center [111, 154] width 186 height 23
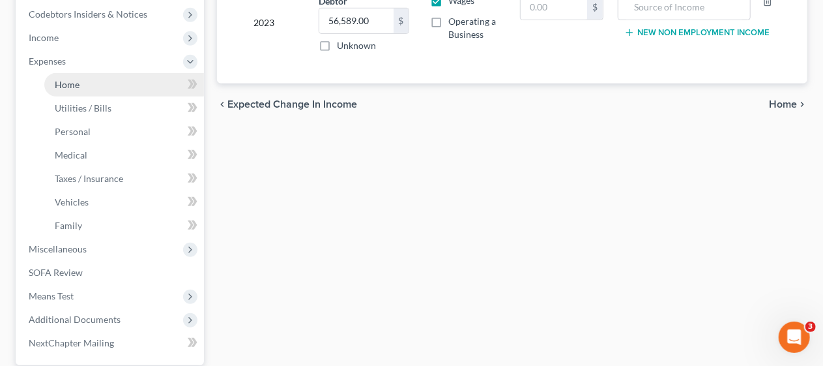
click at [126, 82] on link "Home" at bounding box center [124, 84] width 160 height 23
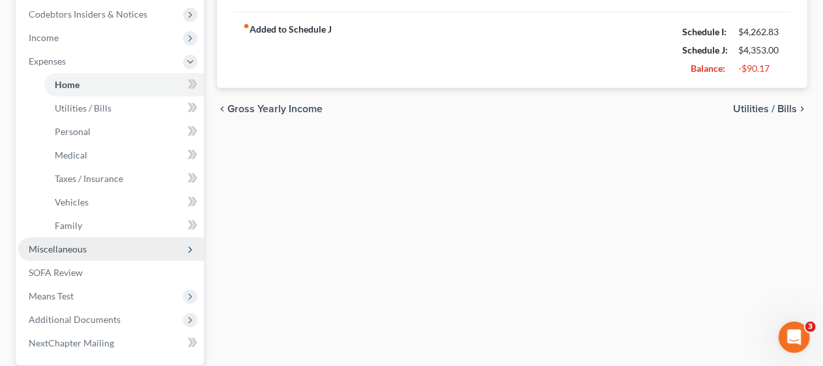
click at [159, 249] on span "Miscellaneous" at bounding box center [111, 248] width 186 height 23
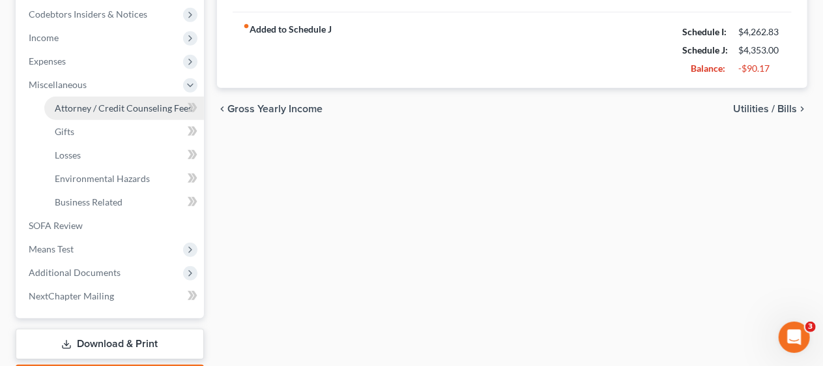
click at [142, 110] on span "Attorney / Credit Counseling Fees" at bounding box center [124, 107] width 138 height 11
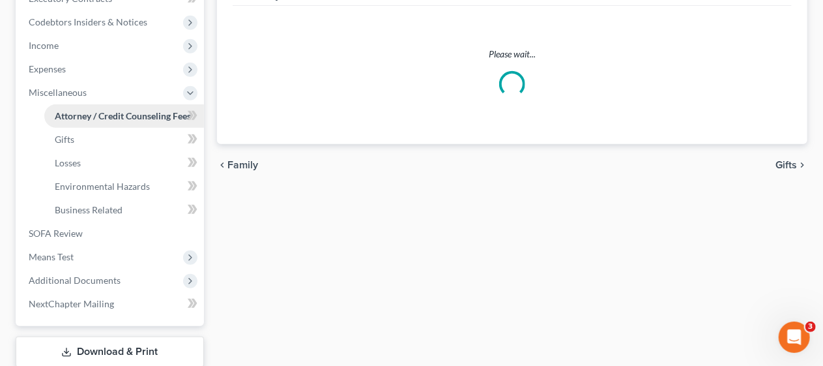
select select "0"
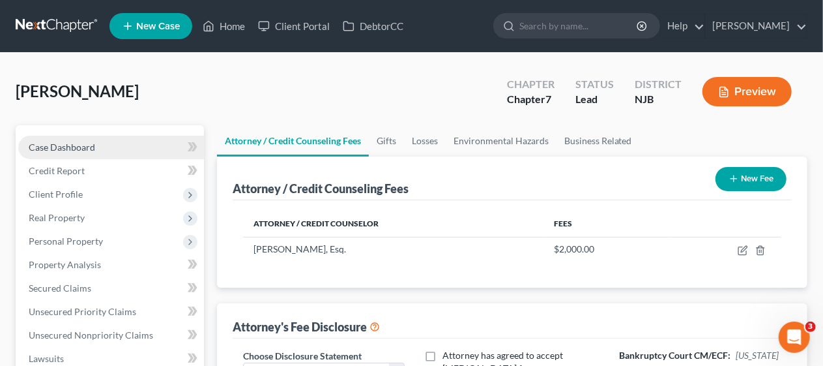
click at [123, 148] on link "Case Dashboard" at bounding box center [111, 147] width 186 height 23
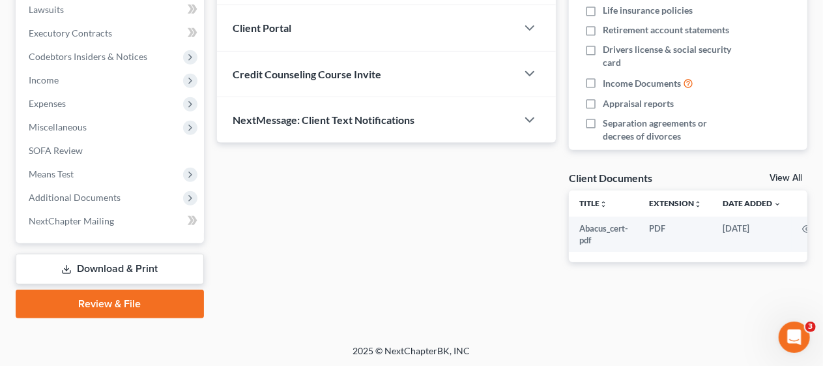
click at [117, 298] on link "Review & File" at bounding box center [110, 303] width 188 height 29
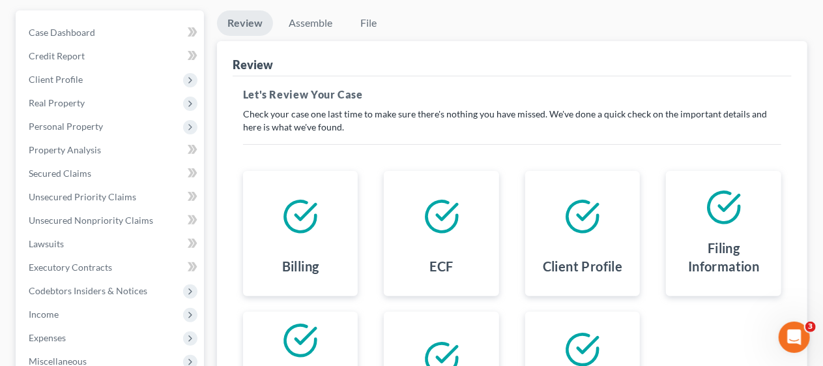
scroll to position [16, 0]
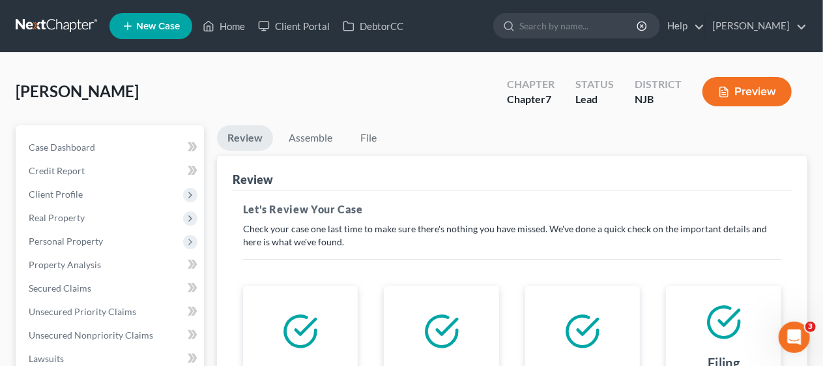
click at [489, 167] on div "Review" at bounding box center [512, 173] width 559 height 35
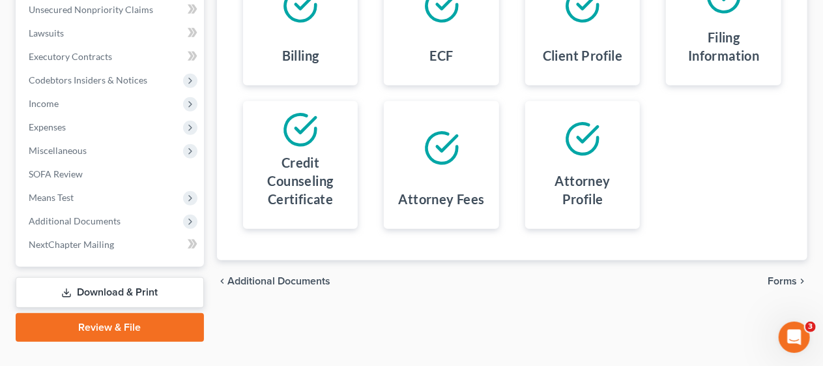
scroll to position [326, 0]
click at [777, 275] on span "Forms" at bounding box center [782, 280] width 29 height 10
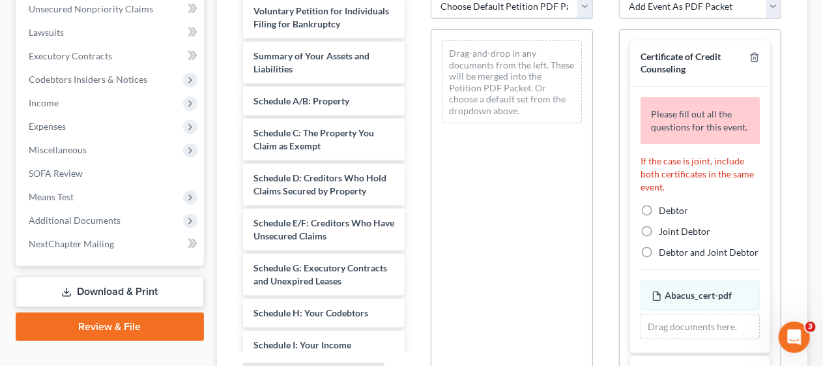
scroll to position [318, 0]
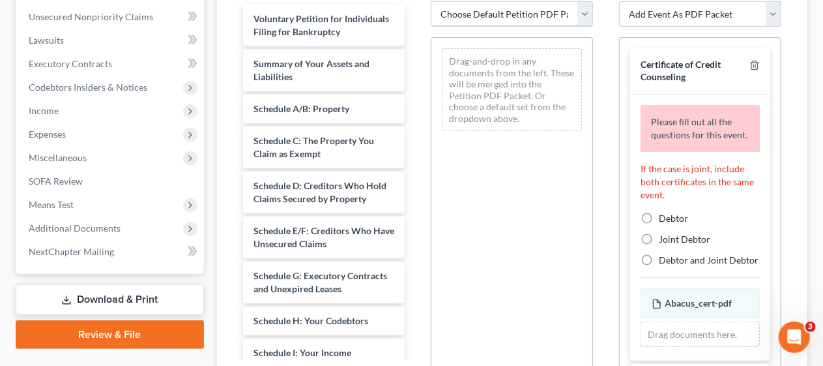
click at [585, 8] on select "Choose Default Petition PDF Packet Complete Bankruptcy Petition (all forms and …" at bounding box center [512, 14] width 162 height 26
select select "0"
click at [431, 1] on select "Choose Default Petition PDF Packet Complete Bankruptcy Petition (all forms and …" at bounding box center [512, 14] width 162 height 26
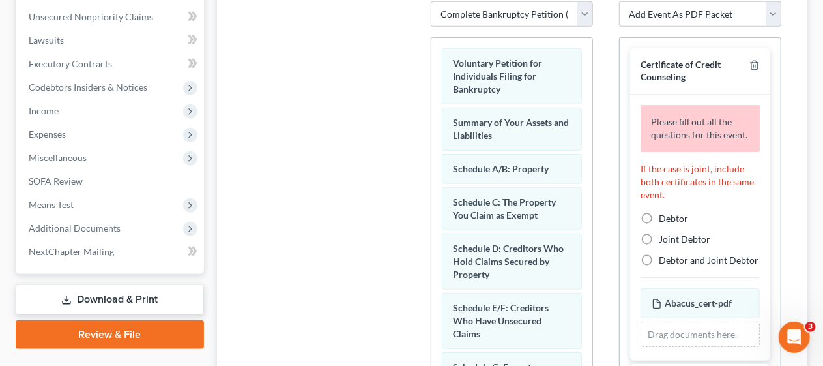
click at [607, 94] on div "Additional PDF Packets Add Event As PDF Packet Amended Attorney Compensation St…" at bounding box center [700, 186] width 188 height 442
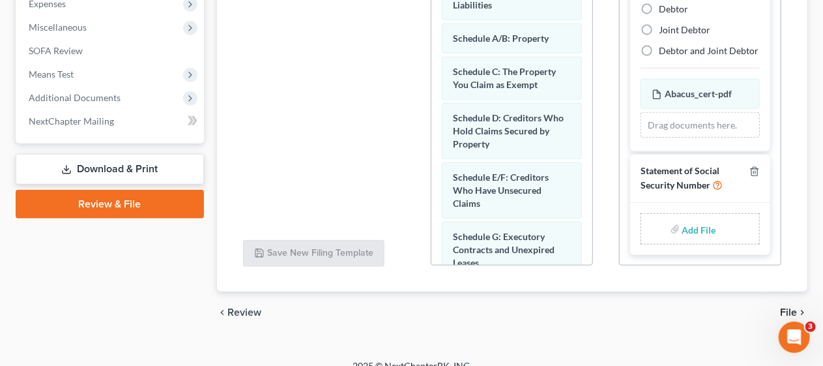
scroll to position [102, 0]
click at [689, 228] on input "file" at bounding box center [697, 228] width 31 height 23
type input "C:\fakepath\Statement About SS#.pdf"
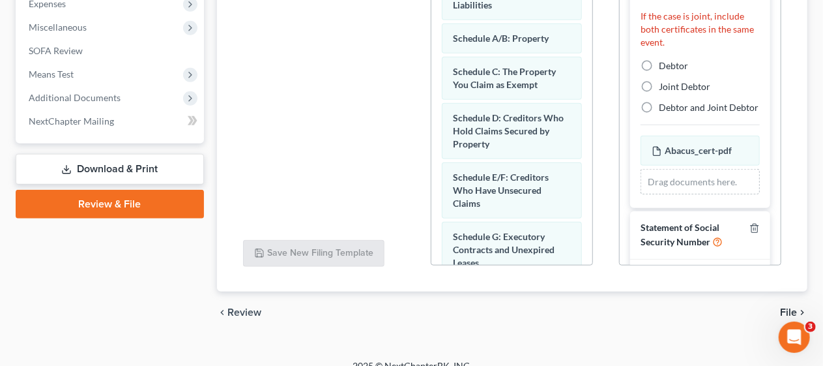
scroll to position [14, 0]
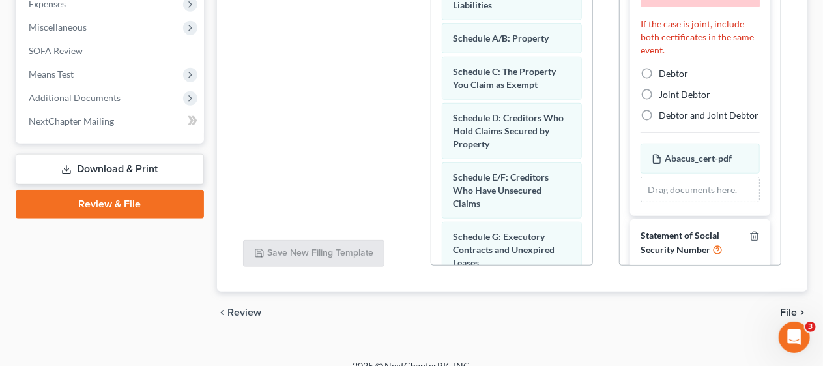
click at [659, 80] on label "Debtor" at bounding box center [673, 73] width 29 height 13
click at [664, 76] on input "Debtor" at bounding box center [668, 71] width 8 height 8
radio input "true"
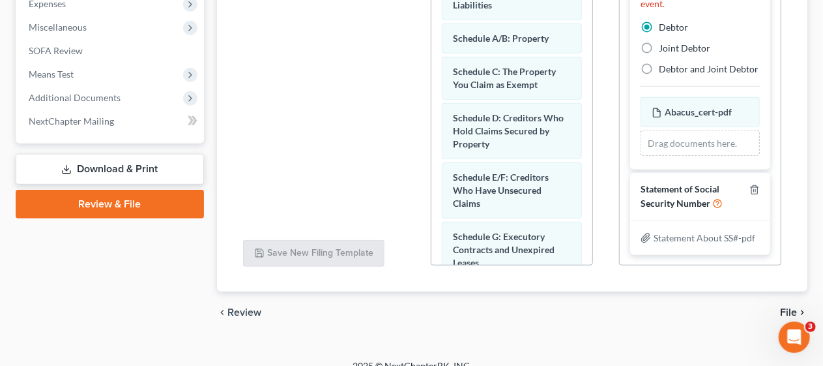
click at [606, 145] on div "Additional PDF Packets Add Event As PDF Packet Amended Attorney Compensation St…" at bounding box center [700, 55] width 188 height 442
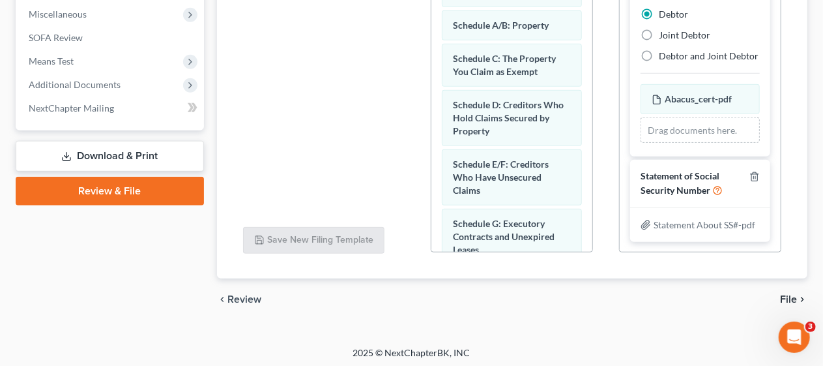
scroll to position [464, 0]
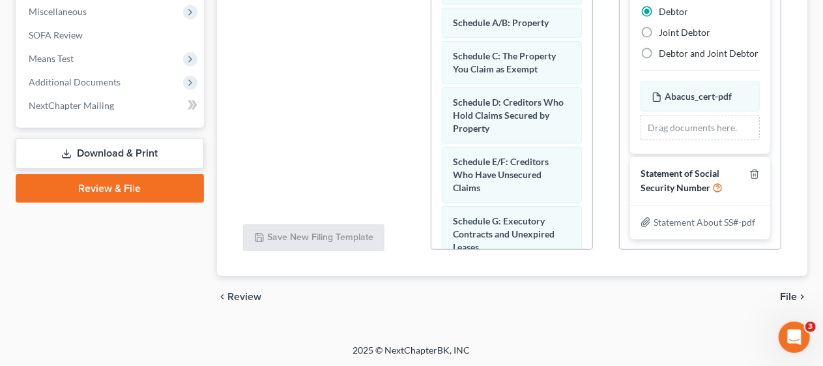
click at [792, 291] on span "File" at bounding box center [788, 296] width 17 height 10
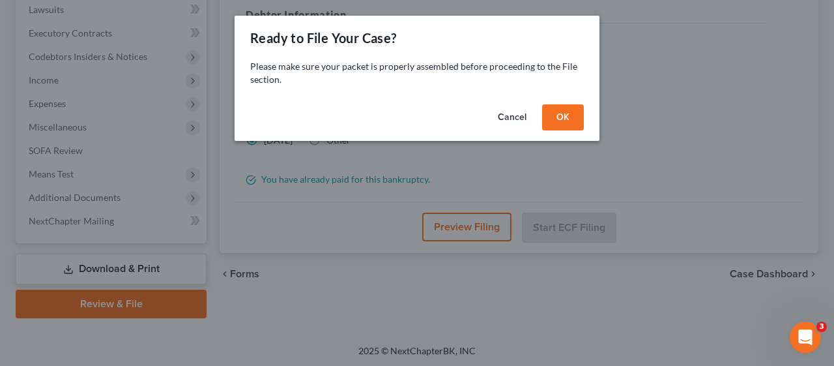
click at [562, 111] on button "OK" at bounding box center [563, 117] width 42 height 26
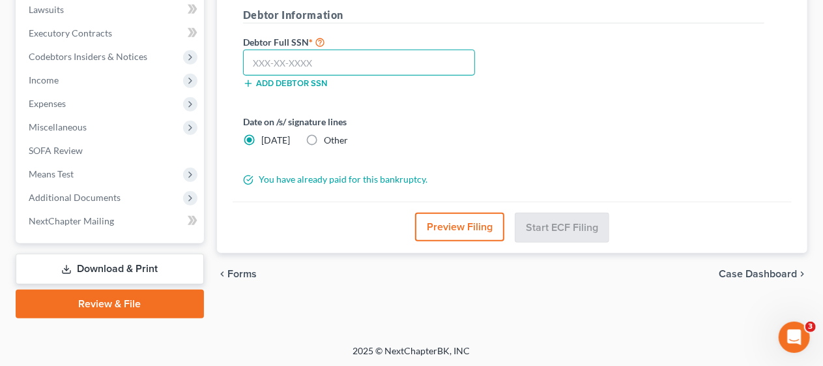
click at [249, 56] on input "text" at bounding box center [359, 63] width 232 height 26
type input "144-02-5540"
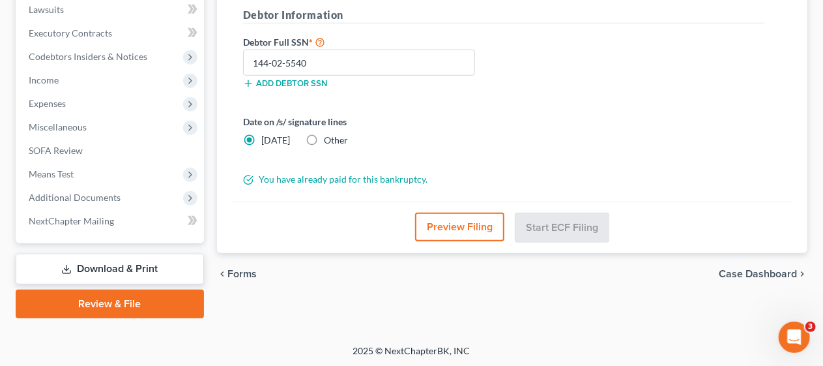
click at [624, 115] on div "Date on /s/ signature lines [DATE] Other" at bounding box center [504, 136] width 534 height 42
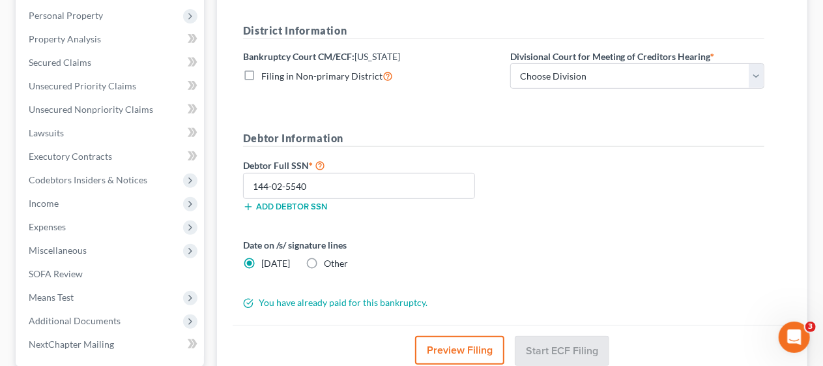
scroll to position [218, 0]
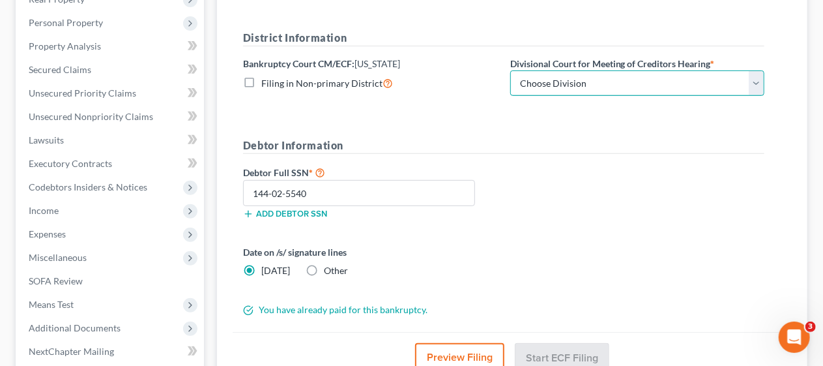
click at [753, 89] on select "Choose Division [GEOGRAPHIC_DATA] [GEOGRAPHIC_DATA]/[GEOGRAPHIC_DATA] [GEOGRAPH…" at bounding box center [637, 83] width 254 height 26
select select "3"
click at [510, 70] on select "Choose Division [GEOGRAPHIC_DATA] [GEOGRAPHIC_DATA]/[GEOGRAPHIC_DATA] [GEOGRAPH…" at bounding box center [637, 83] width 254 height 26
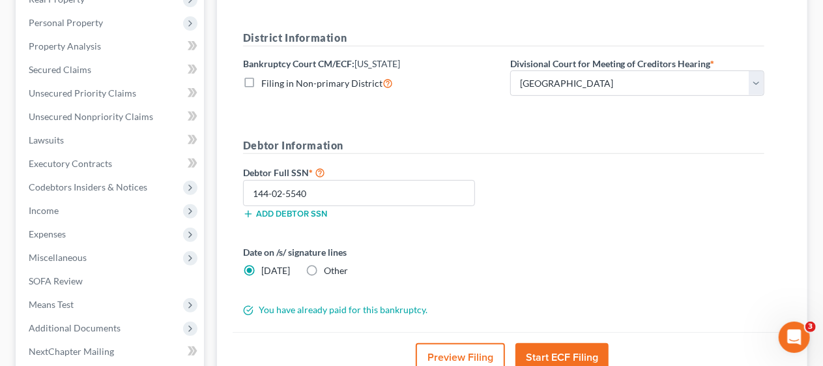
click at [527, 167] on div "Debtor Full SSN * 144-02-5540 Add debtor SSN" at bounding box center [504, 196] width 534 height 65
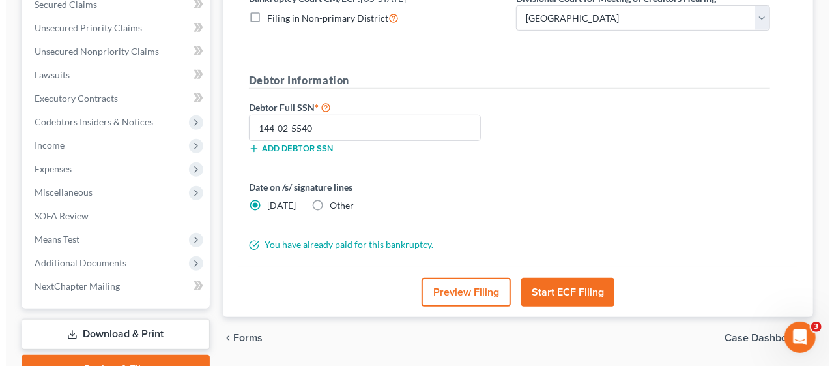
scroll to position [349, 0]
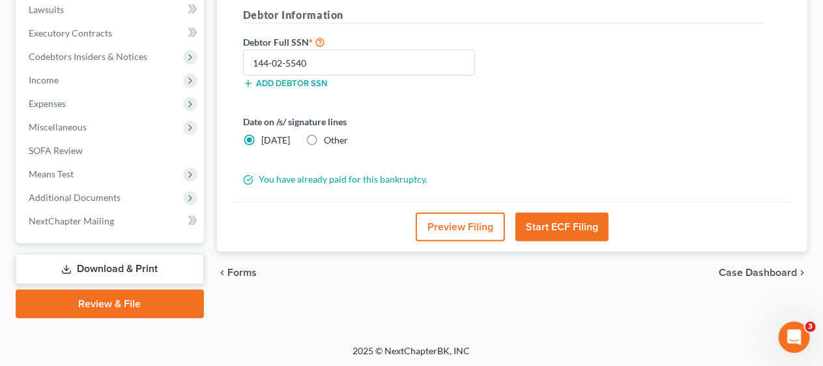
click at [557, 218] on button "Start ECF Filing" at bounding box center [561, 226] width 93 height 29
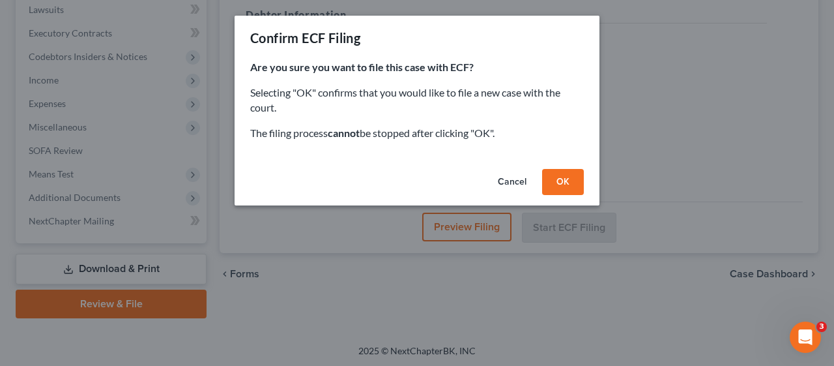
click at [557, 184] on button "OK" at bounding box center [563, 182] width 42 height 26
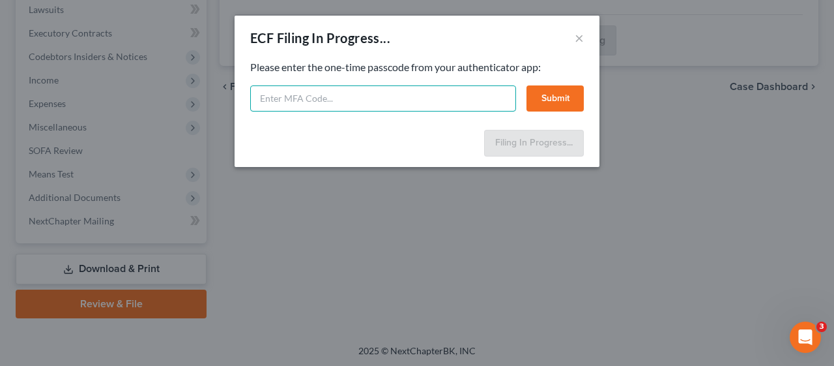
click at [270, 96] on input "text" at bounding box center [383, 98] width 266 height 26
type input "414097"
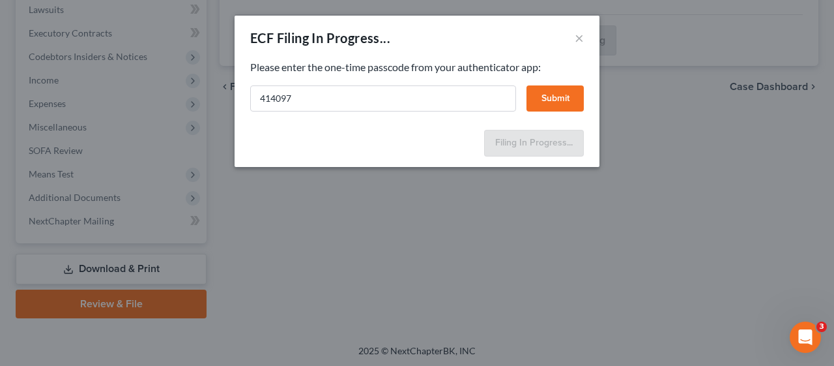
click at [551, 91] on button "Submit" at bounding box center [555, 98] width 57 height 26
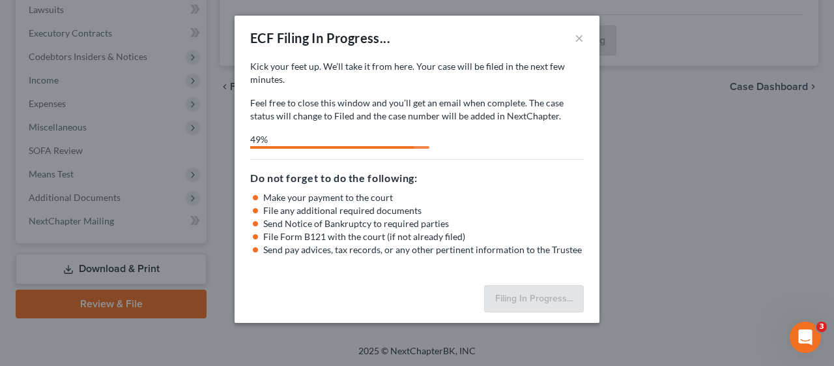
select select "3"
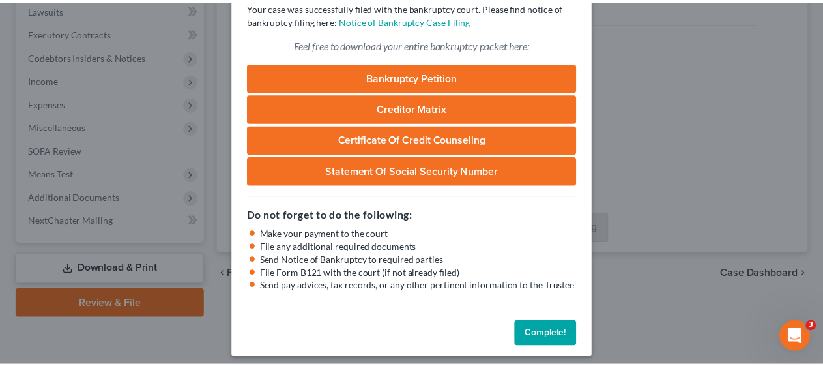
scroll to position [93, 0]
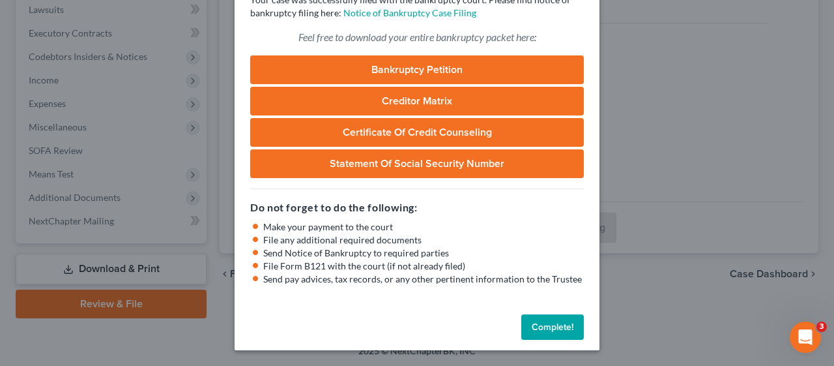
click at [548, 322] on button "Complete!" at bounding box center [552, 327] width 63 height 26
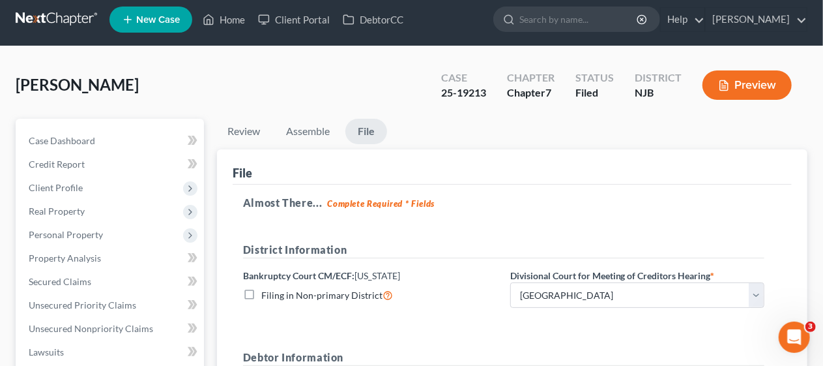
scroll to position [0, 0]
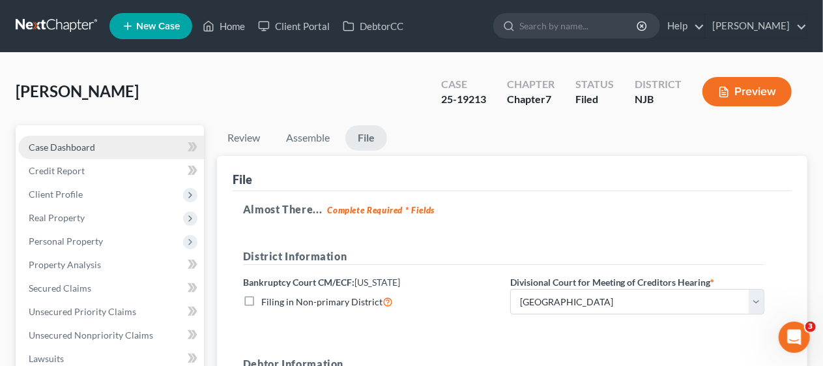
click at [112, 144] on link "Case Dashboard" at bounding box center [111, 147] width 186 height 23
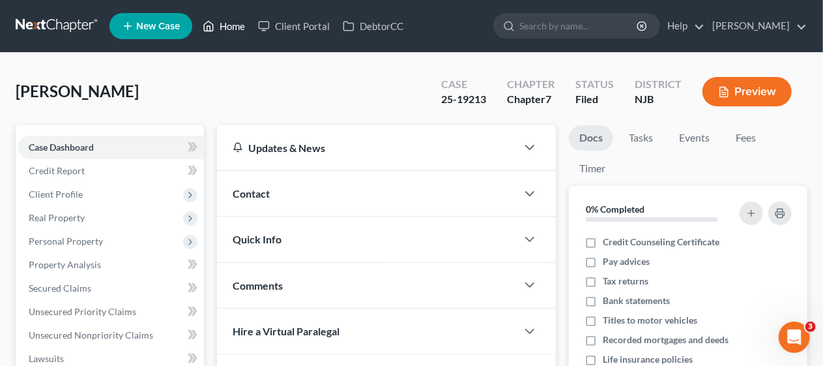
click at [238, 25] on link "Home" at bounding box center [223, 25] width 55 height 23
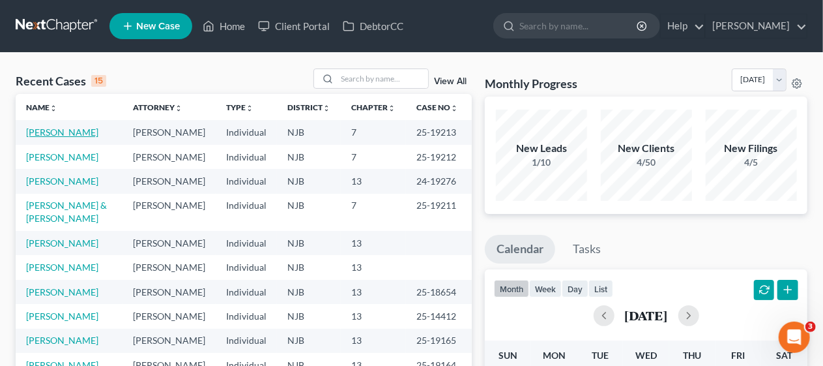
click at [46, 132] on link "[PERSON_NAME]" at bounding box center [62, 131] width 72 height 11
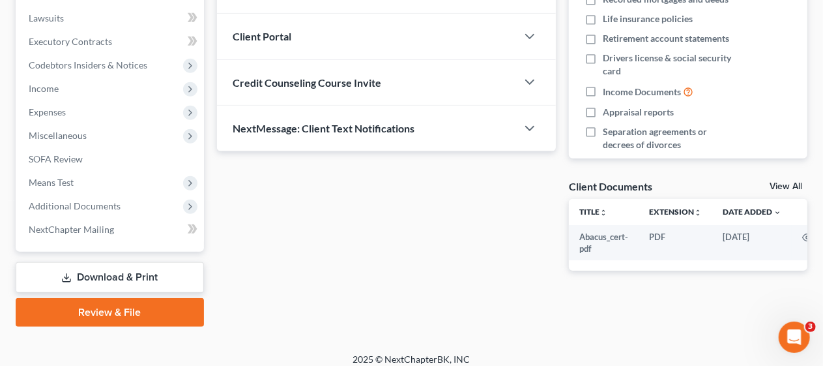
scroll to position [349, 0]
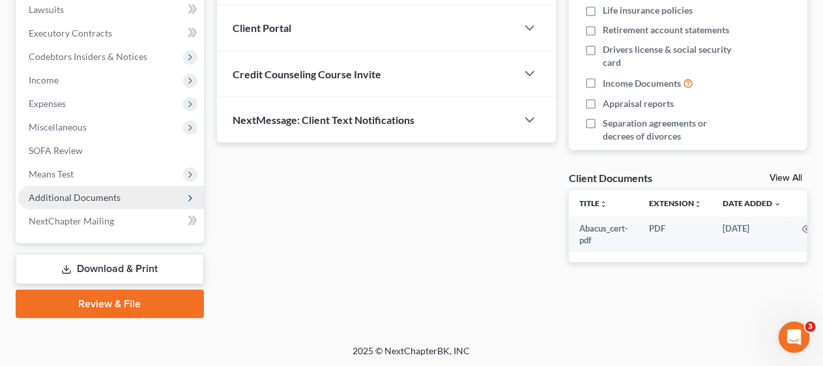
click at [112, 193] on span "Additional Documents" at bounding box center [75, 197] width 92 height 11
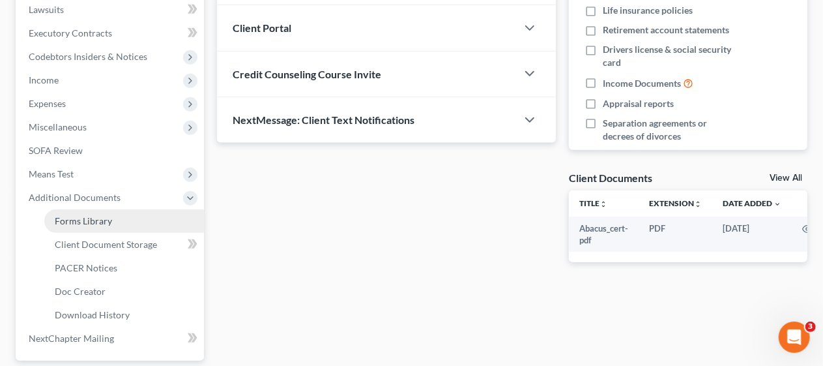
click at [145, 222] on link "Forms Library" at bounding box center [124, 220] width 160 height 23
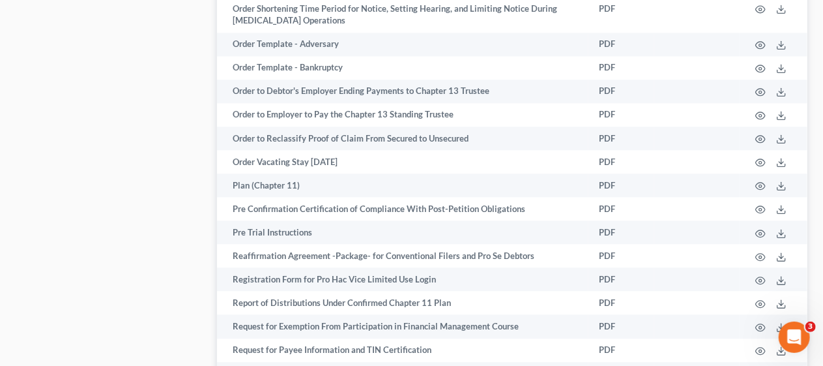
scroll to position [4041, 0]
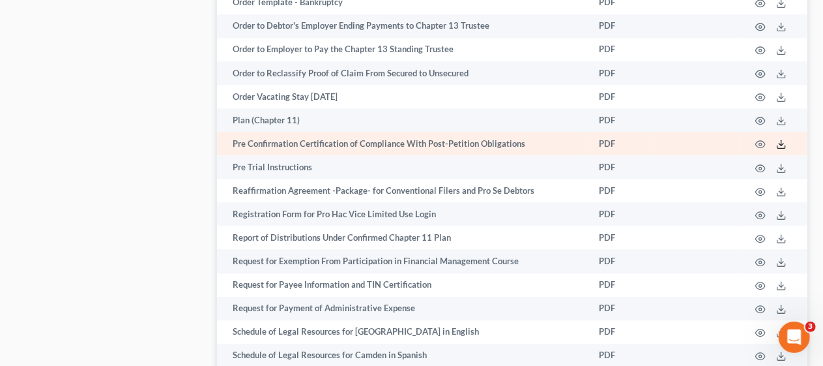
click at [783, 145] on polyline at bounding box center [781, 144] width 5 height 2
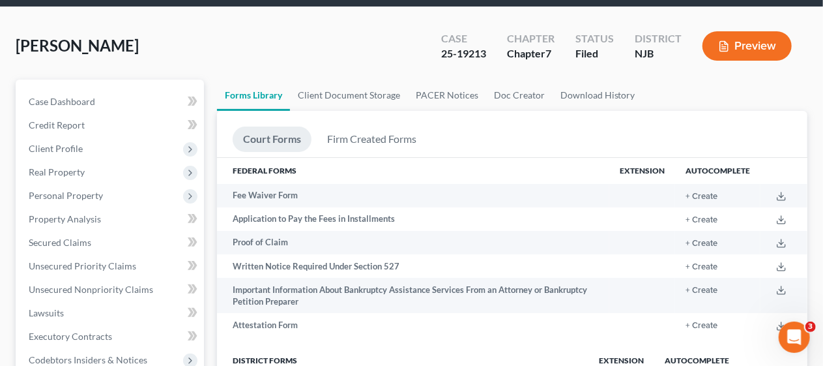
scroll to position [0, 0]
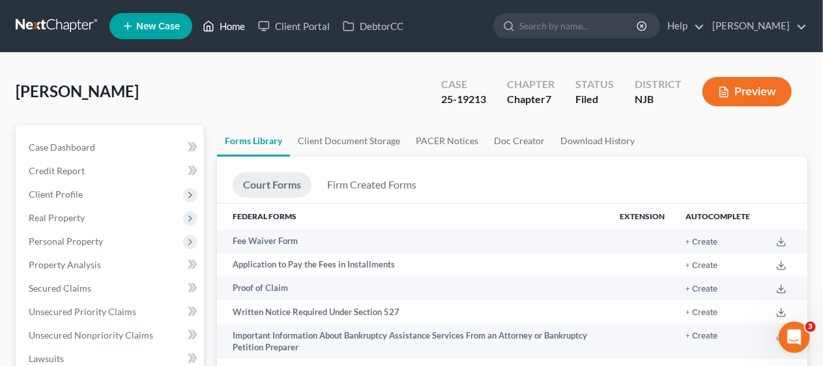
click at [233, 22] on link "Home" at bounding box center [223, 25] width 55 height 23
